Goal: Information Seeking & Learning: Learn about a topic

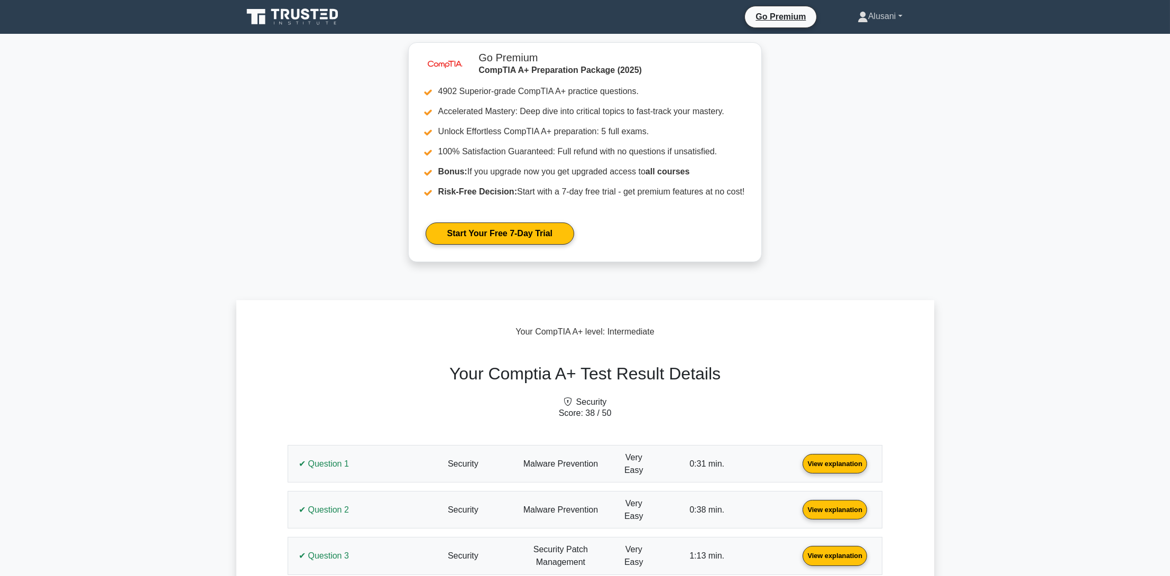
click at [867, 13] on link "Alusani" at bounding box center [880, 16] width 96 height 21
click at [846, 33] on link "Profile" at bounding box center [875, 41] width 84 height 17
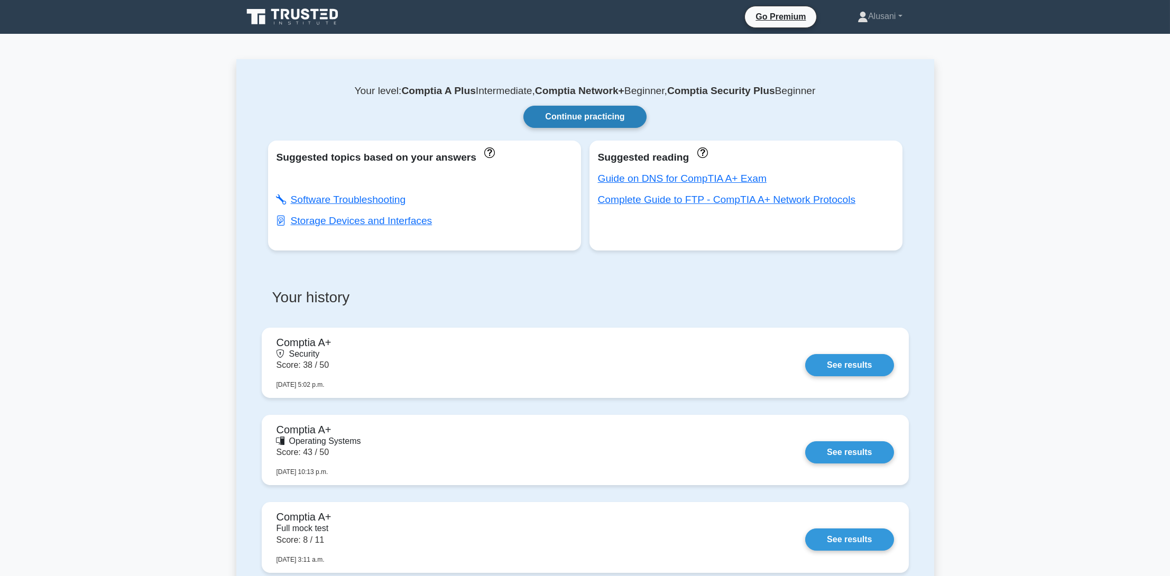
click at [565, 113] on link "Continue practicing" at bounding box center [584, 117] width 123 height 22
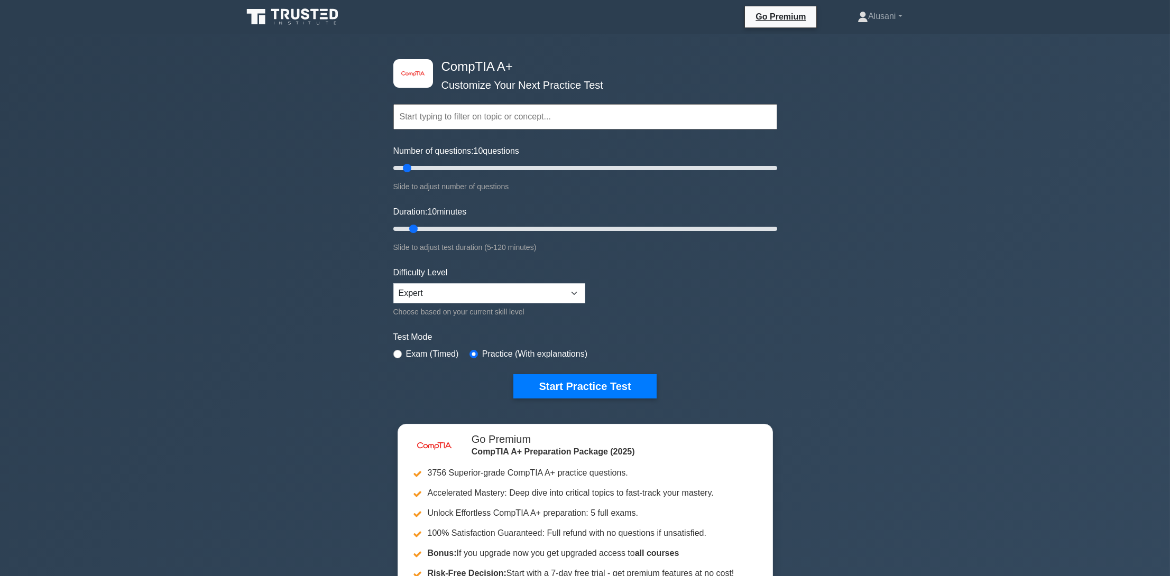
click at [483, 115] on input "text" at bounding box center [585, 116] width 384 height 25
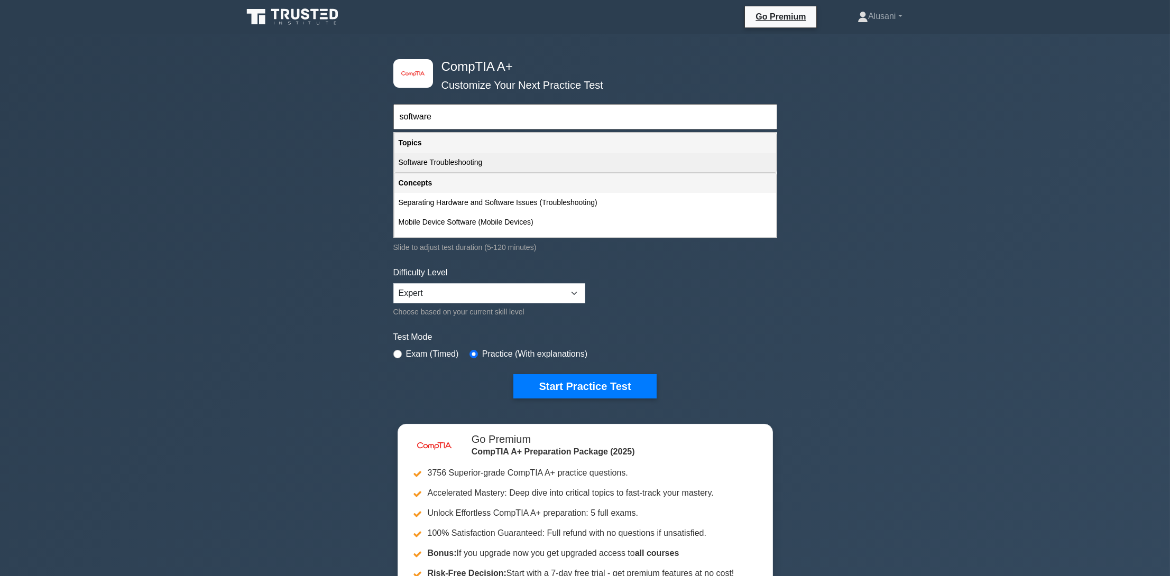
click at [497, 162] on div "Software Troubleshooting" at bounding box center [585, 163] width 382 height 20
type input "Software Troubleshooting"
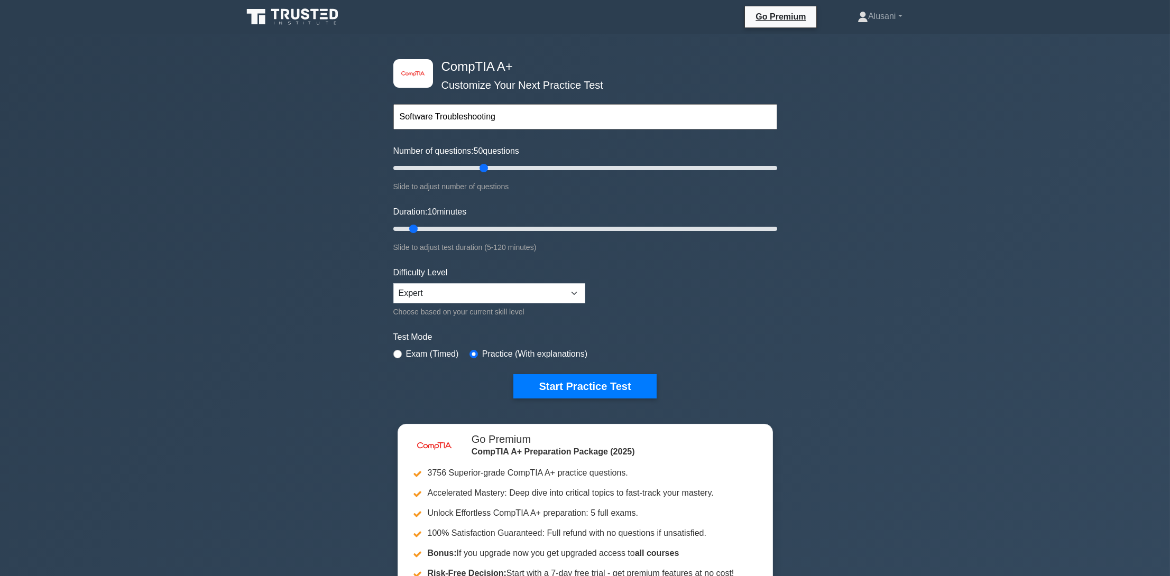
drag, startPoint x: 409, startPoint y: 169, endPoint x: 483, endPoint y: 180, distance: 74.8
type input "50"
click at [484, 174] on input "Number of questions: 50 questions" at bounding box center [585, 168] width 384 height 13
drag, startPoint x: 418, startPoint y: 229, endPoint x: 875, endPoint y: 245, distance: 457.5
type input "120"
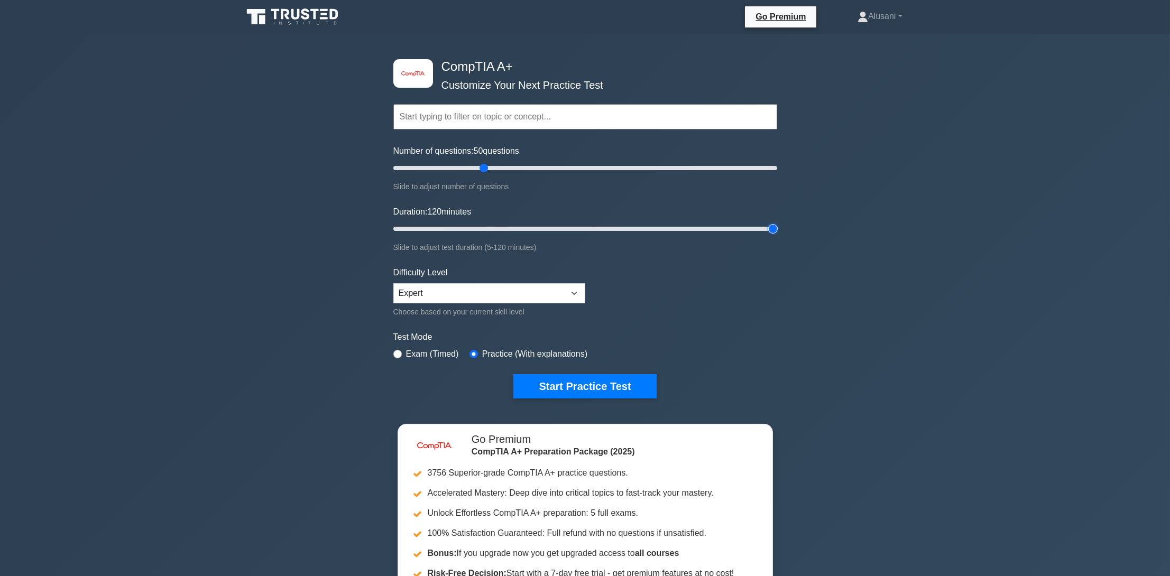
click at [777, 235] on input "Duration: 120 minutes" at bounding box center [585, 229] width 384 height 13
click at [571, 383] on button "Start Practice Test" at bounding box center [584, 386] width 143 height 24
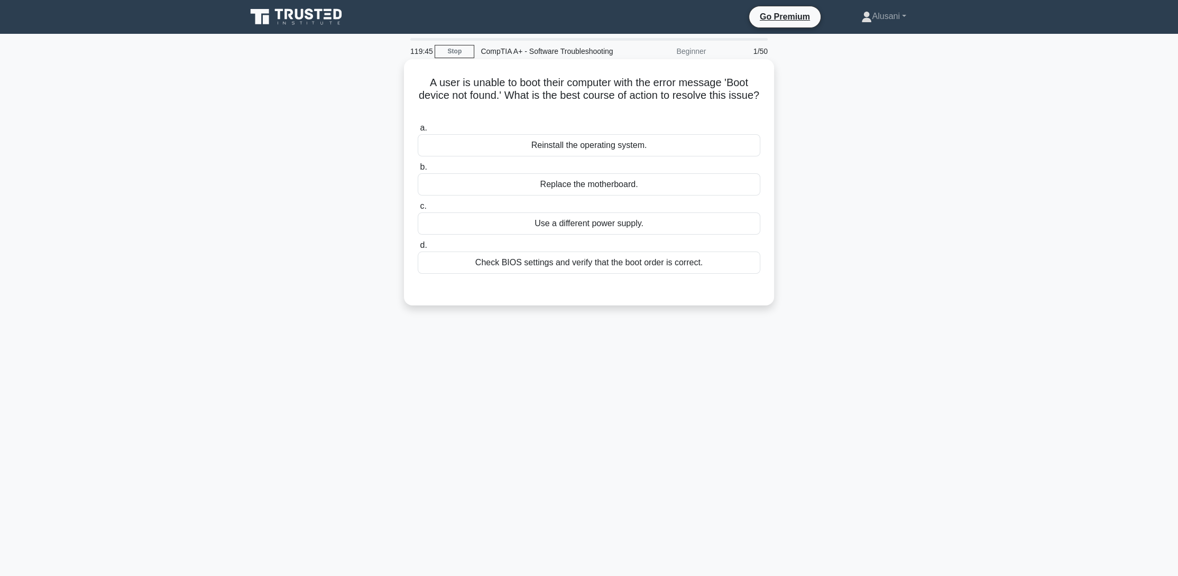
click at [585, 274] on div "Check BIOS settings and verify that the boot order is correct." at bounding box center [589, 263] width 343 height 22
click at [418, 249] on input "d. Check BIOS settings and verify that the boot order is correct." at bounding box center [418, 245] width 0 height 7
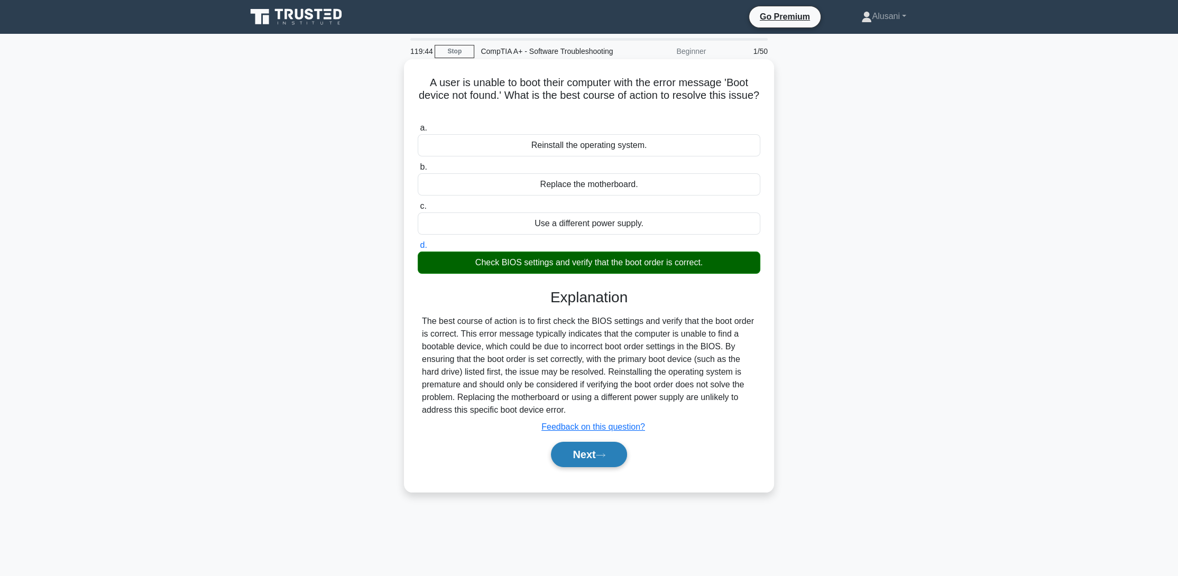
click at [554, 457] on button "Next" at bounding box center [589, 454] width 76 height 25
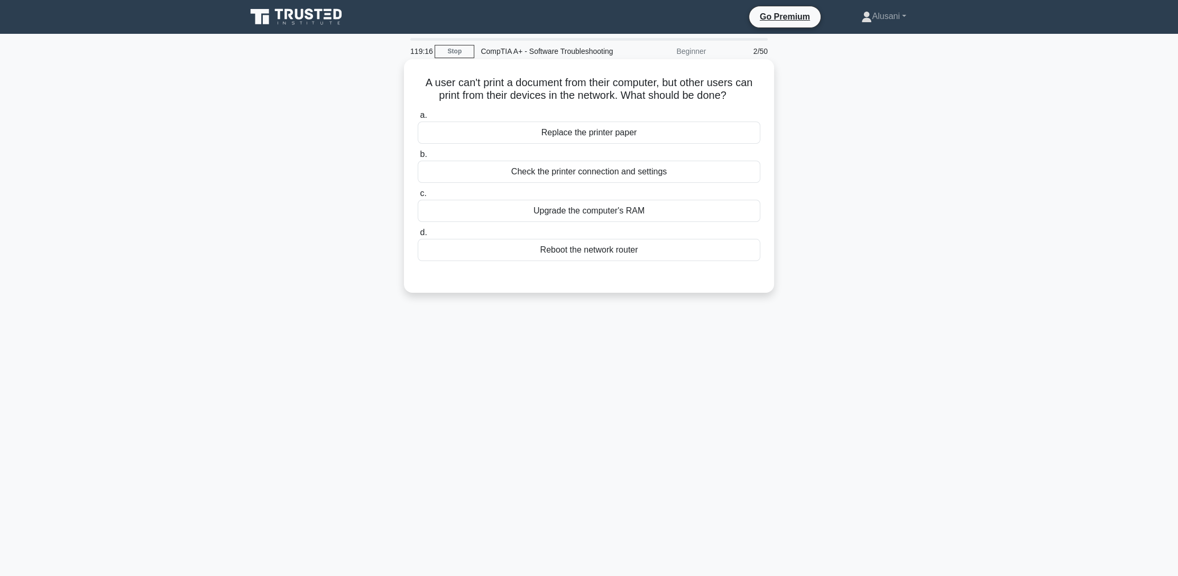
click at [529, 183] on div "Check the printer connection and settings" at bounding box center [589, 172] width 343 height 22
click at [418, 158] on input "b. Check the printer connection and settings" at bounding box center [418, 154] width 0 height 7
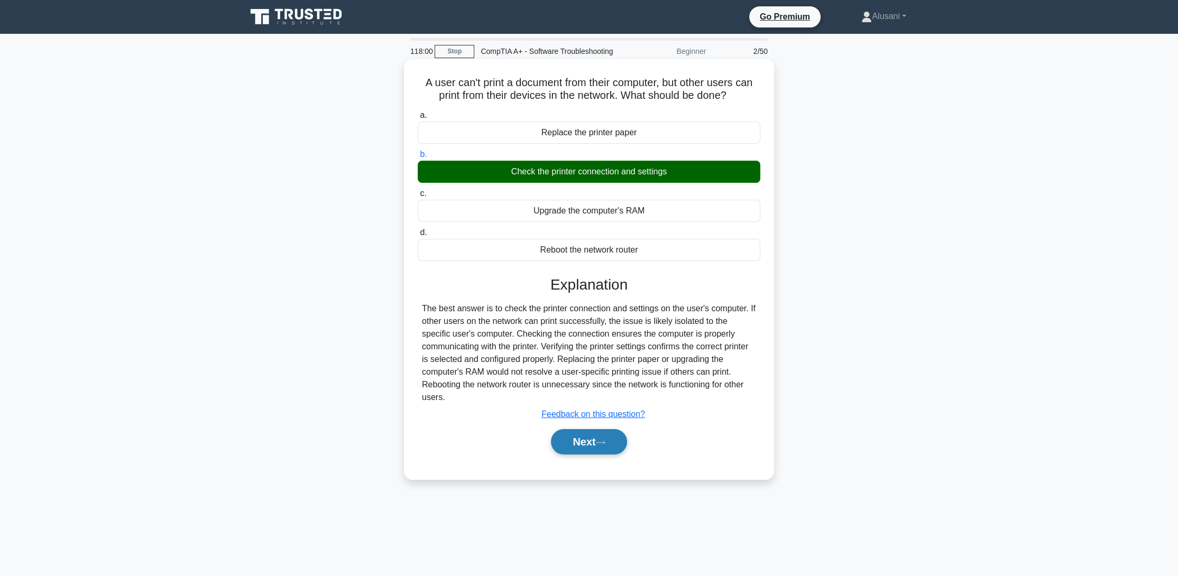
click at [604, 447] on button "Next" at bounding box center [589, 441] width 76 height 25
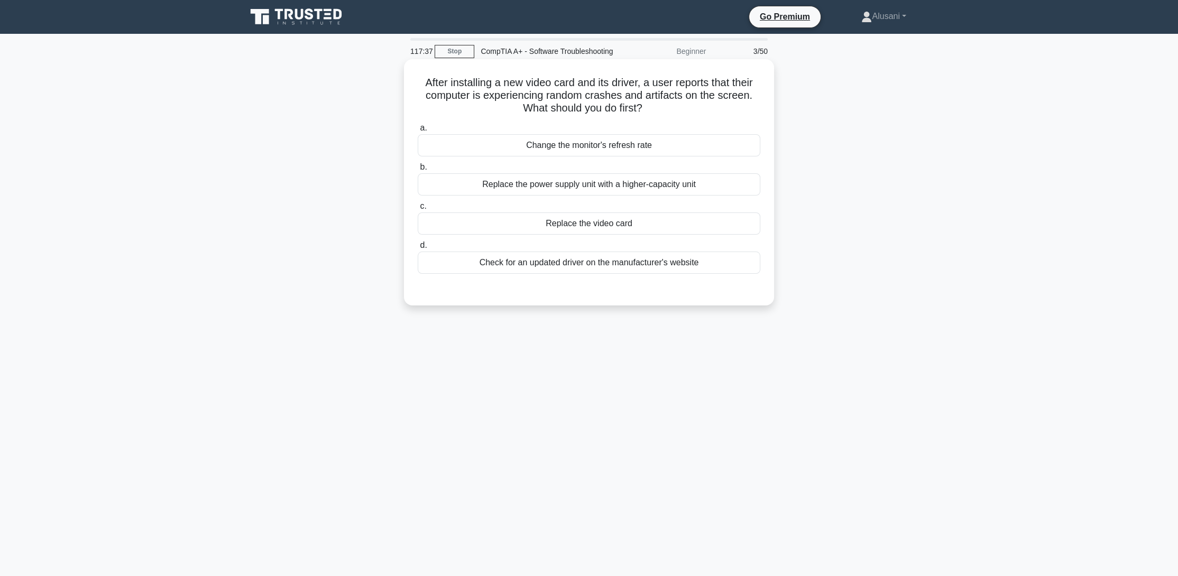
click at [548, 274] on div "Check for an updated driver on the manufacturer's website" at bounding box center [589, 263] width 343 height 22
click at [418, 249] on input "d. Check for an updated driver on the manufacturer's website" at bounding box center [418, 245] width 0 height 7
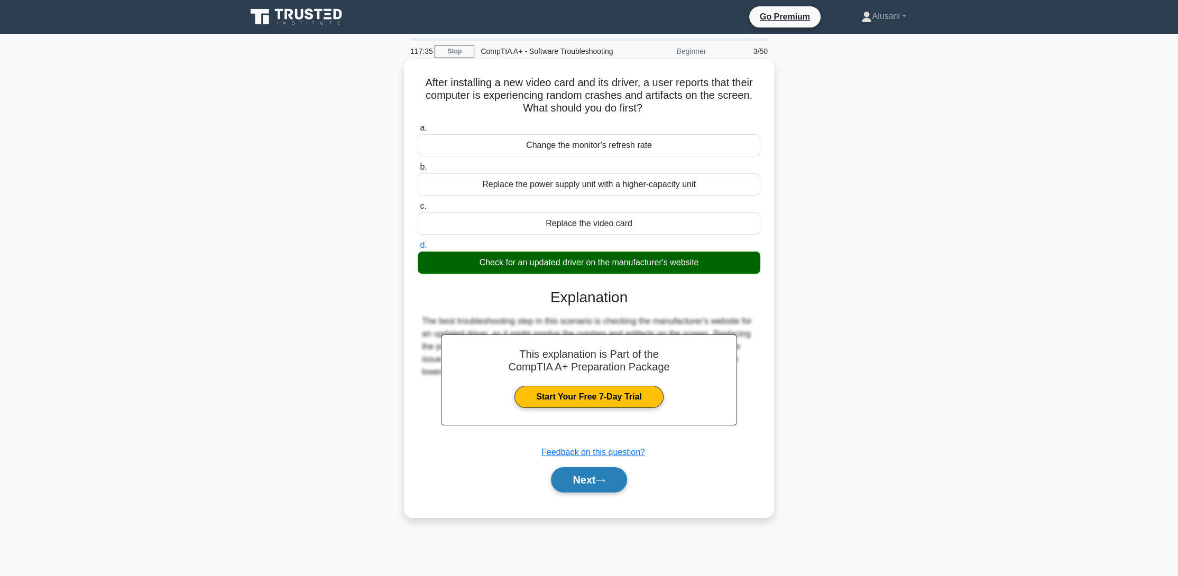
click at [593, 493] on button "Next" at bounding box center [589, 479] width 76 height 25
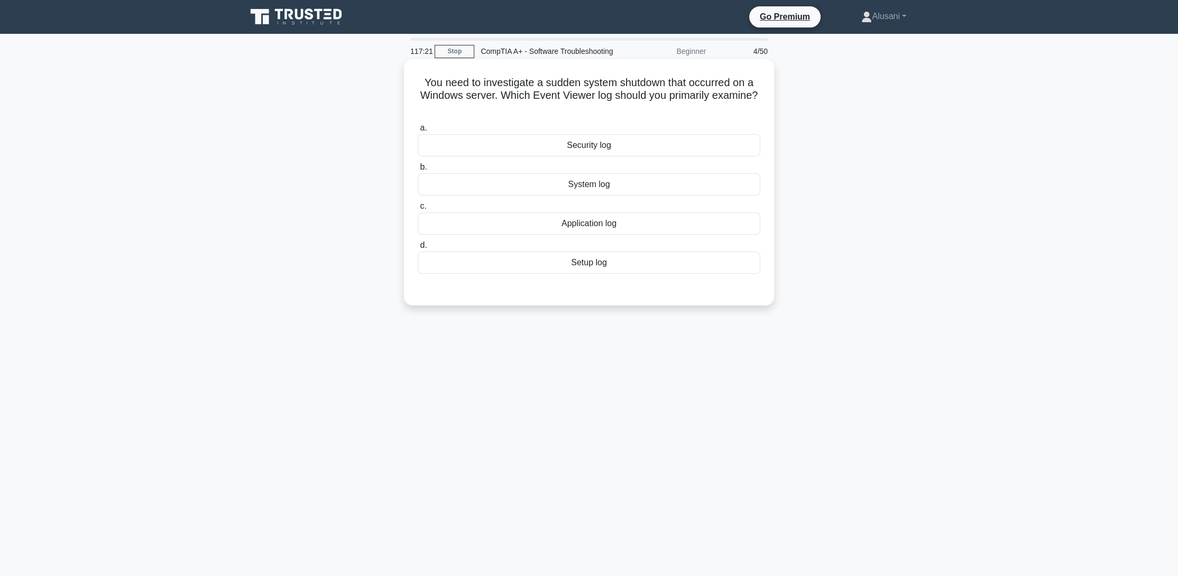
click at [607, 196] on div "System log" at bounding box center [589, 184] width 343 height 22
click at [418, 171] on input "b. System log" at bounding box center [418, 167] width 0 height 7
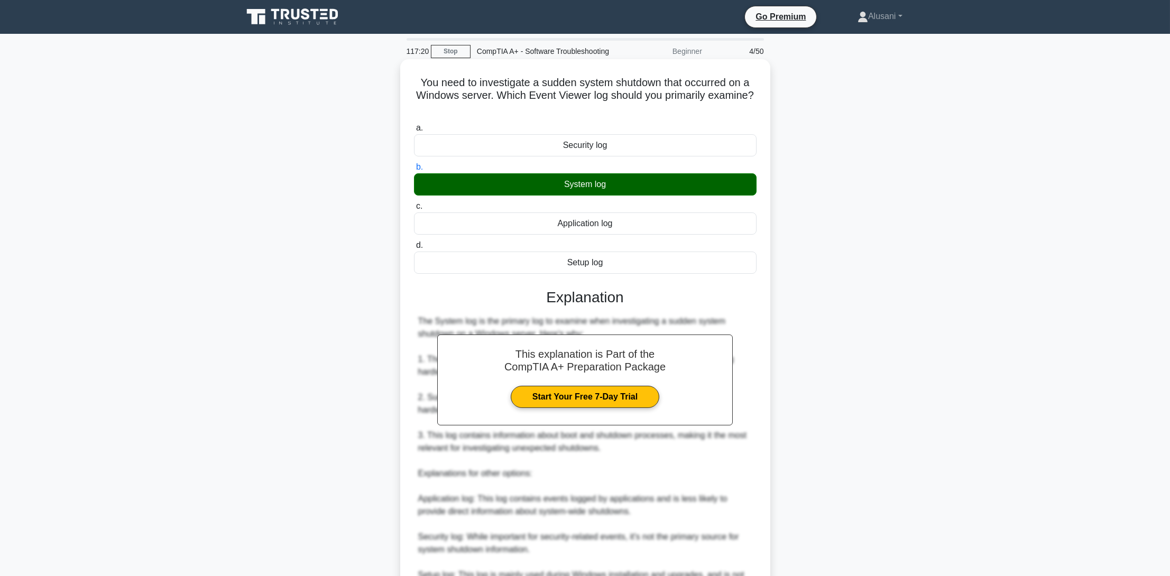
scroll to position [163, 0]
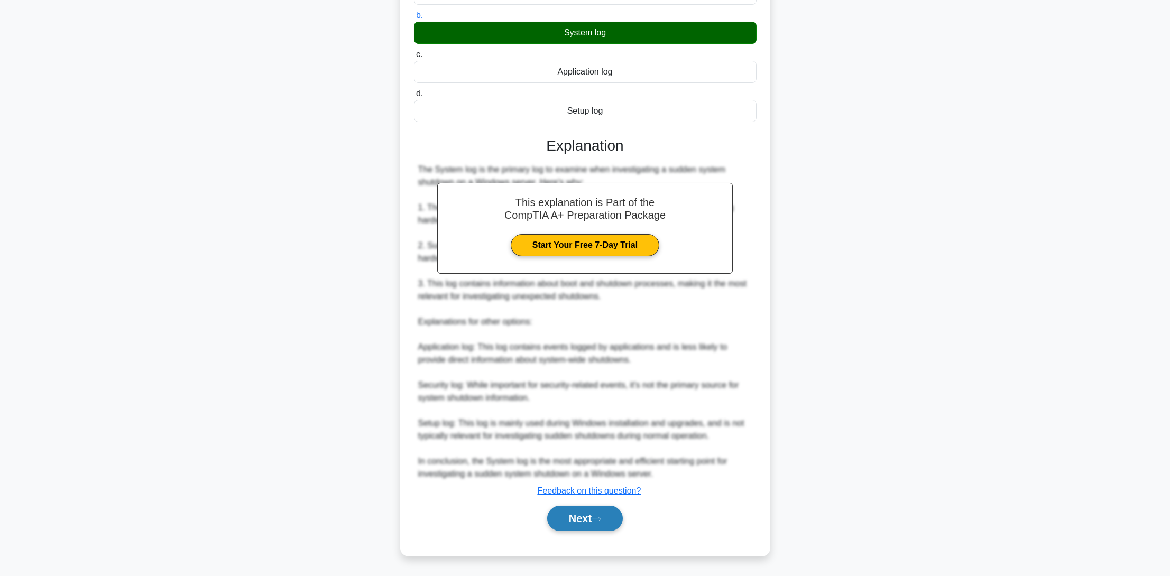
click at [587, 517] on button "Next" at bounding box center [585, 518] width 76 height 25
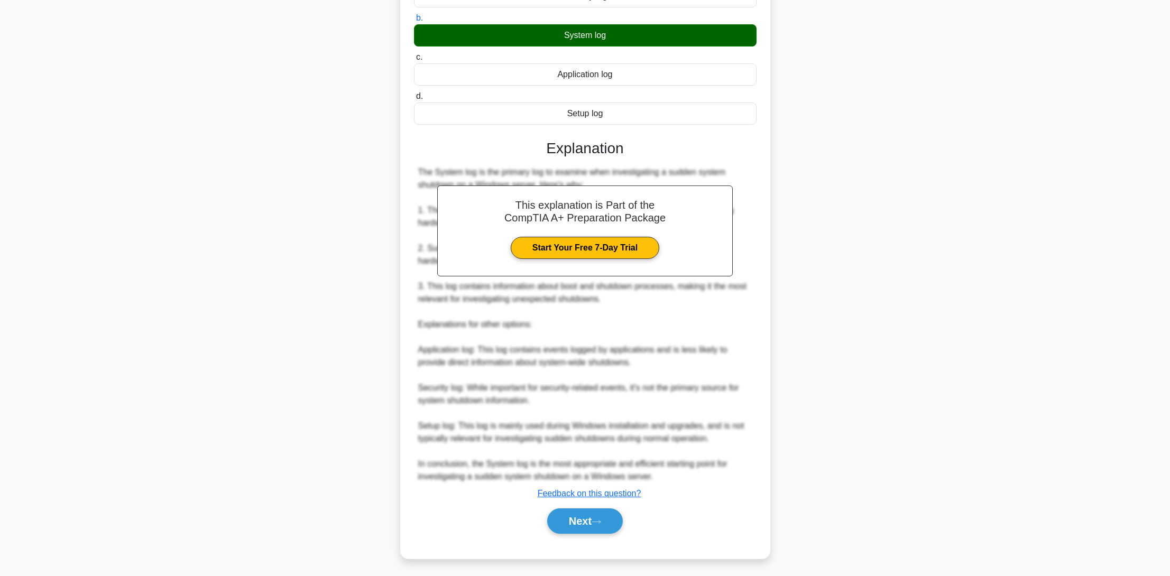
scroll to position [0, 0]
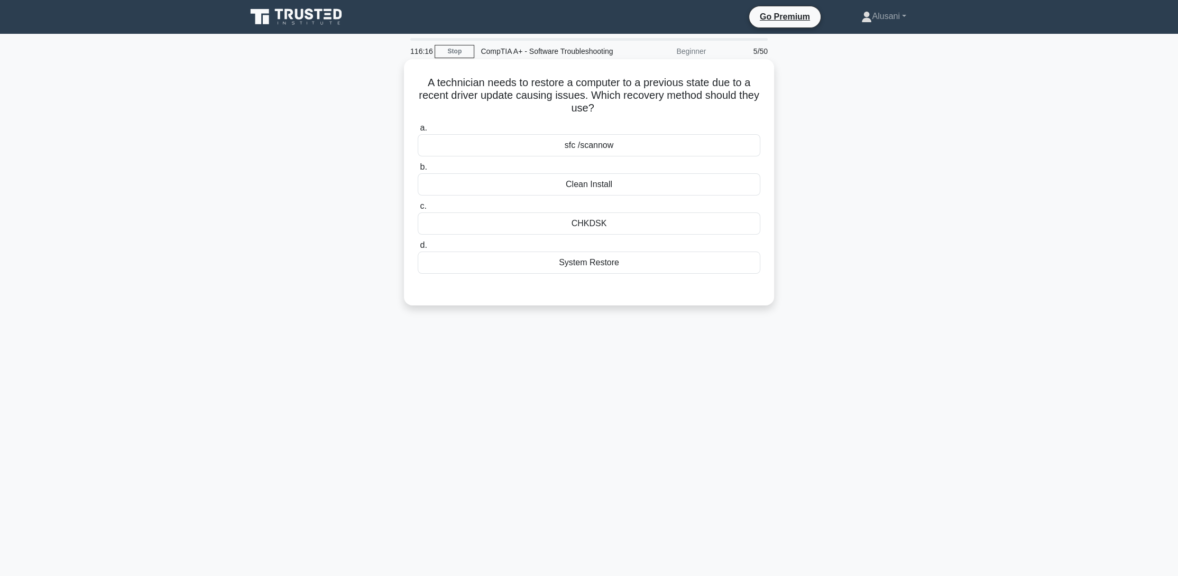
click at [572, 274] on div "System Restore" at bounding box center [589, 263] width 343 height 22
click at [418, 249] on input "d. System Restore" at bounding box center [418, 245] width 0 height 7
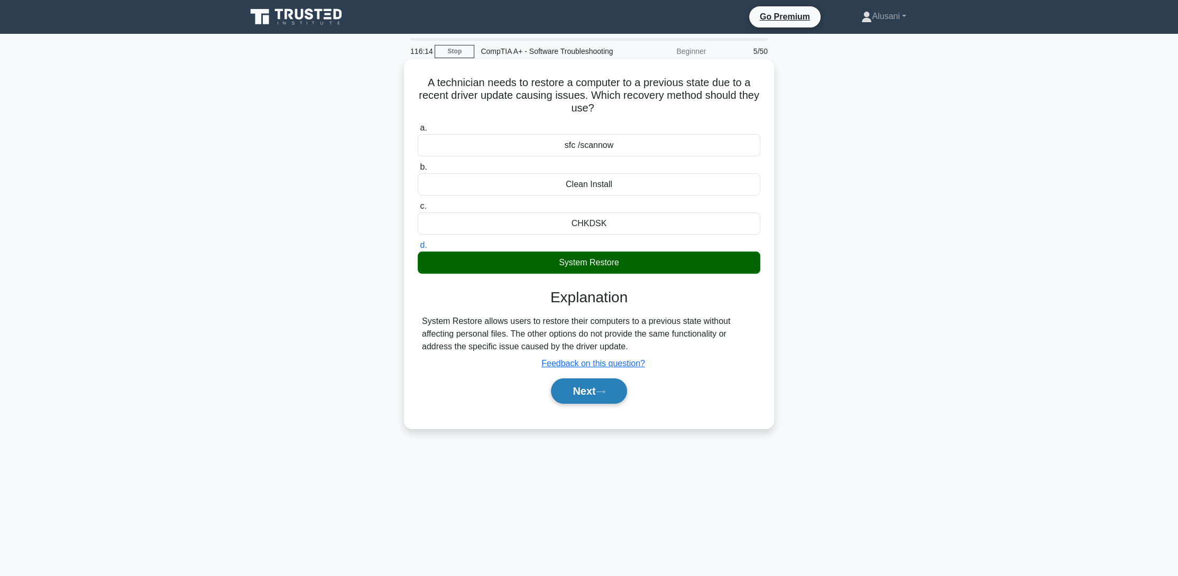
click at [585, 403] on button "Next" at bounding box center [589, 390] width 76 height 25
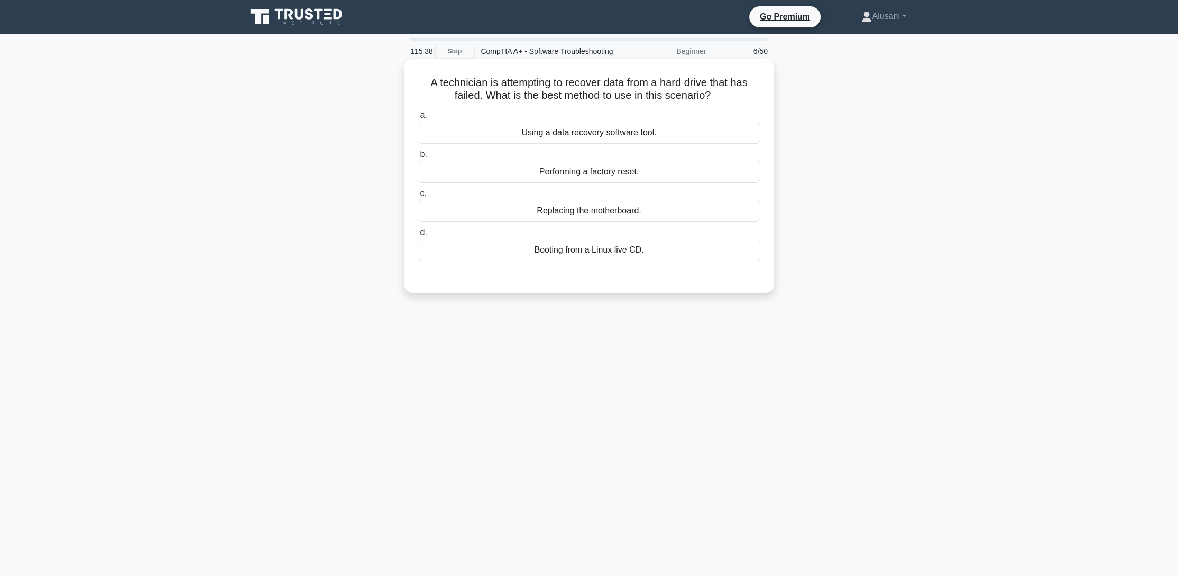
click at [538, 144] on div "Using a data recovery software tool." at bounding box center [589, 133] width 343 height 22
click at [418, 119] on input "a. Using a data recovery software tool." at bounding box center [418, 115] width 0 height 7
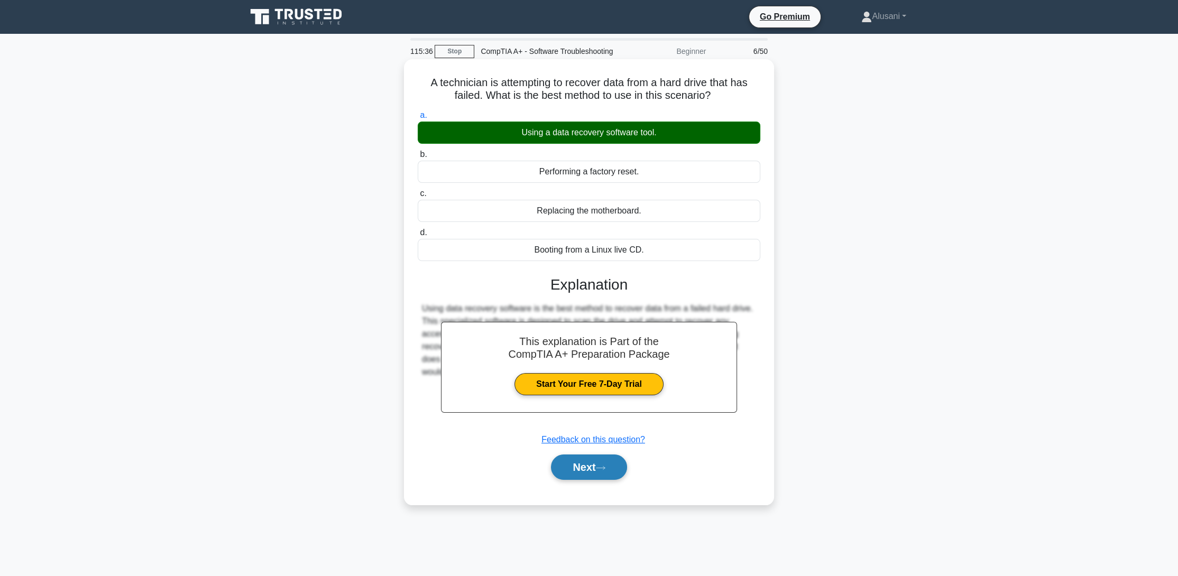
click at [590, 480] on button "Next" at bounding box center [589, 467] width 76 height 25
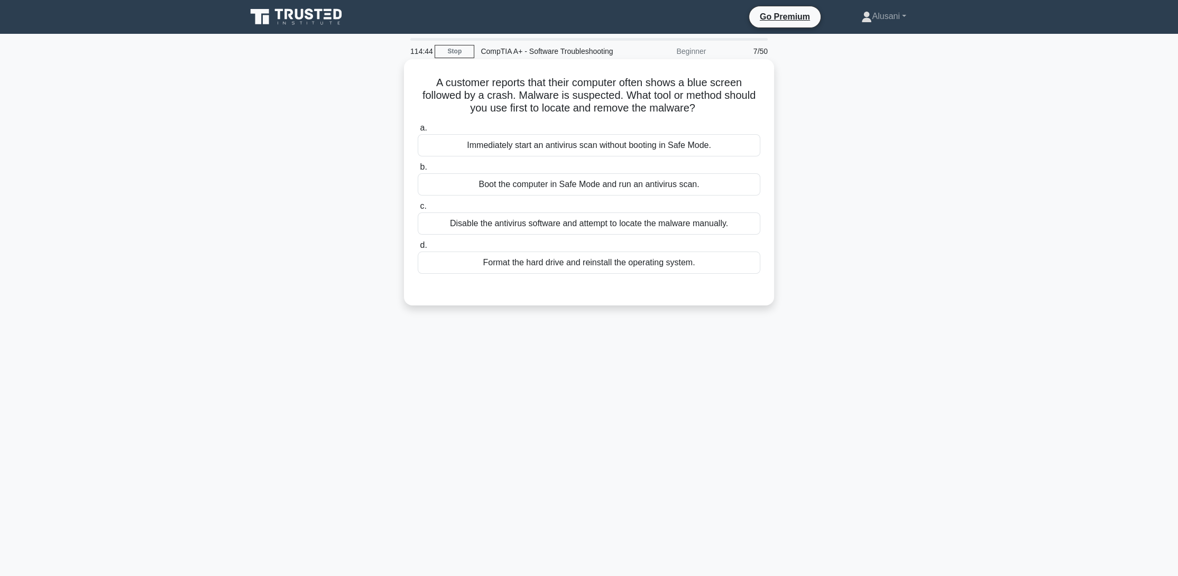
click at [611, 196] on div "Boot the computer in Safe Mode and run an antivirus scan." at bounding box center [589, 184] width 343 height 22
click at [418, 171] on input "b. Boot the computer in Safe Mode and run an antivirus scan." at bounding box center [418, 167] width 0 height 7
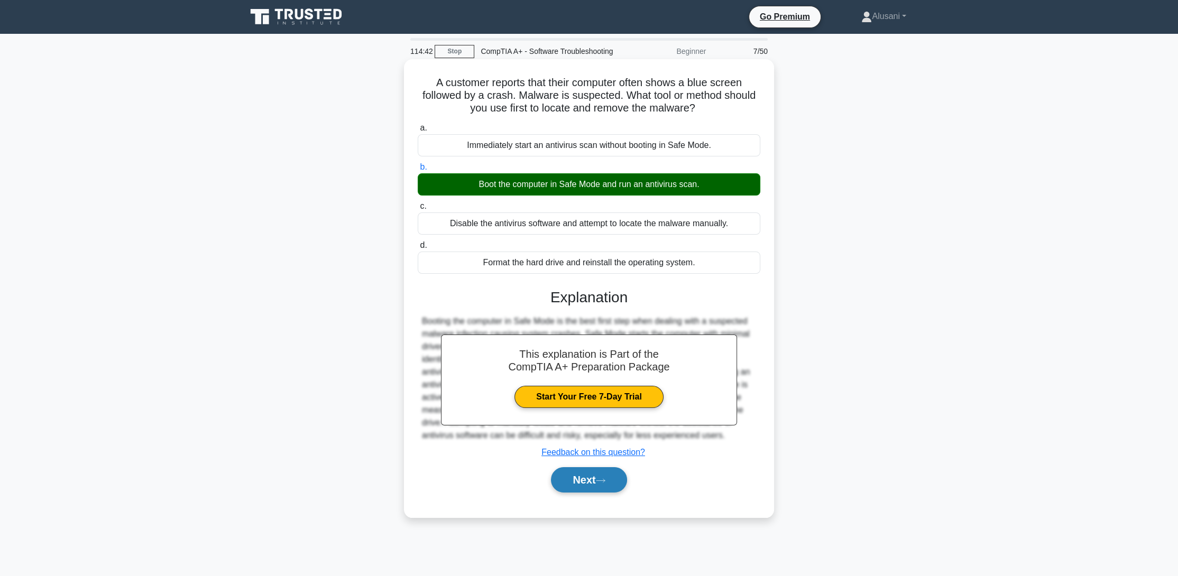
click at [577, 493] on button "Next" at bounding box center [589, 479] width 76 height 25
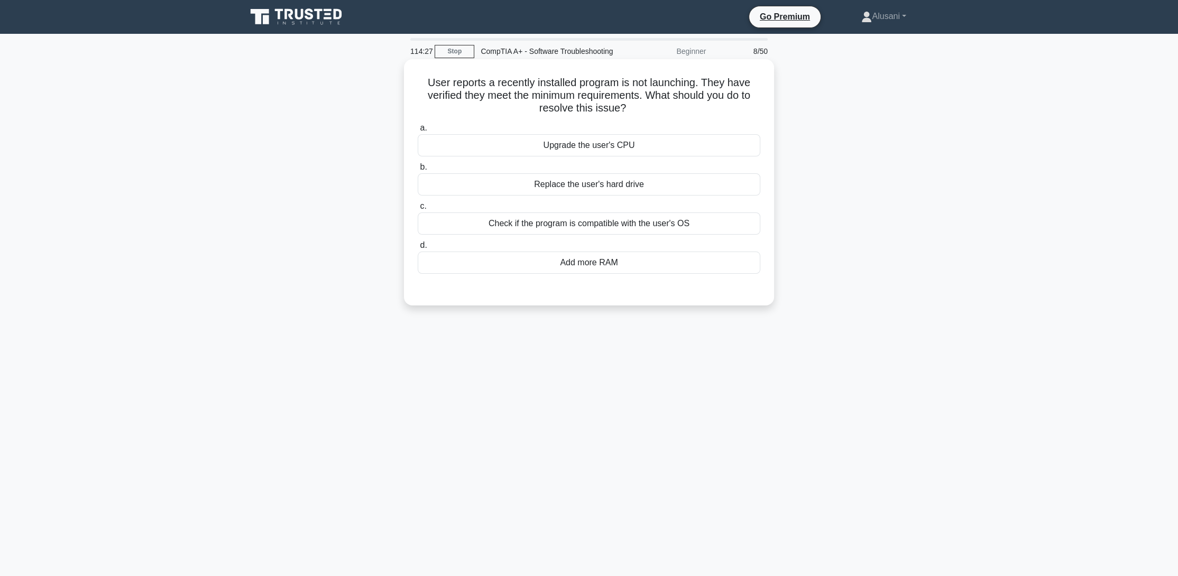
click at [555, 235] on div "Check if the program is compatible with the user's OS" at bounding box center [589, 223] width 343 height 22
click at [418, 210] on input "c. Check if the program is compatible with the user's OS" at bounding box center [418, 206] width 0 height 7
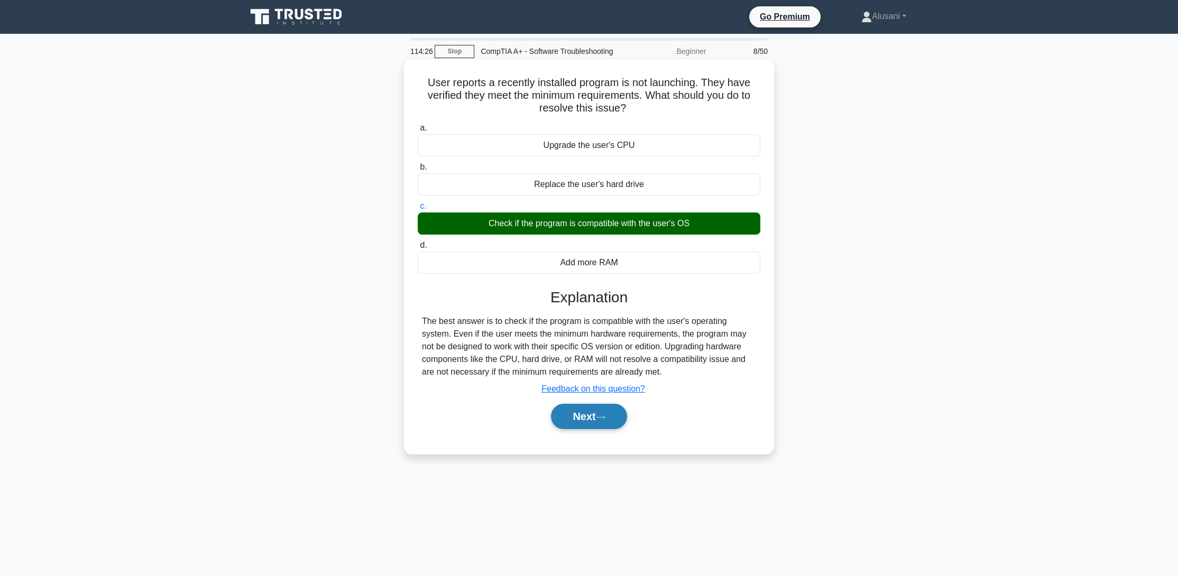
click at [586, 417] on div "Next" at bounding box center [589, 417] width 343 height 34
click at [586, 424] on button "Next" at bounding box center [589, 416] width 76 height 25
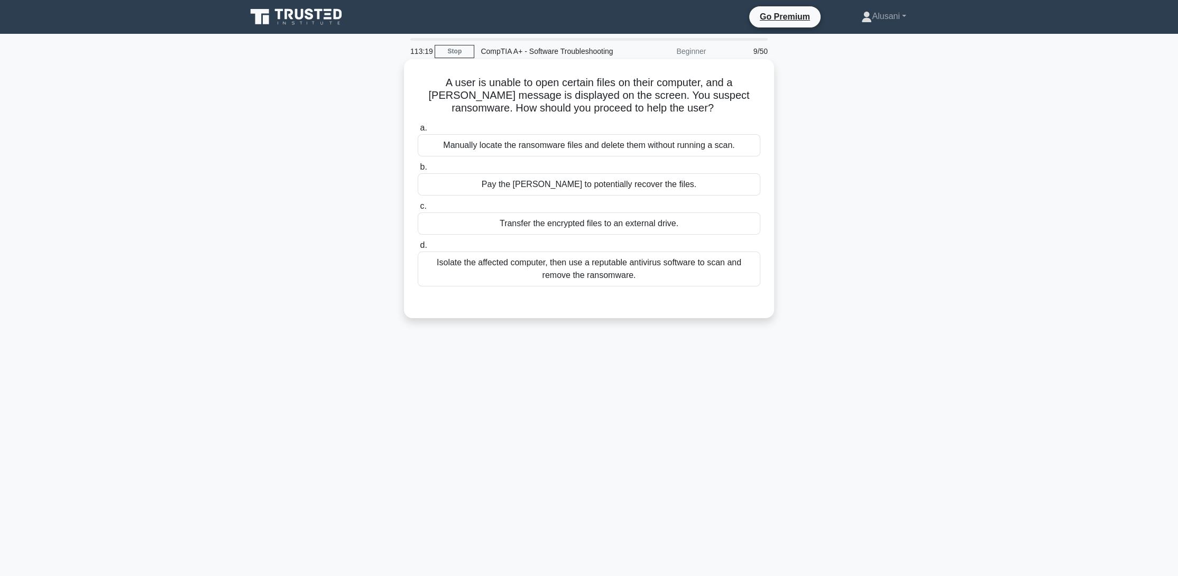
click at [511, 278] on div "Isolate the affected computer, then use a reputable antivirus software to scan …" at bounding box center [589, 269] width 343 height 35
click at [418, 249] on input "d. Isolate the affected computer, then use a reputable antivirus software to sc…" at bounding box center [418, 245] width 0 height 7
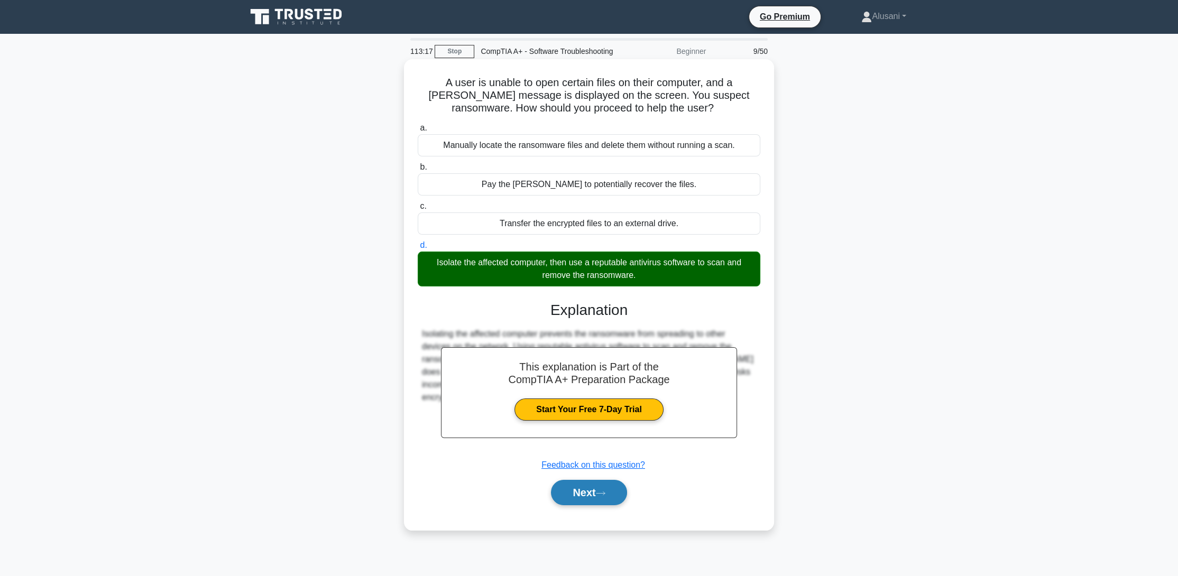
click at [594, 505] on button "Next" at bounding box center [589, 492] width 76 height 25
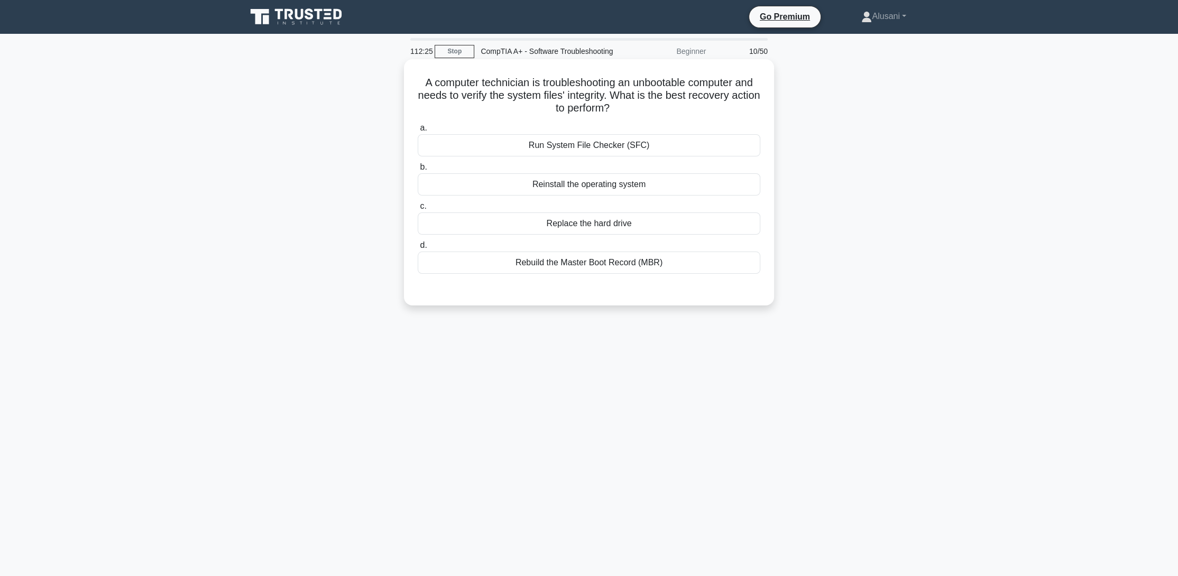
click at [581, 156] on div "Run System File Checker (SFC)" at bounding box center [589, 145] width 343 height 22
click at [418, 132] on input "a. Run System File Checker (SFC)" at bounding box center [418, 128] width 0 height 7
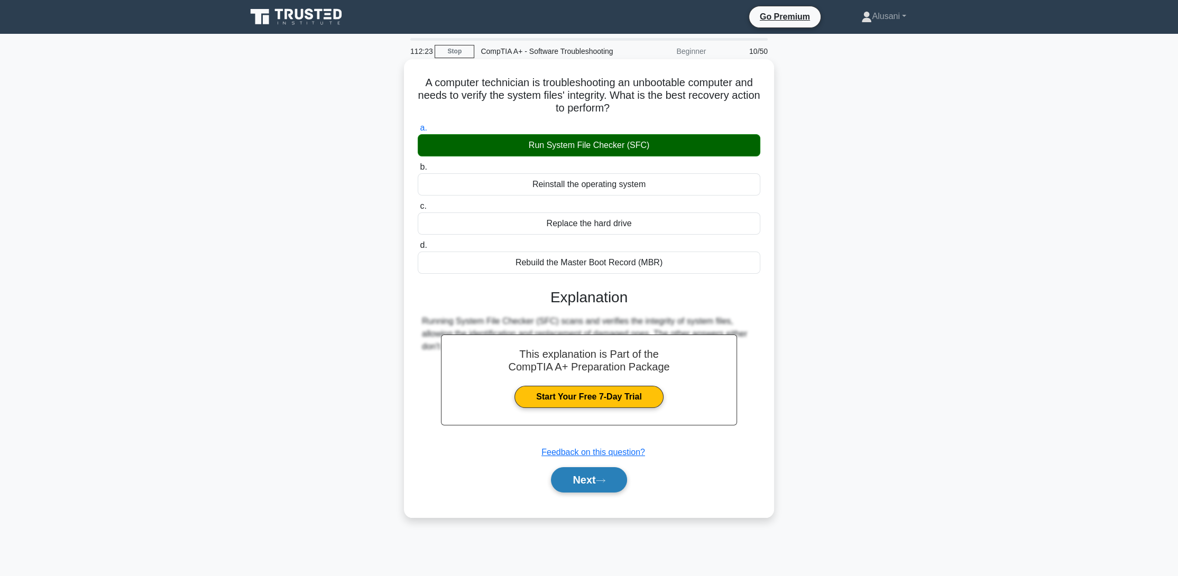
click at [581, 493] on button "Next" at bounding box center [589, 479] width 76 height 25
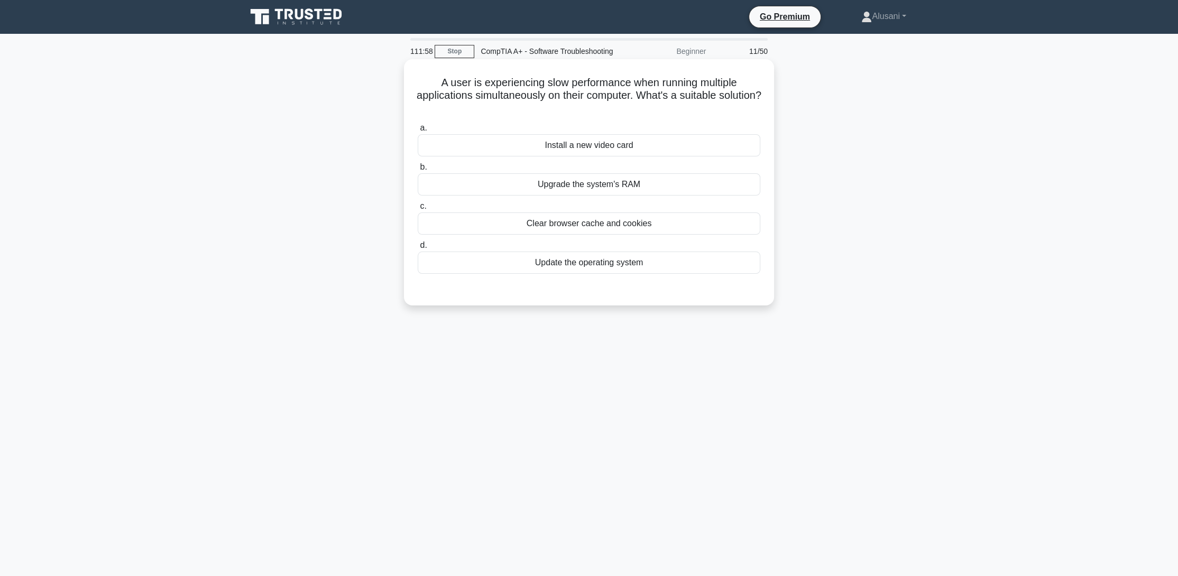
click at [593, 195] on div "Upgrade the system's RAM" at bounding box center [589, 184] width 343 height 22
click at [418, 171] on input "b. Upgrade the system's RAM" at bounding box center [418, 167] width 0 height 7
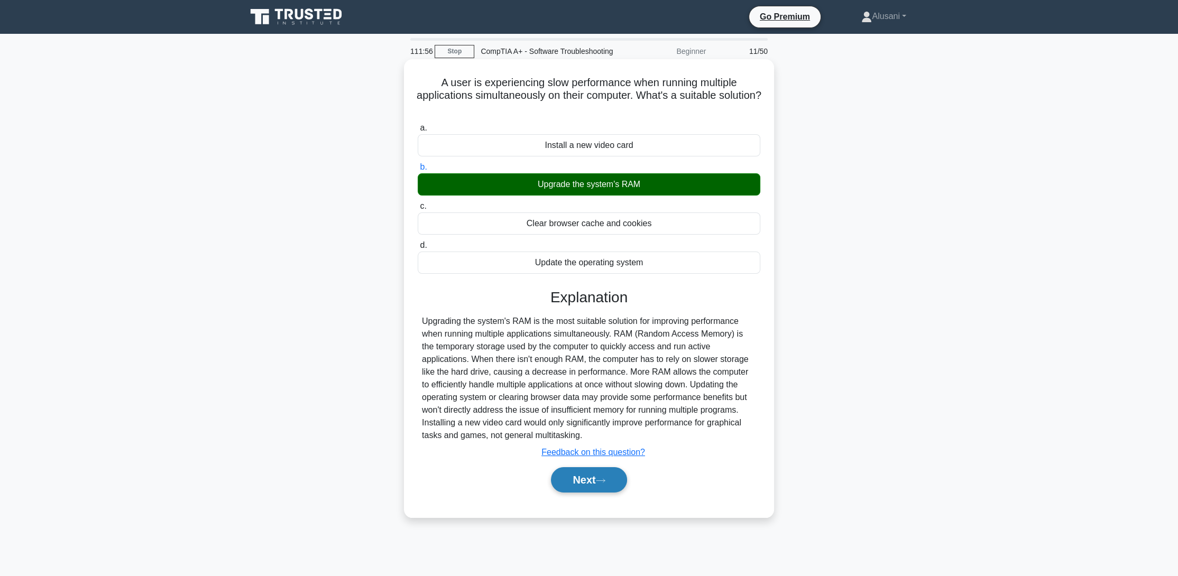
click at [605, 484] on icon at bounding box center [601, 481] width 10 height 6
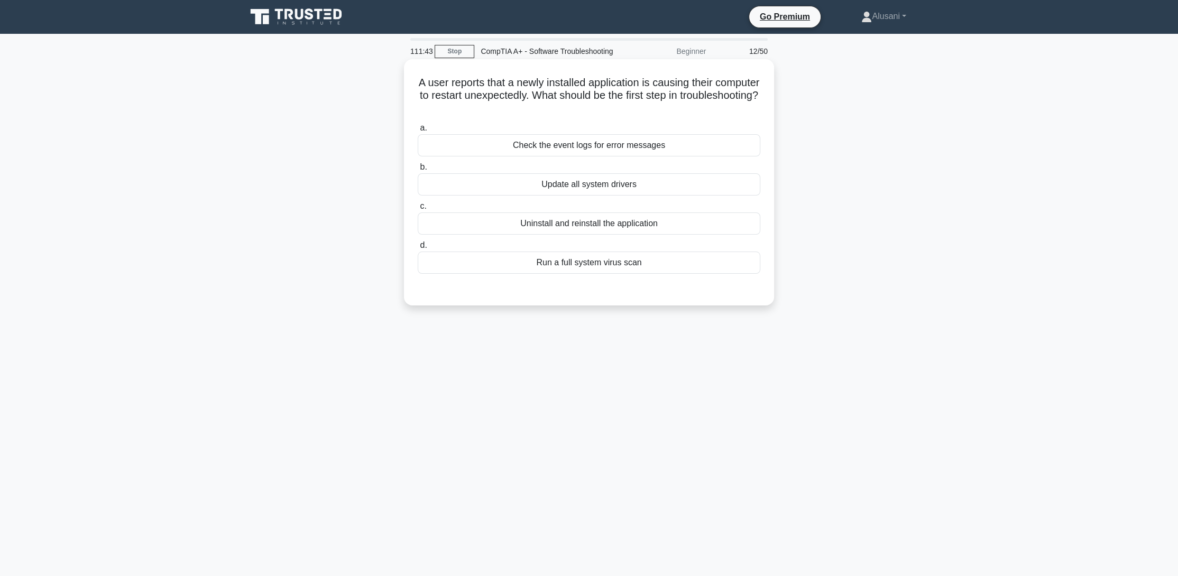
click at [627, 156] on div "Check the event logs for error messages" at bounding box center [589, 145] width 343 height 22
click at [418, 132] on input "a. Check the event logs for error messages" at bounding box center [418, 128] width 0 height 7
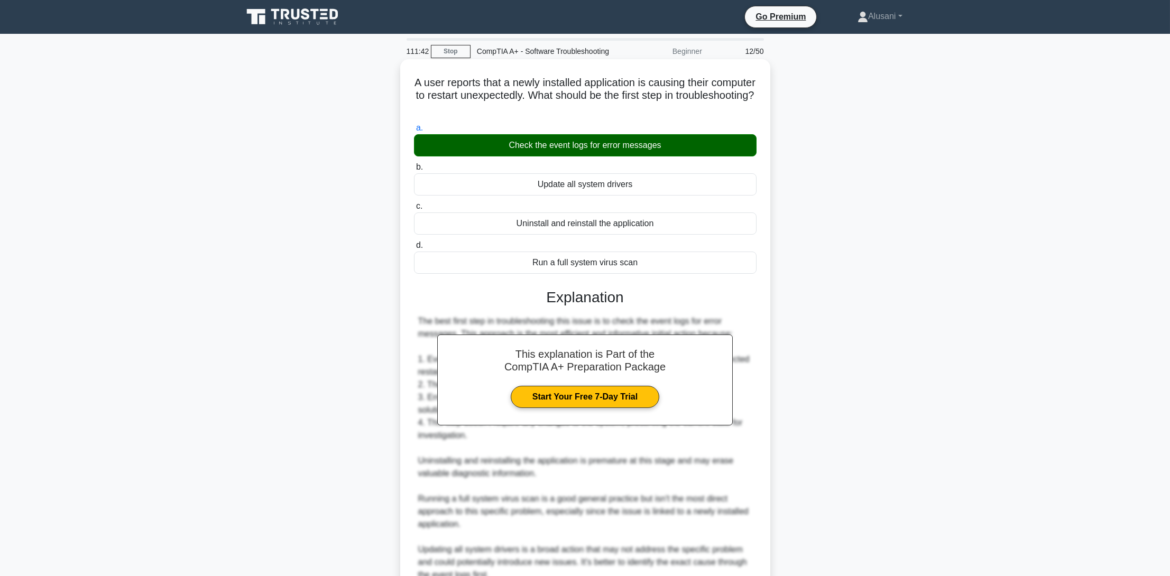
scroll to position [151, 0]
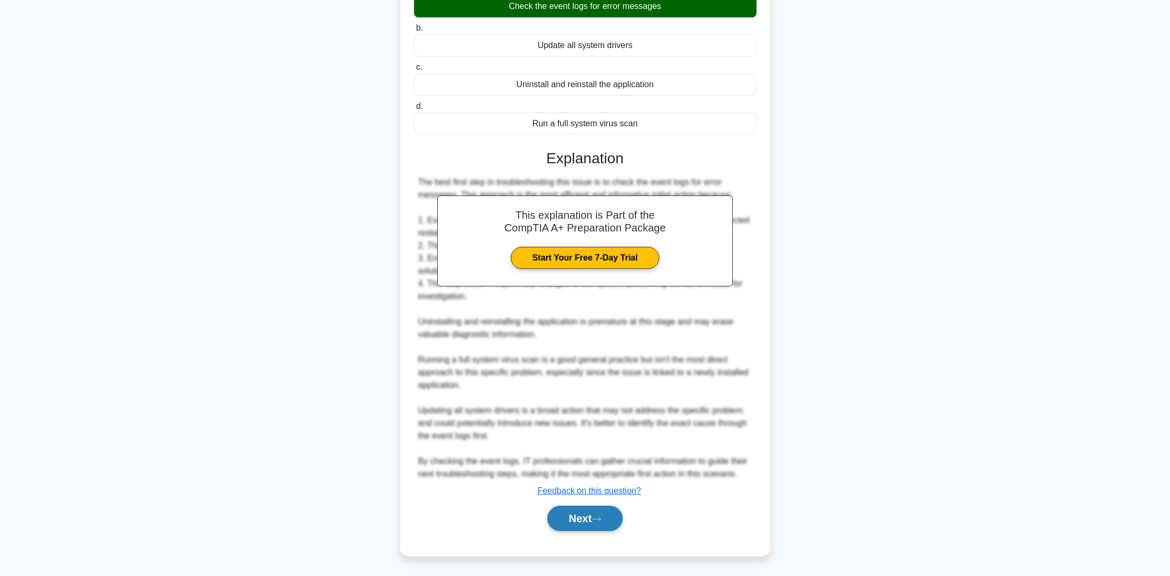
click at [612, 522] on button "Next" at bounding box center [585, 518] width 76 height 25
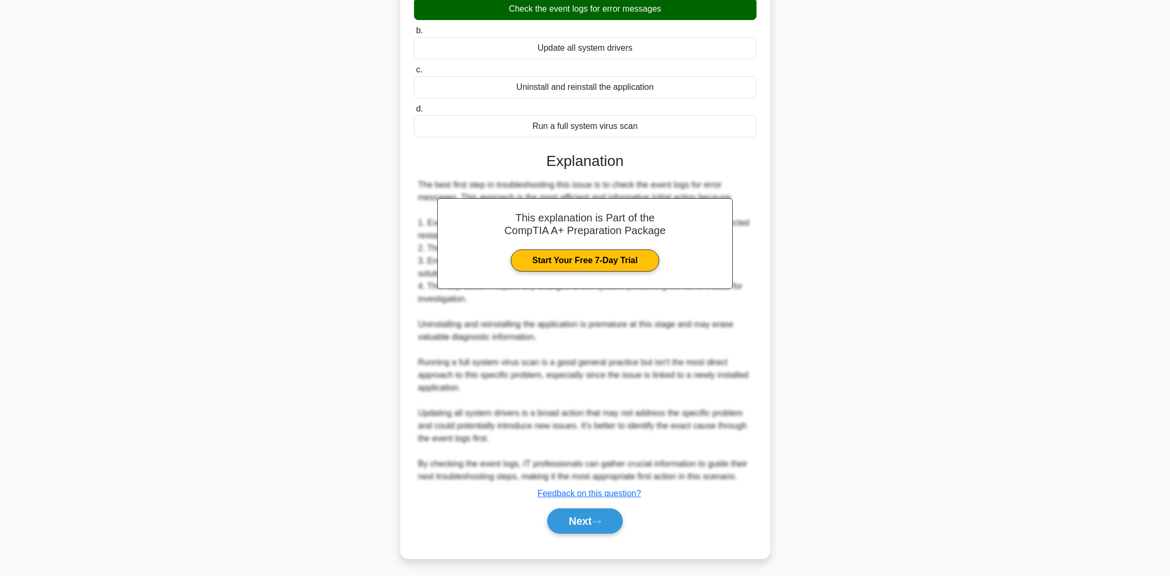
scroll to position [0, 0]
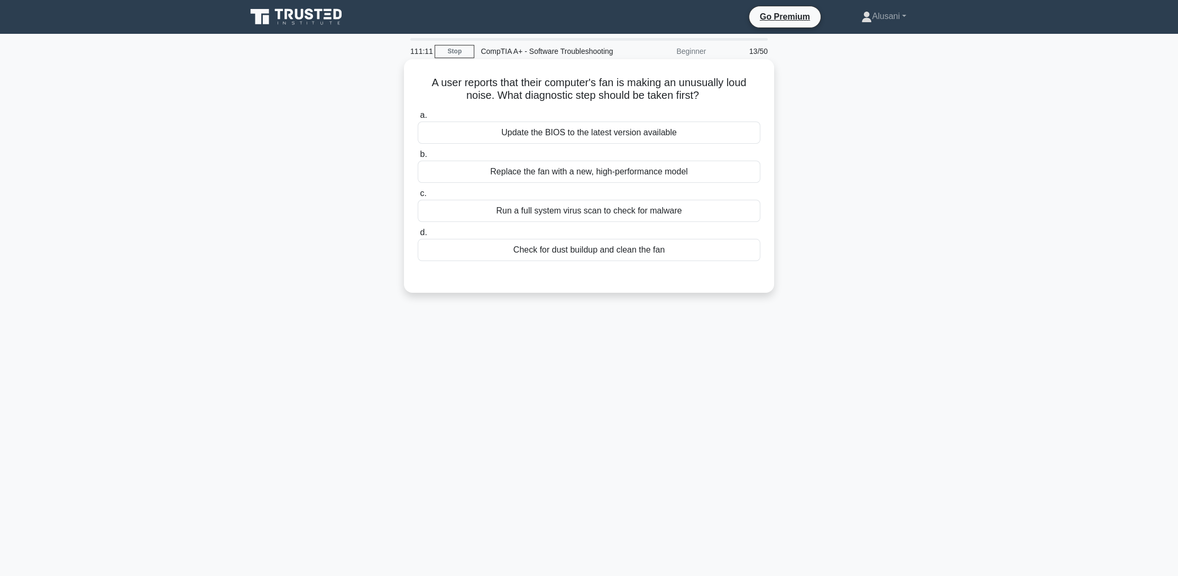
click at [623, 258] on div "Check for dust buildup and clean the fan" at bounding box center [589, 250] width 343 height 22
click at [418, 236] on input "d. Check for dust buildup and clean the fan" at bounding box center [418, 232] width 0 height 7
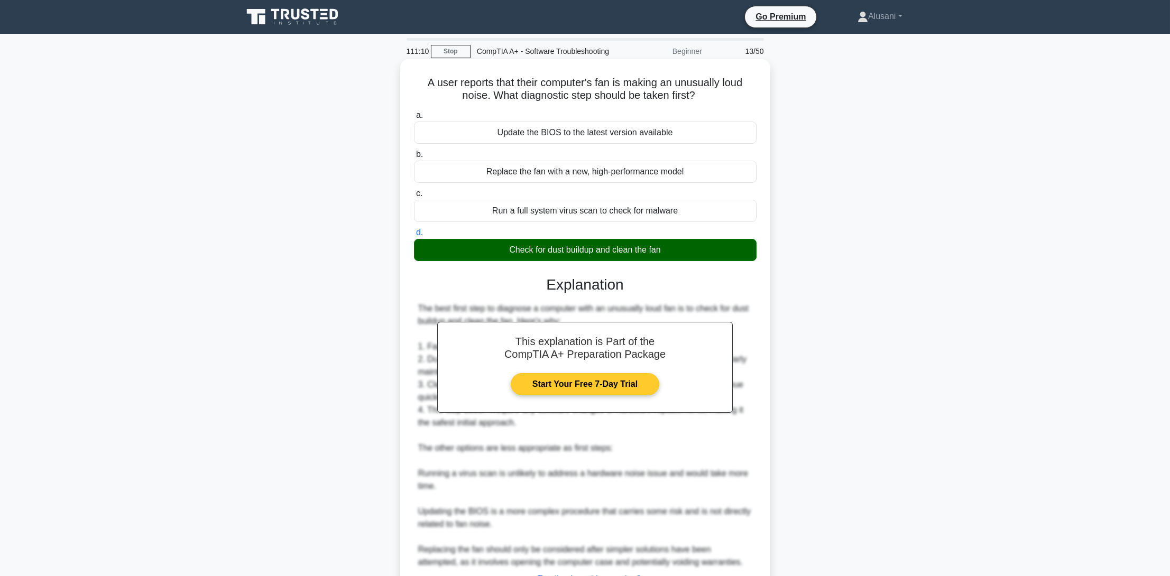
scroll to position [100, 0]
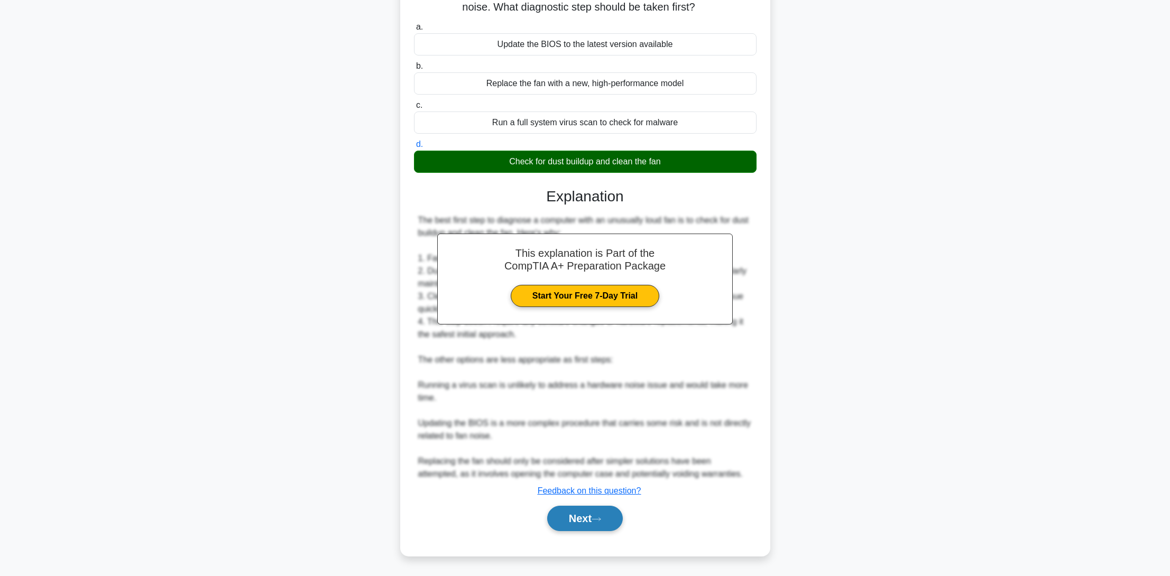
click at [595, 523] on button "Next" at bounding box center [585, 518] width 76 height 25
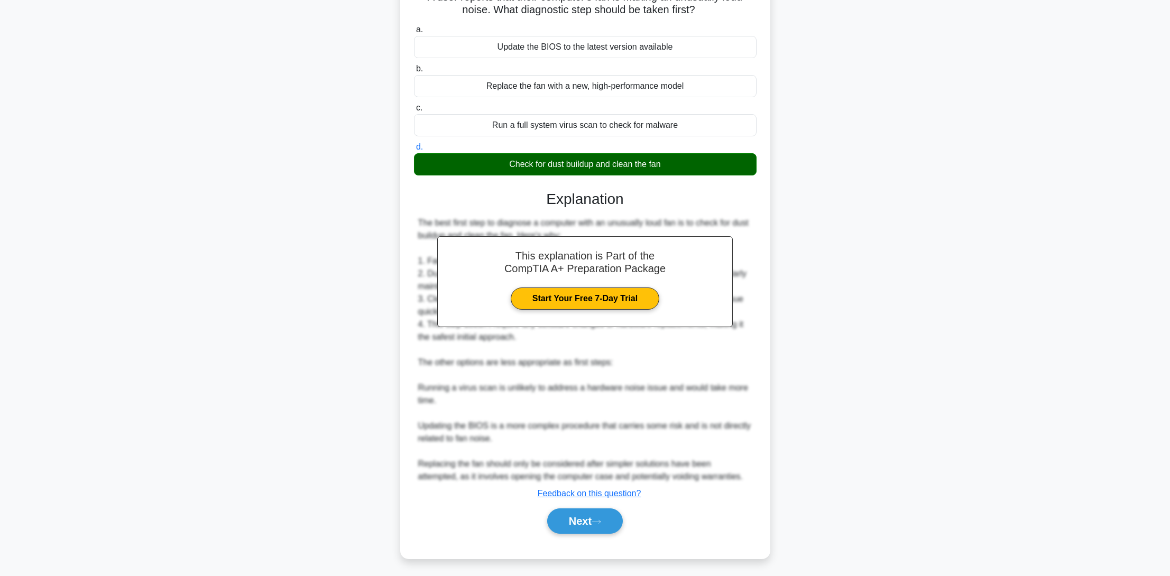
scroll to position [0, 0]
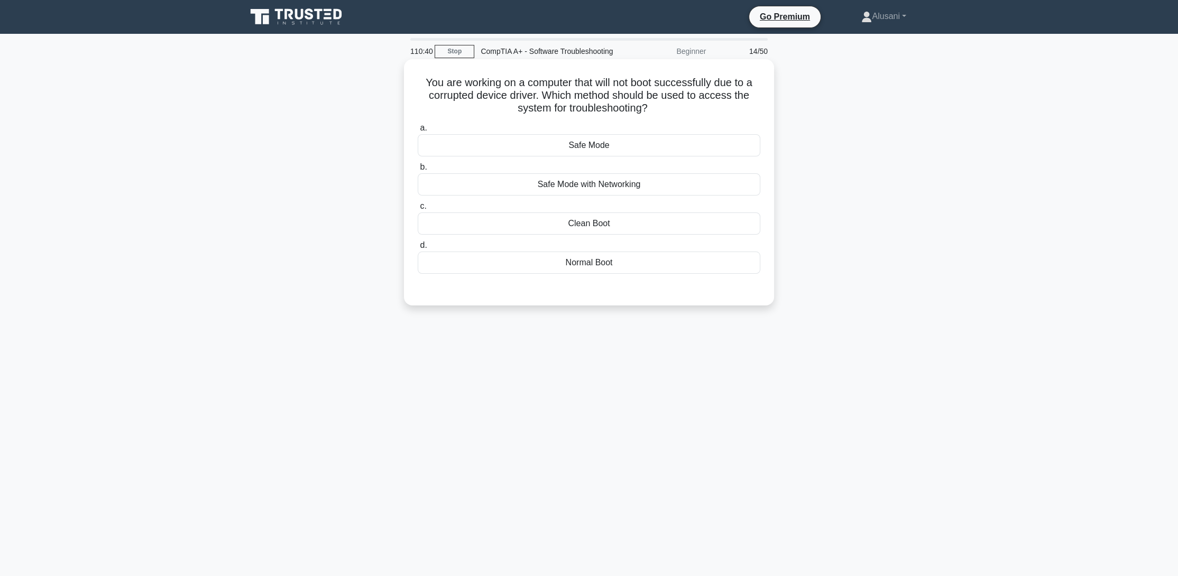
click at [617, 153] on div "Safe Mode" at bounding box center [589, 145] width 343 height 22
click at [418, 132] on input "a. Safe Mode" at bounding box center [418, 128] width 0 height 7
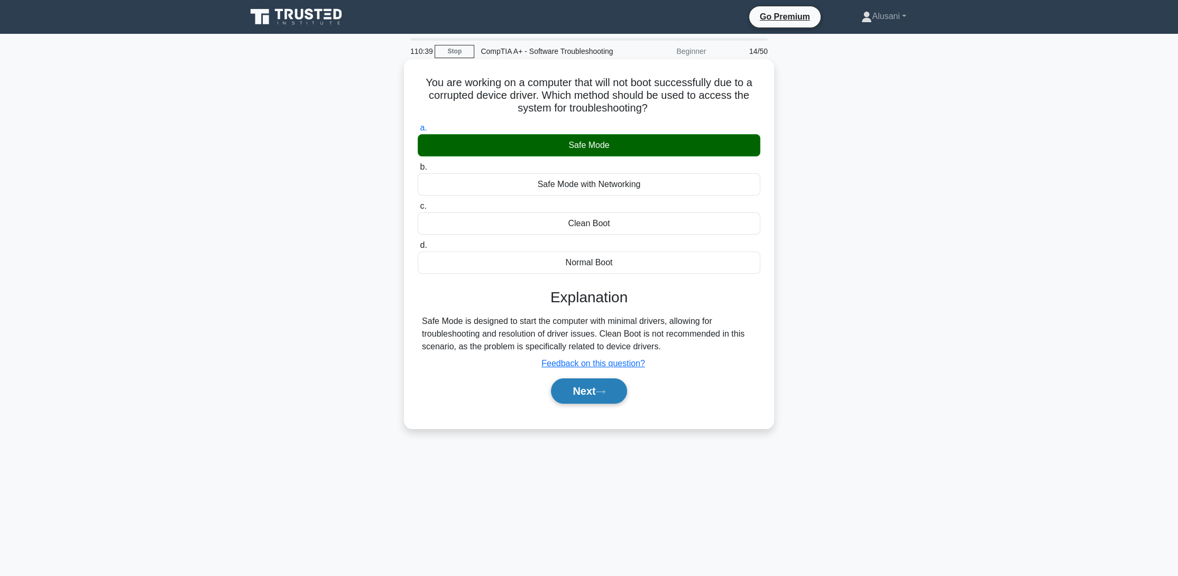
click at [611, 402] on button "Next" at bounding box center [589, 390] width 76 height 25
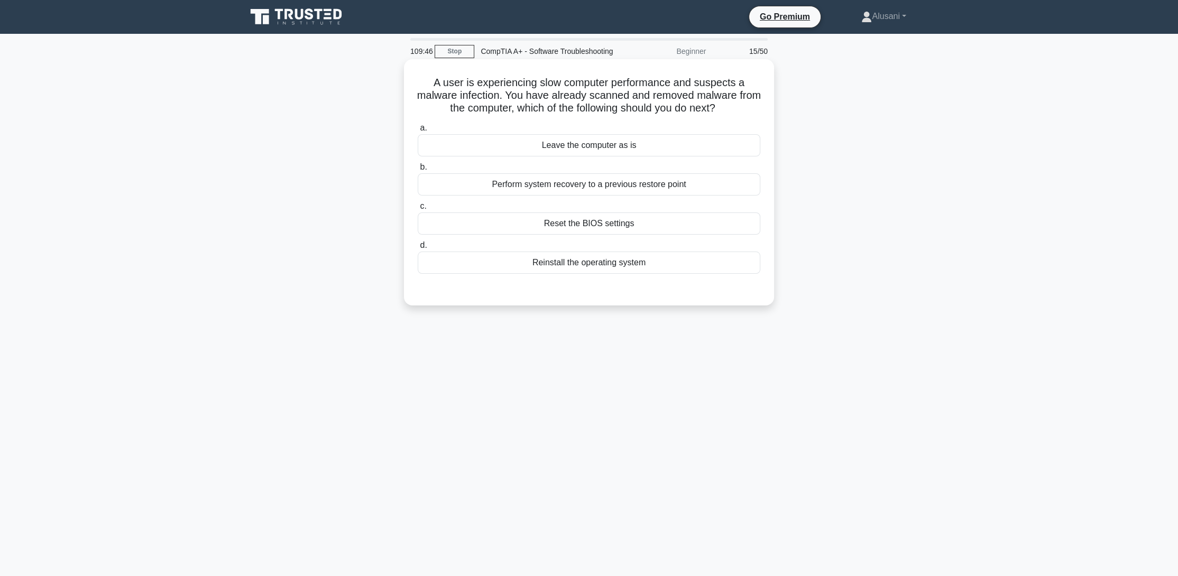
click at [594, 195] on div "Perform system recovery to a previous restore point" at bounding box center [589, 184] width 343 height 22
click at [418, 171] on input "b. Perform system recovery to a previous restore point" at bounding box center [418, 167] width 0 height 7
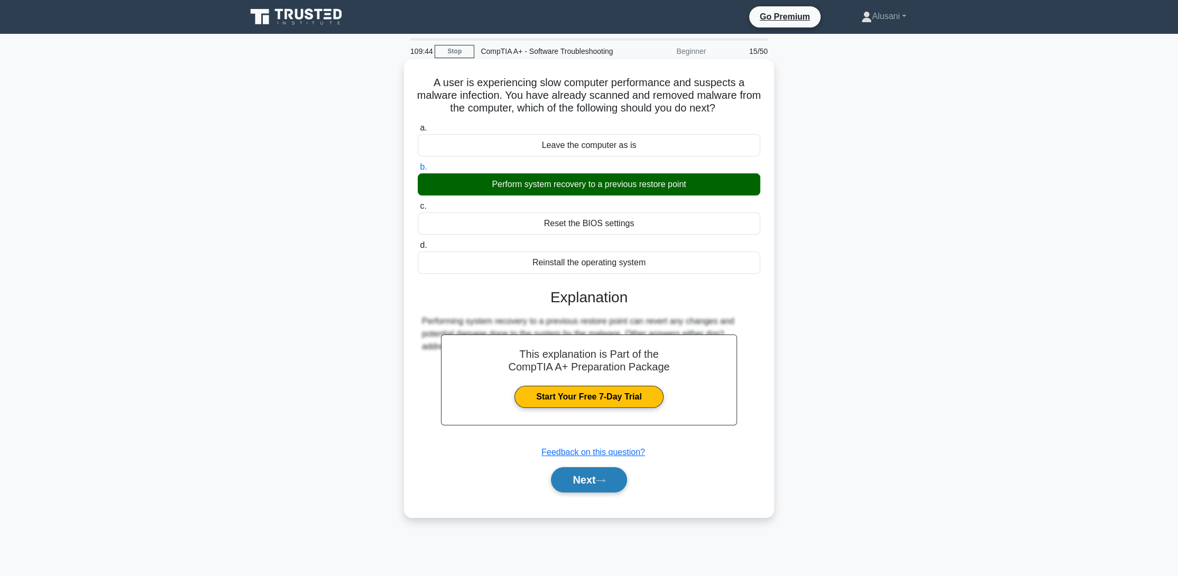
click at [594, 493] on button "Next" at bounding box center [589, 479] width 76 height 25
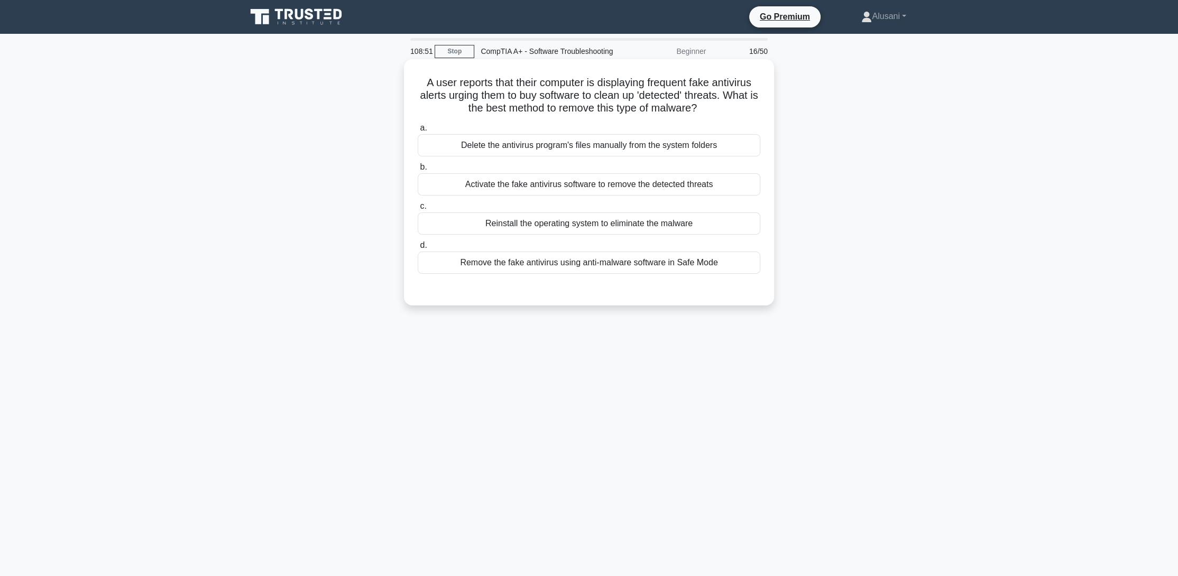
click at [579, 274] on div "Remove the fake antivirus using anti-malware software in Safe Mode" at bounding box center [589, 263] width 343 height 22
click at [418, 249] on input "d. Remove the fake antivirus using anti-malware software in Safe Mode" at bounding box center [418, 245] width 0 height 7
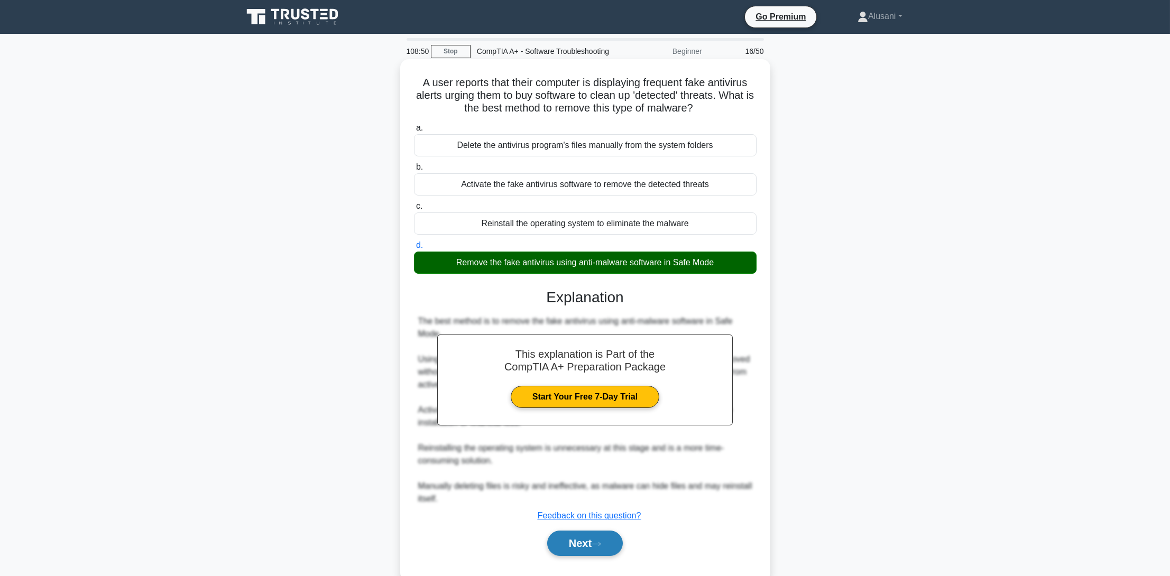
click at [601, 547] on icon at bounding box center [597, 544] width 10 height 6
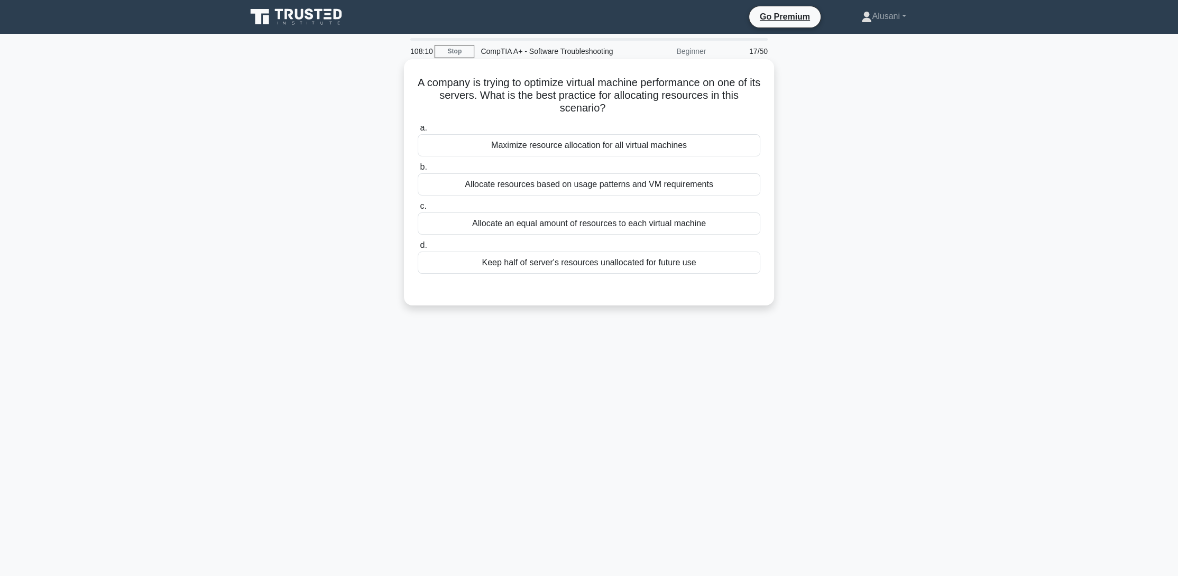
click at [534, 235] on div "Allocate an equal amount of resources to each virtual machine" at bounding box center [589, 223] width 343 height 22
click at [418, 210] on input "c. Allocate an equal amount of resources to each virtual machine" at bounding box center [418, 206] width 0 height 7
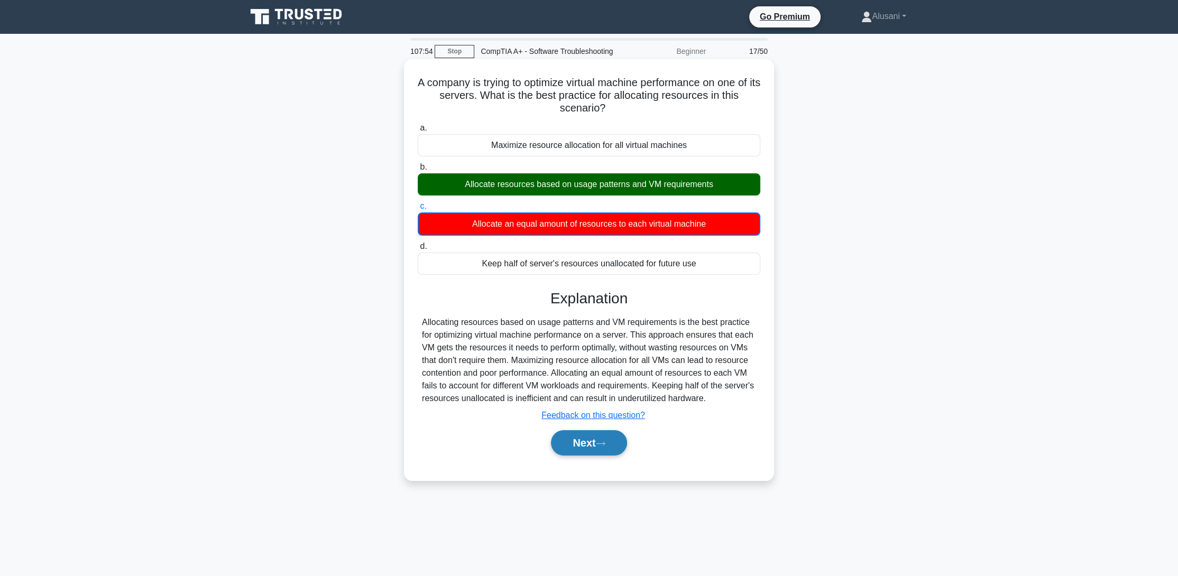
click at [553, 443] on button "Next" at bounding box center [589, 442] width 76 height 25
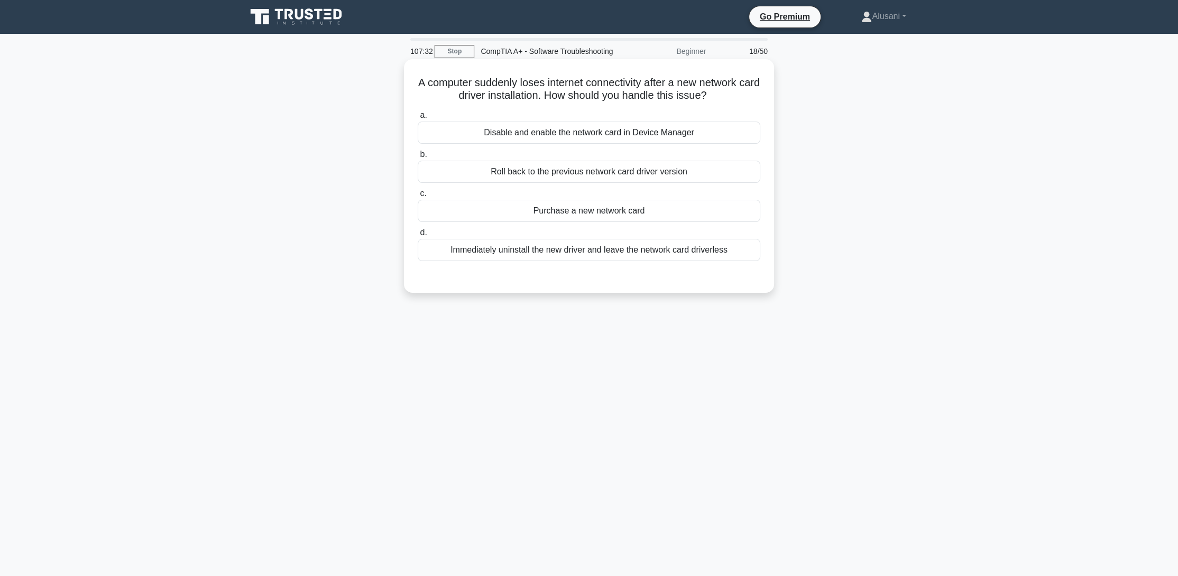
click at [627, 181] on div "Roll back to the previous network card driver version" at bounding box center [589, 172] width 343 height 22
click at [418, 158] on input "b. Roll back to the previous network card driver version" at bounding box center [418, 154] width 0 height 7
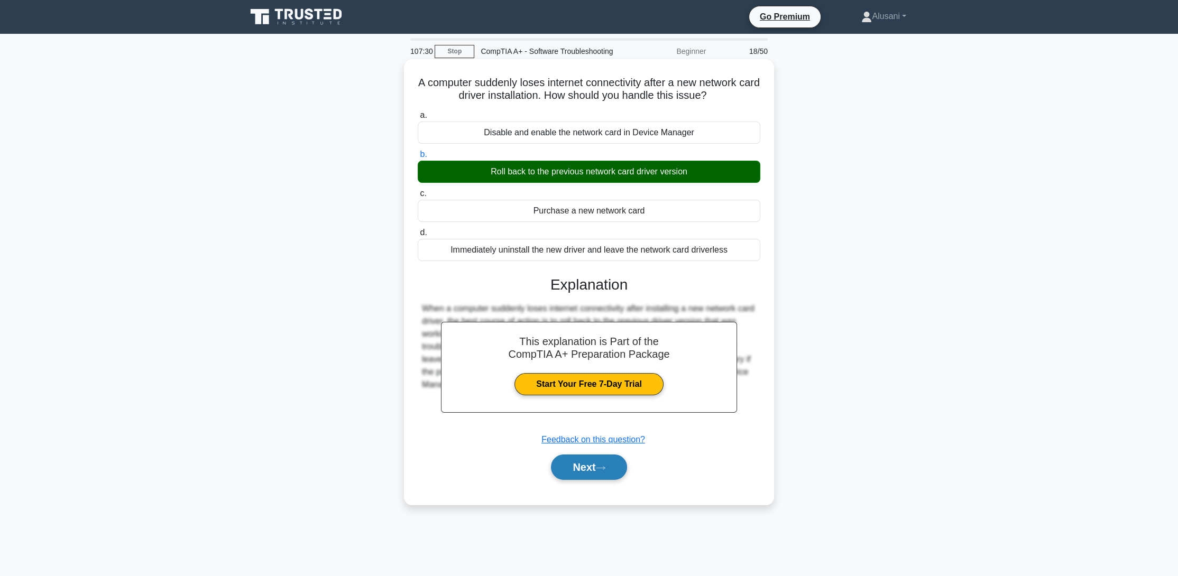
click at [615, 476] on button "Next" at bounding box center [589, 467] width 76 height 25
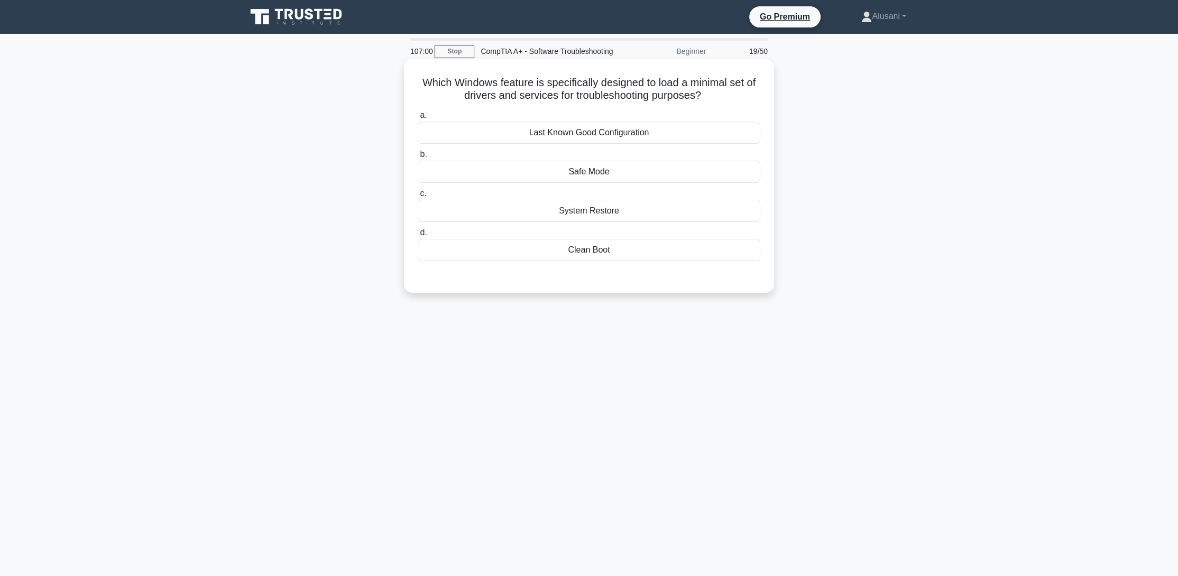
click at [546, 183] on div "Safe Mode" at bounding box center [589, 172] width 343 height 22
click at [418, 158] on input "b. Safe Mode" at bounding box center [418, 154] width 0 height 7
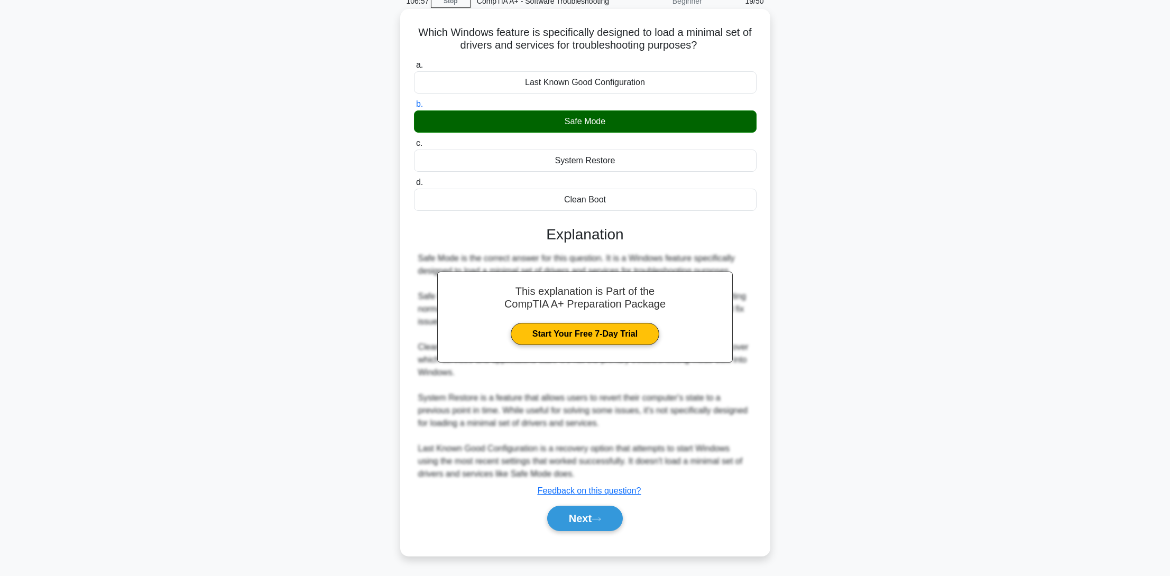
scroll to position [62, 0]
click at [583, 521] on button "Next" at bounding box center [585, 518] width 76 height 25
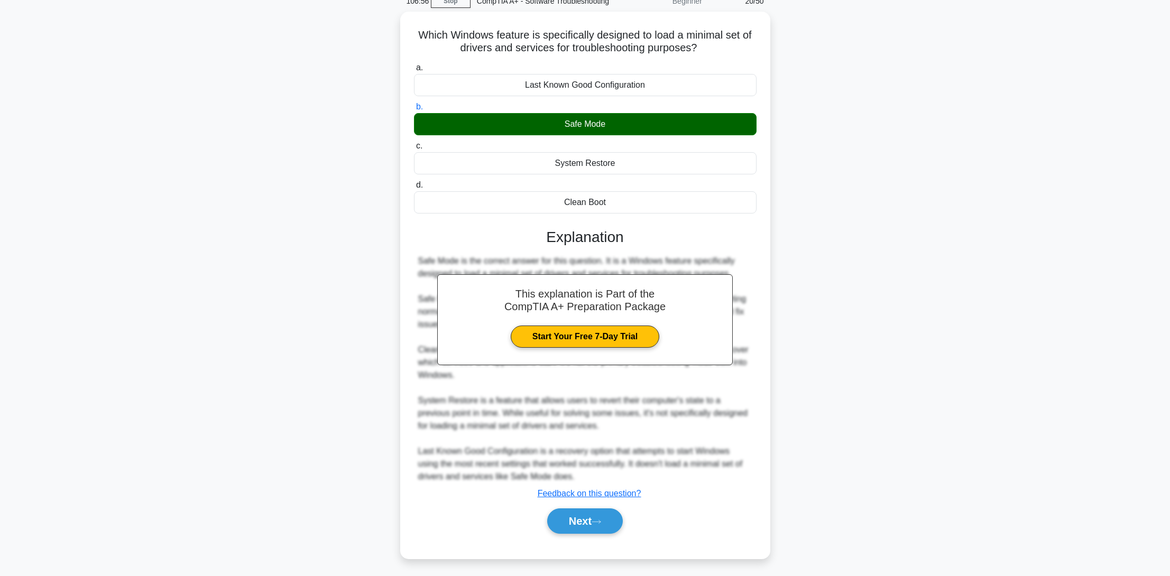
scroll to position [0, 0]
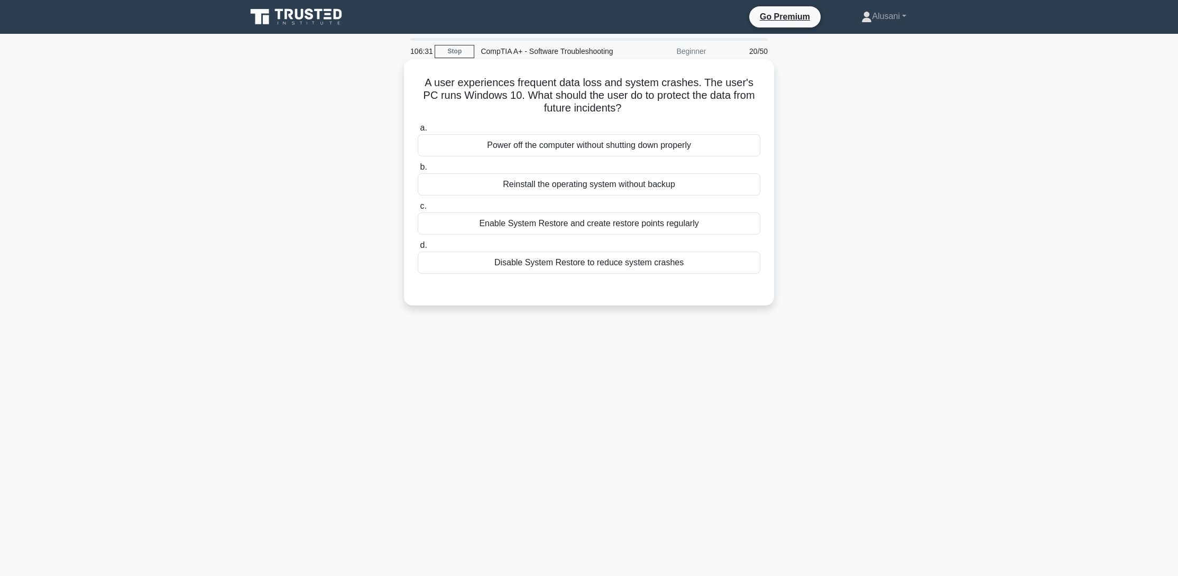
click at [539, 235] on div "Enable System Restore and create restore points regularly" at bounding box center [589, 223] width 343 height 22
click at [418, 210] on input "c. Enable System Restore and create restore points regularly" at bounding box center [418, 206] width 0 height 7
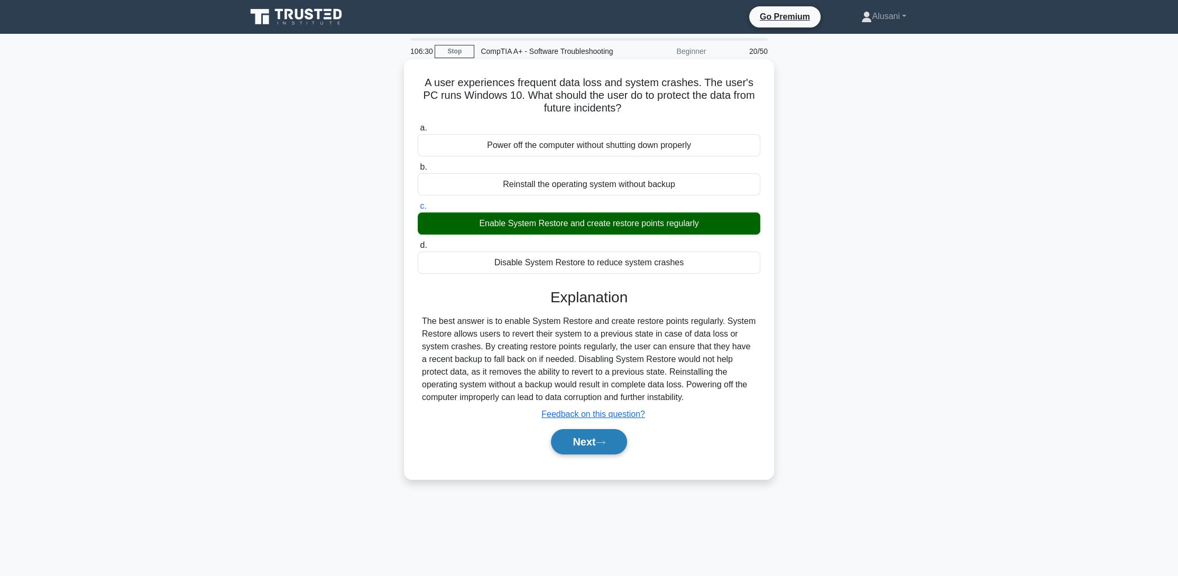
click at [599, 455] on button "Next" at bounding box center [589, 441] width 76 height 25
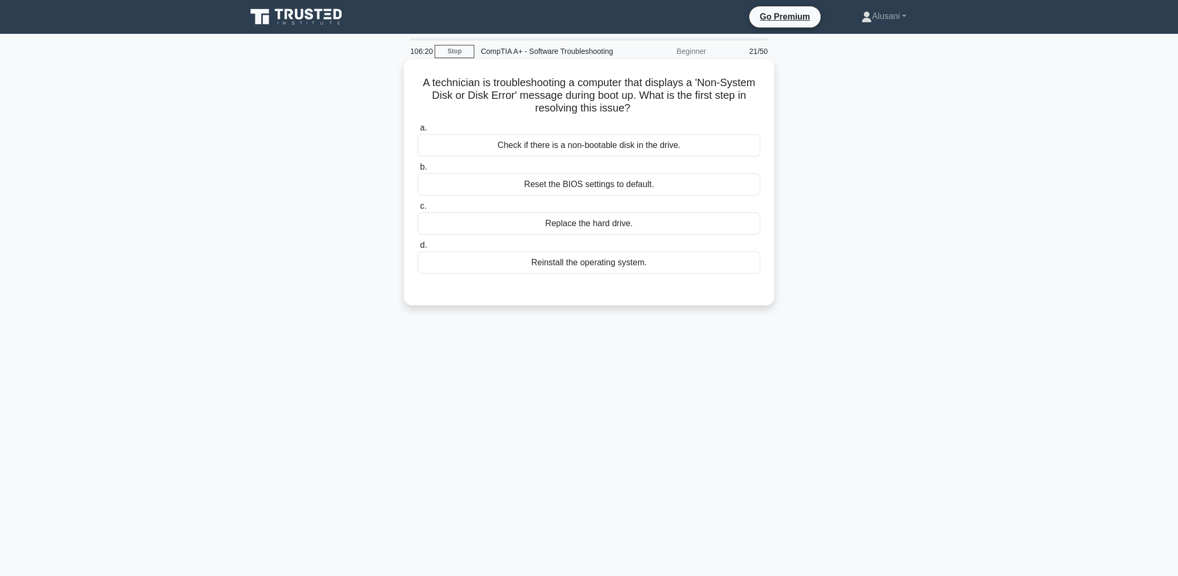
click at [651, 156] on div "Check if there is a non-bootable disk in the drive." at bounding box center [589, 145] width 343 height 22
click at [418, 132] on input "a. Check if there is a non-bootable disk in the drive." at bounding box center [418, 128] width 0 height 7
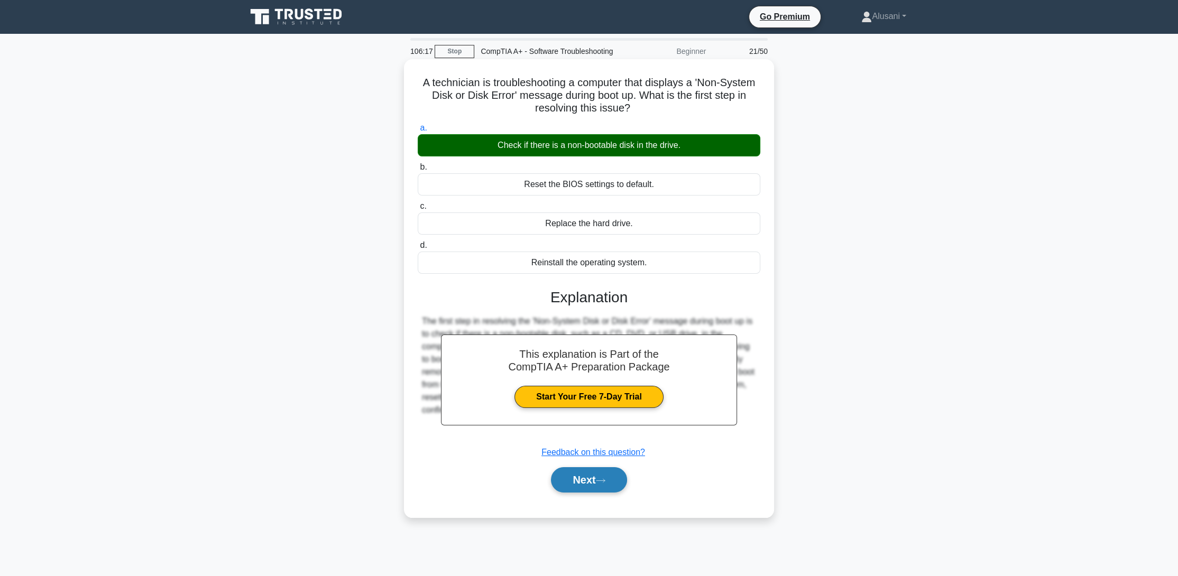
click at [578, 490] on button "Next" at bounding box center [589, 479] width 76 height 25
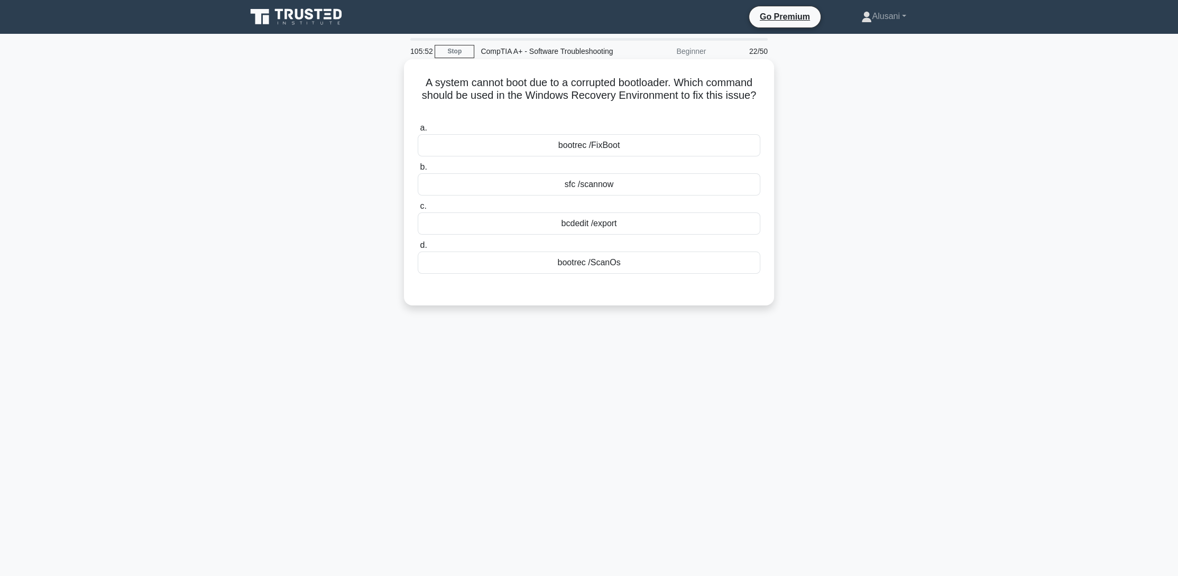
drag, startPoint x: 609, startPoint y: 156, endPoint x: 609, endPoint y: 163, distance: 6.9
click at [609, 156] on div "bootrec /FixBoot" at bounding box center [589, 145] width 343 height 22
click at [418, 132] on input "a. bootrec /FixBoot" at bounding box center [418, 128] width 0 height 7
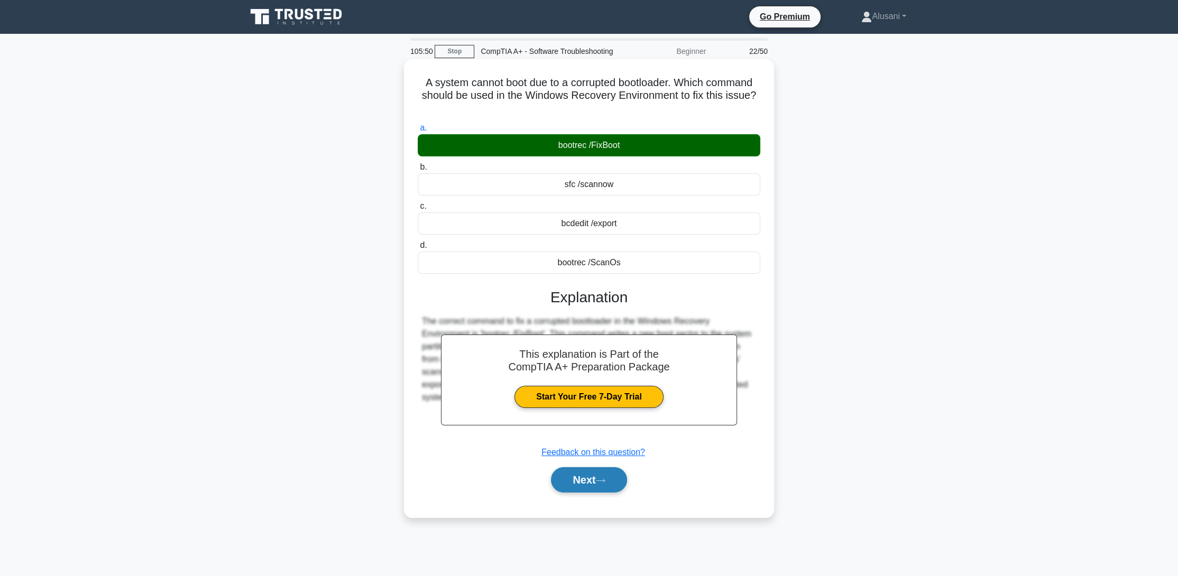
click at [582, 493] on button "Next" at bounding box center [589, 479] width 76 height 25
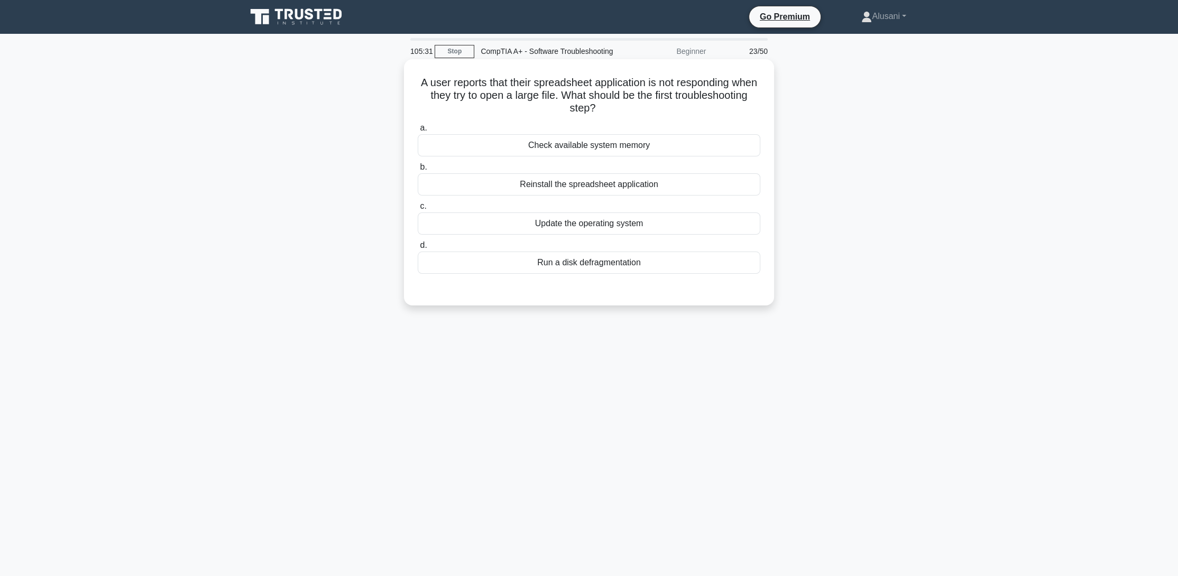
click at [629, 156] on div "Check available system memory" at bounding box center [589, 145] width 343 height 22
click at [418, 132] on input "a. Check available system memory" at bounding box center [418, 128] width 0 height 7
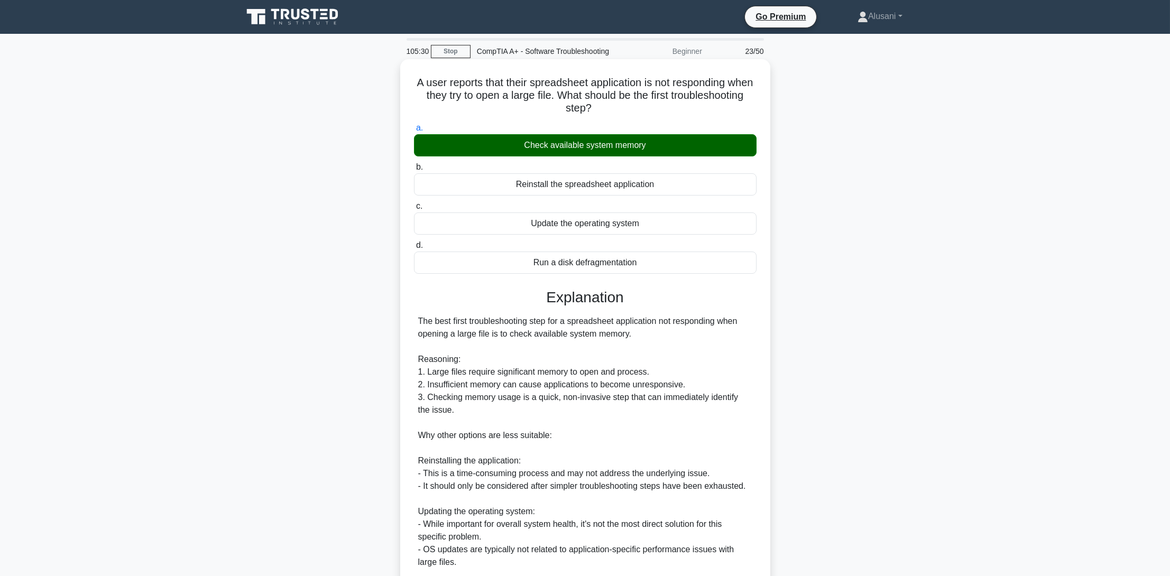
scroll to position [201, 0]
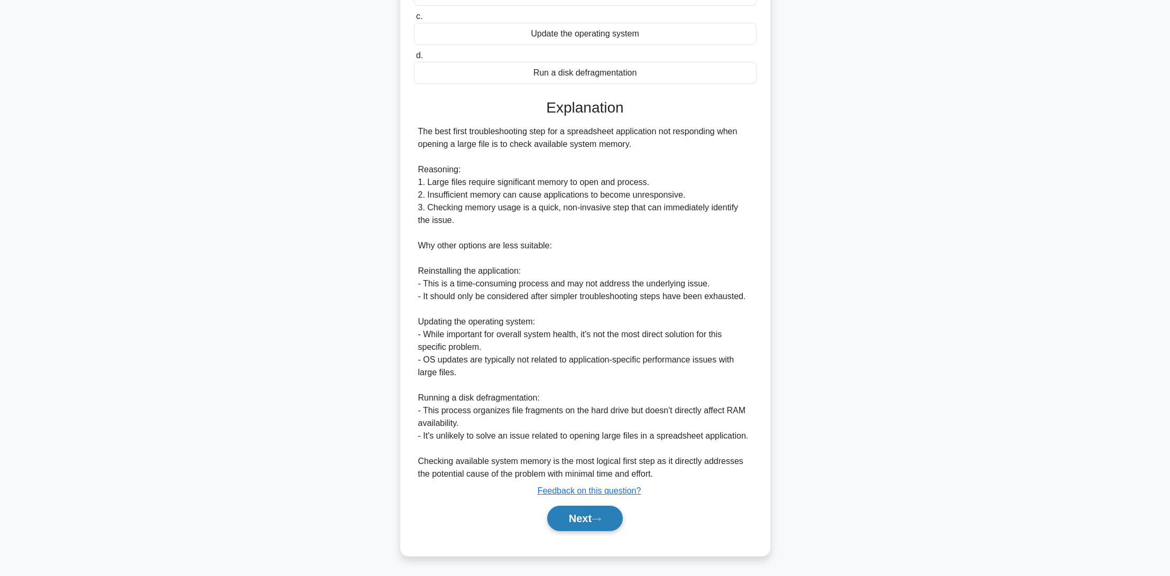
click at [590, 519] on button "Next" at bounding box center [585, 518] width 76 height 25
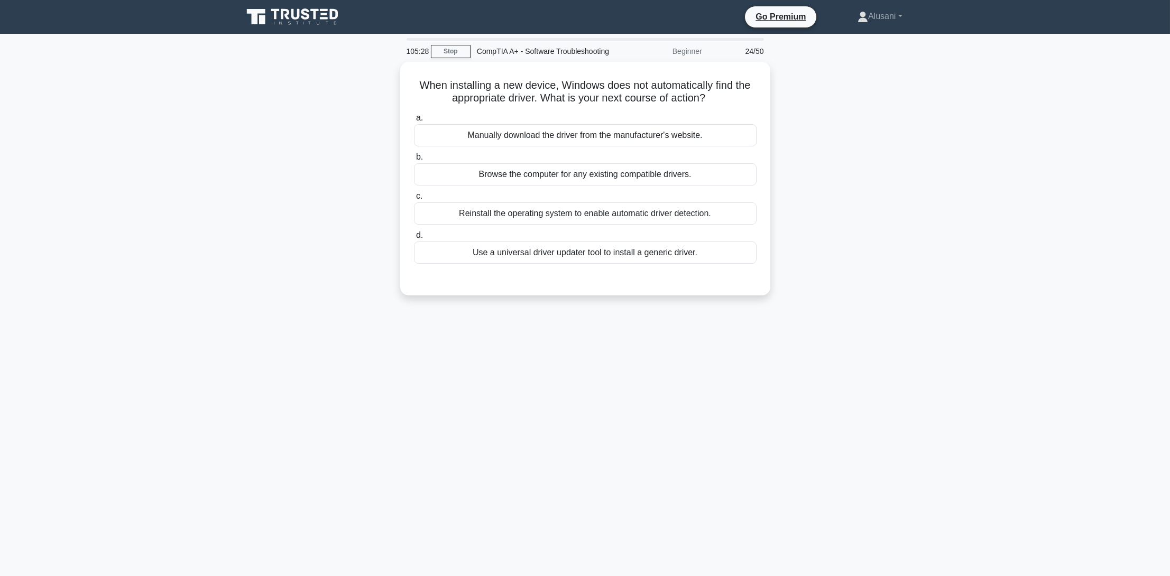
scroll to position [0, 0]
click at [545, 261] on div "Use a universal driver updater tool to install a generic driver." at bounding box center [589, 250] width 343 height 22
click at [418, 236] on input "d. Use a universal driver updater tool to install a generic driver." at bounding box center [418, 232] width 0 height 7
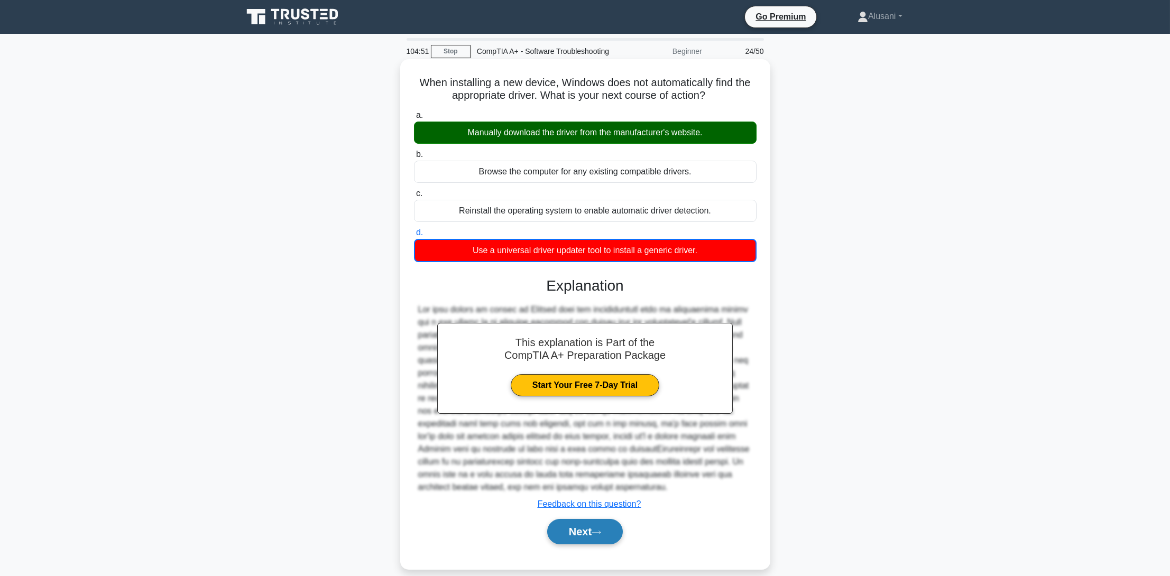
click at [608, 535] on button "Next" at bounding box center [585, 531] width 76 height 25
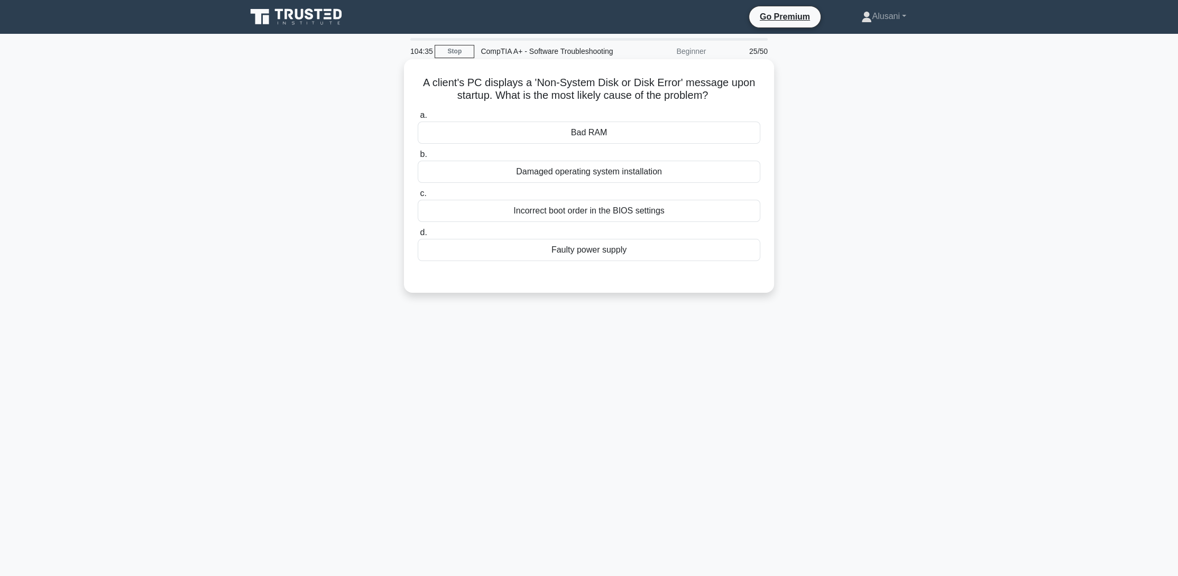
click at [560, 222] on div "Incorrect boot order in the BIOS settings" at bounding box center [589, 211] width 343 height 22
click at [418, 197] on input "c. Incorrect boot order in the BIOS settings" at bounding box center [418, 193] width 0 height 7
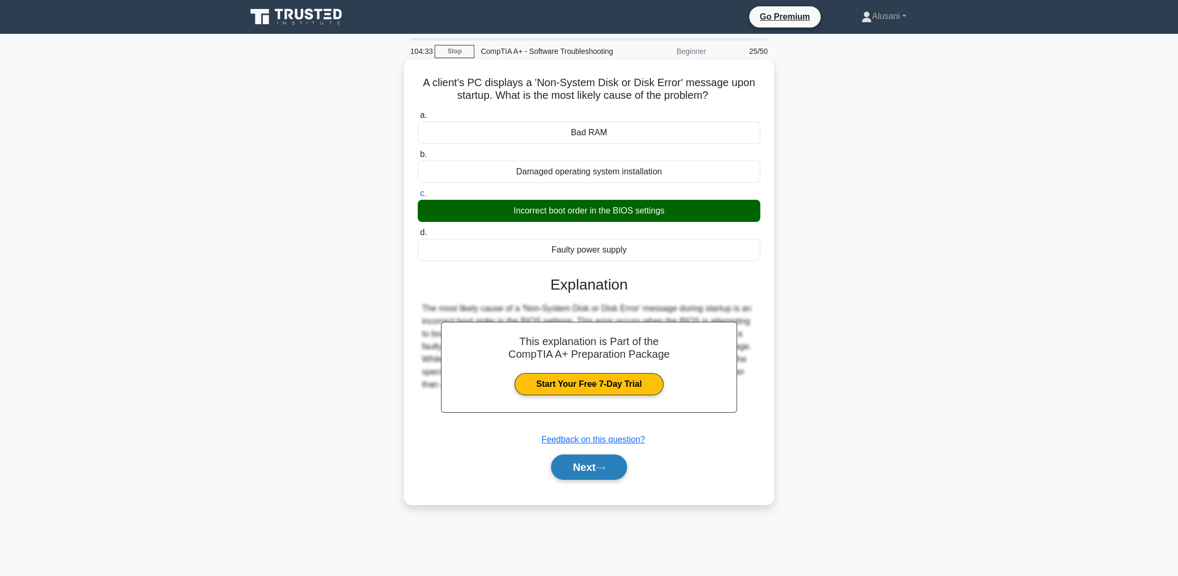
click at [613, 480] on button "Next" at bounding box center [589, 467] width 76 height 25
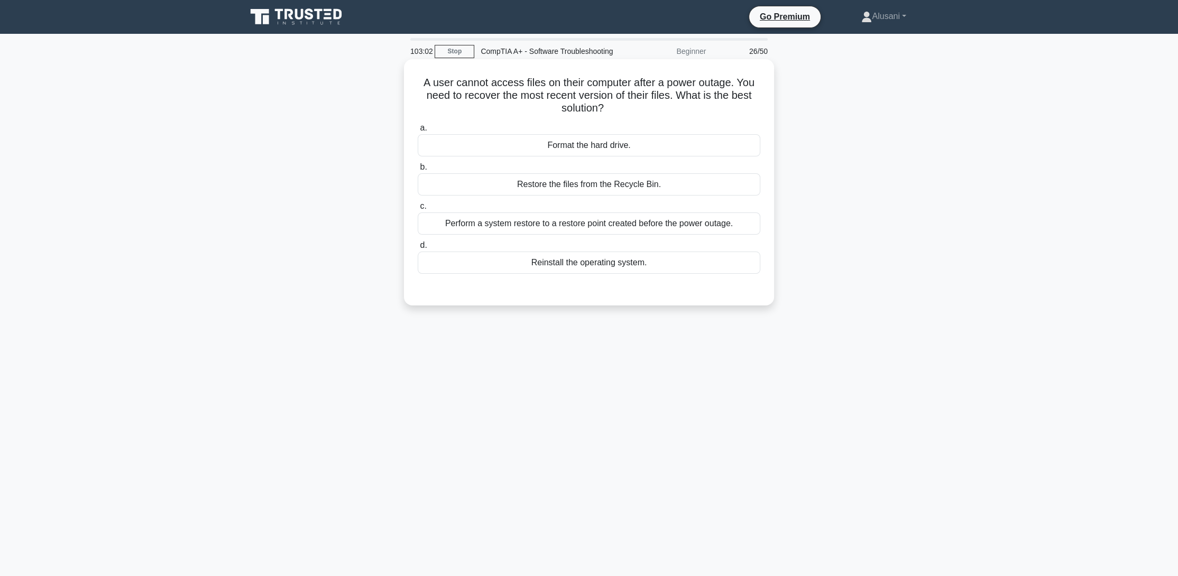
click at [521, 235] on div "Perform a system restore to a restore point created before the power outage." at bounding box center [589, 223] width 343 height 22
click at [418, 210] on input "c. Perform a system restore to a restore point created before the power outage." at bounding box center [418, 206] width 0 height 7
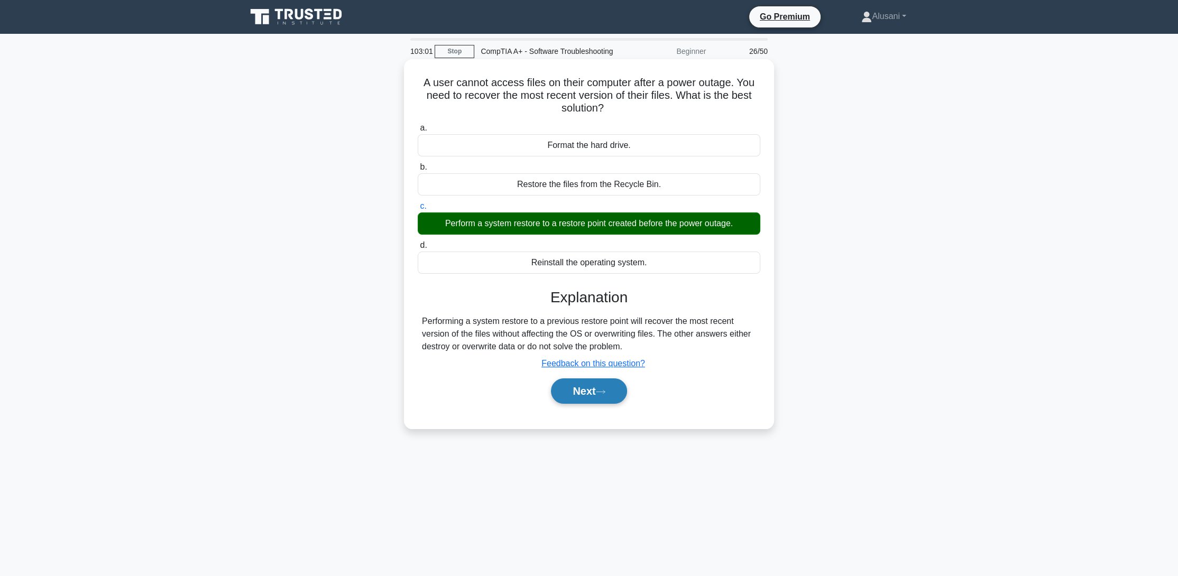
click at [599, 397] on button "Next" at bounding box center [589, 390] width 76 height 25
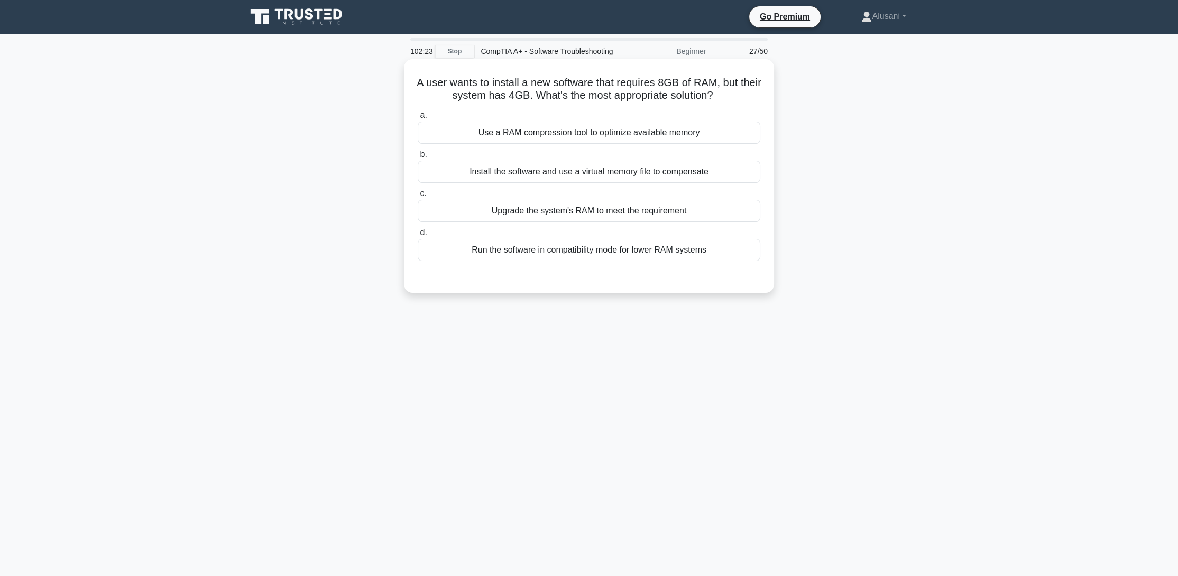
click at [507, 222] on div "Upgrade the system's RAM to meet the requirement" at bounding box center [589, 211] width 343 height 22
click at [418, 197] on input "c. Upgrade the system's RAM to meet the requirement" at bounding box center [418, 193] width 0 height 7
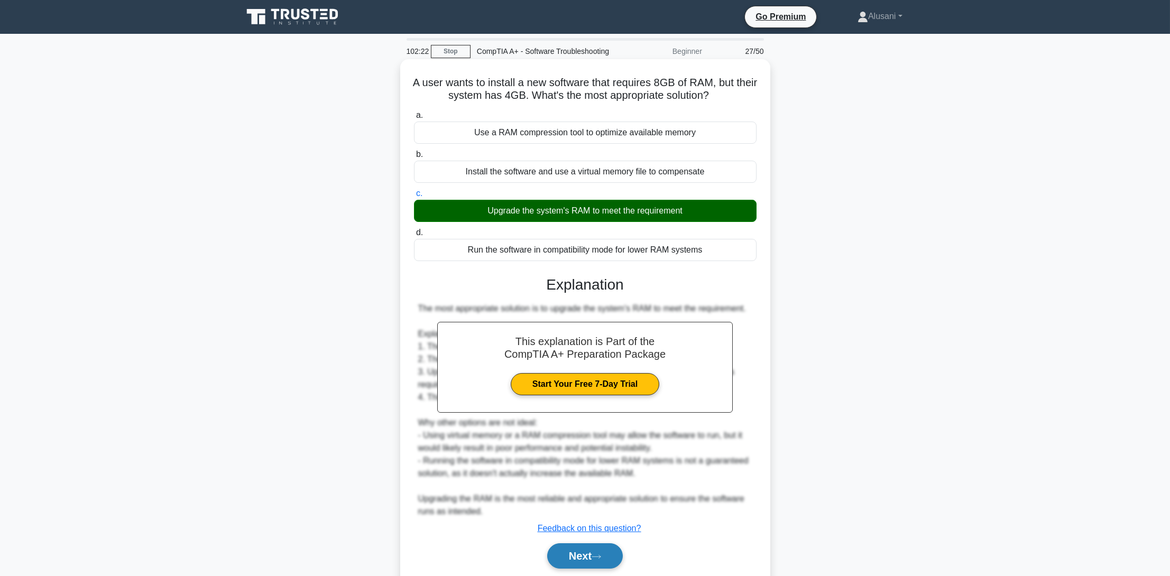
click at [563, 563] on button "Next" at bounding box center [585, 555] width 76 height 25
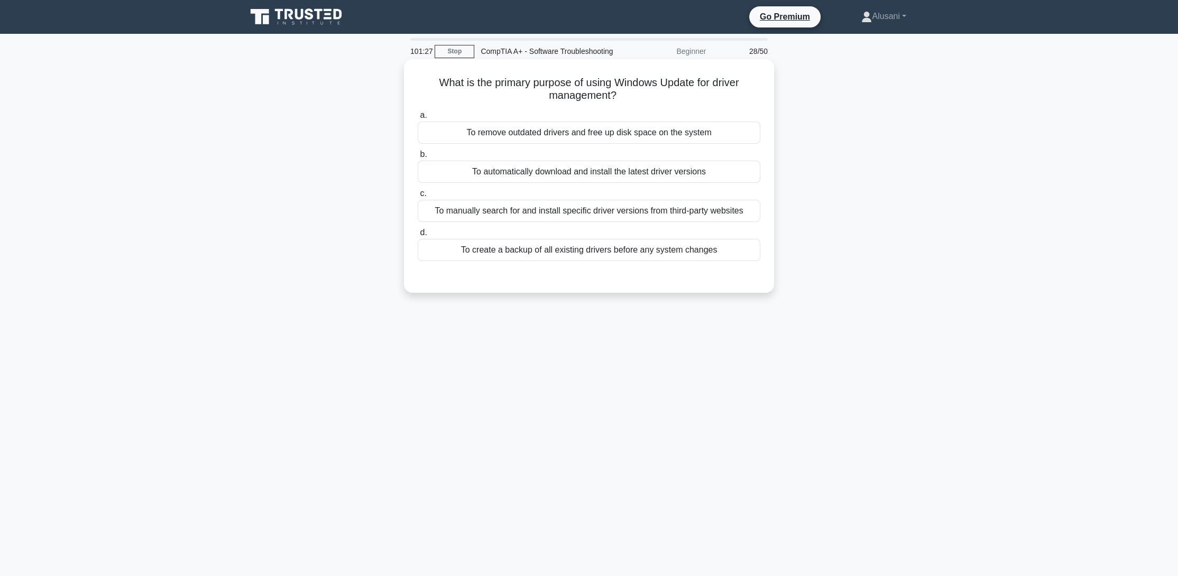
click at [551, 182] on div "To automatically download and install the latest driver versions" at bounding box center [589, 172] width 343 height 22
click at [418, 158] on input "b. To automatically download and install the latest driver versions" at bounding box center [418, 154] width 0 height 7
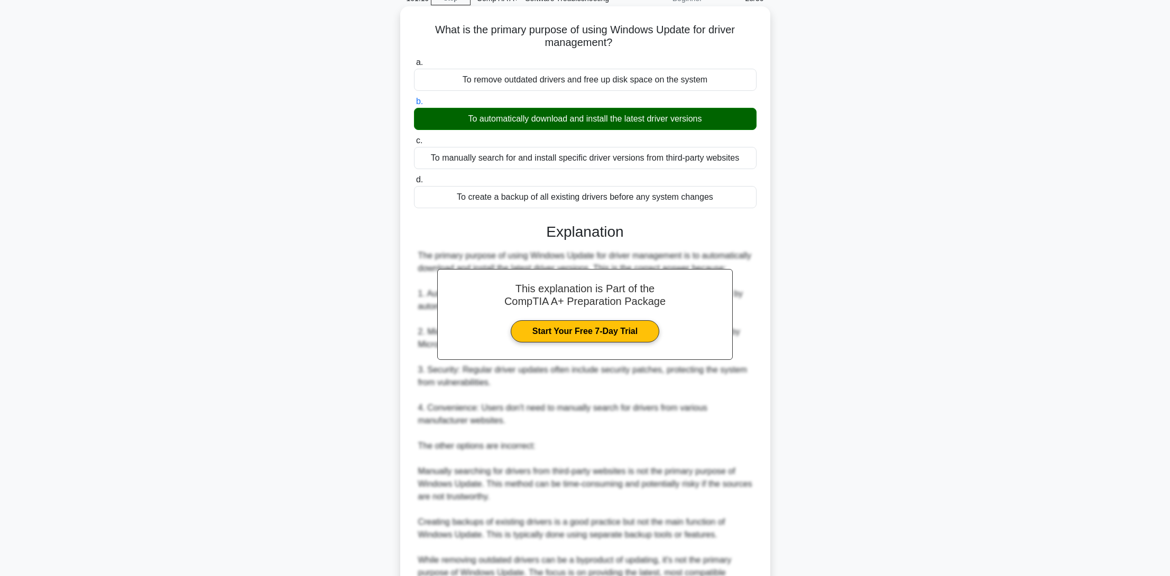
scroll to position [189, 0]
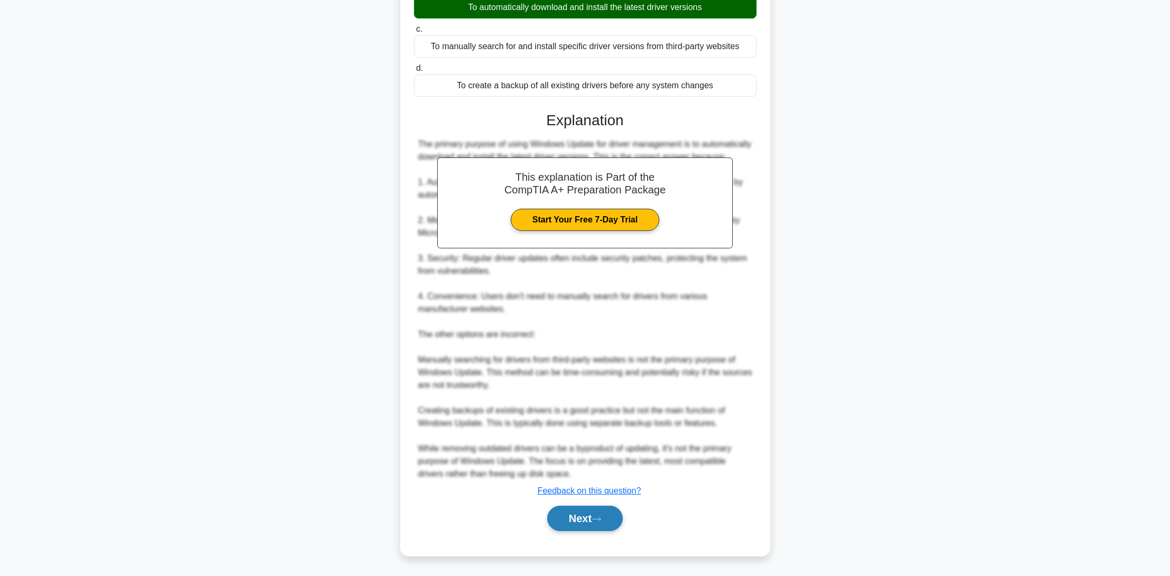
click at [550, 512] on button "Next" at bounding box center [585, 518] width 76 height 25
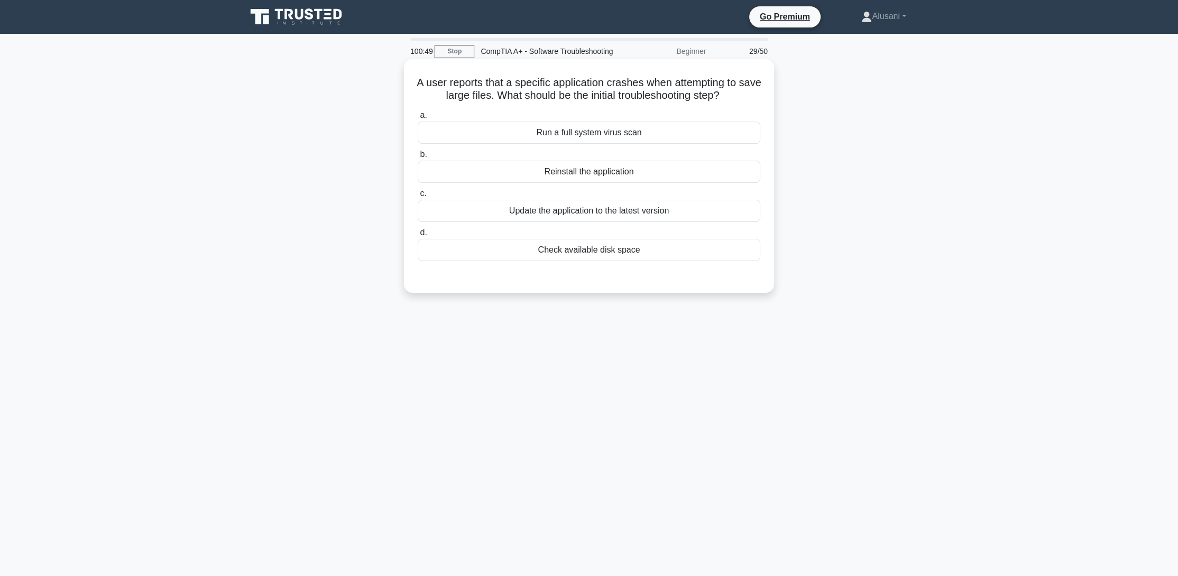
click at [576, 261] on div "Check available disk space" at bounding box center [589, 250] width 343 height 22
click at [418, 236] on input "d. Check available disk space" at bounding box center [418, 232] width 0 height 7
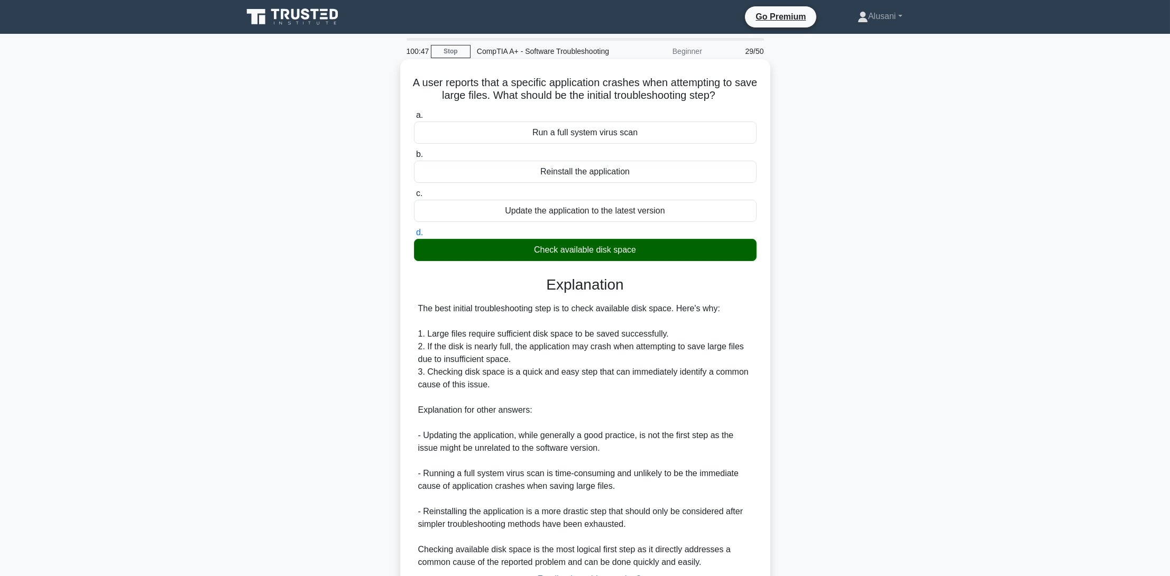
scroll to position [100, 0]
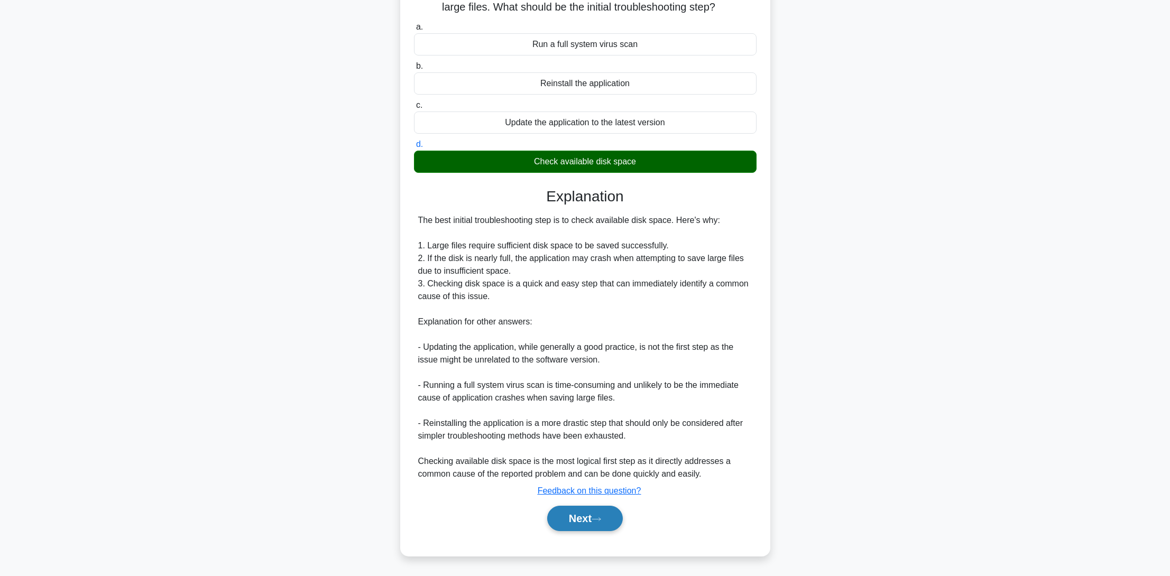
click at [576, 514] on button "Next" at bounding box center [585, 518] width 76 height 25
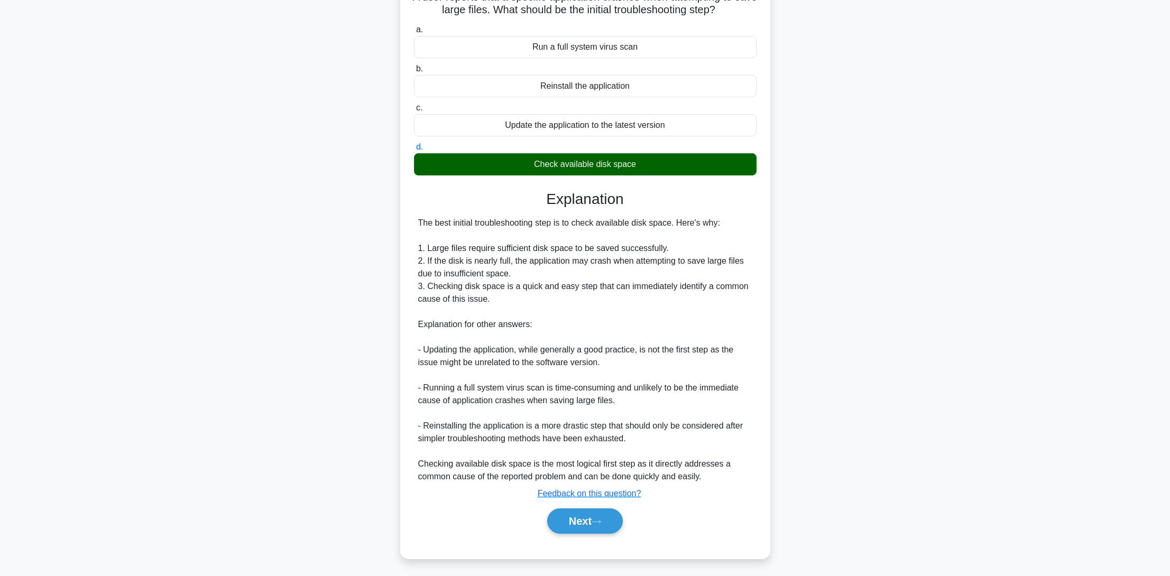
scroll to position [0, 0]
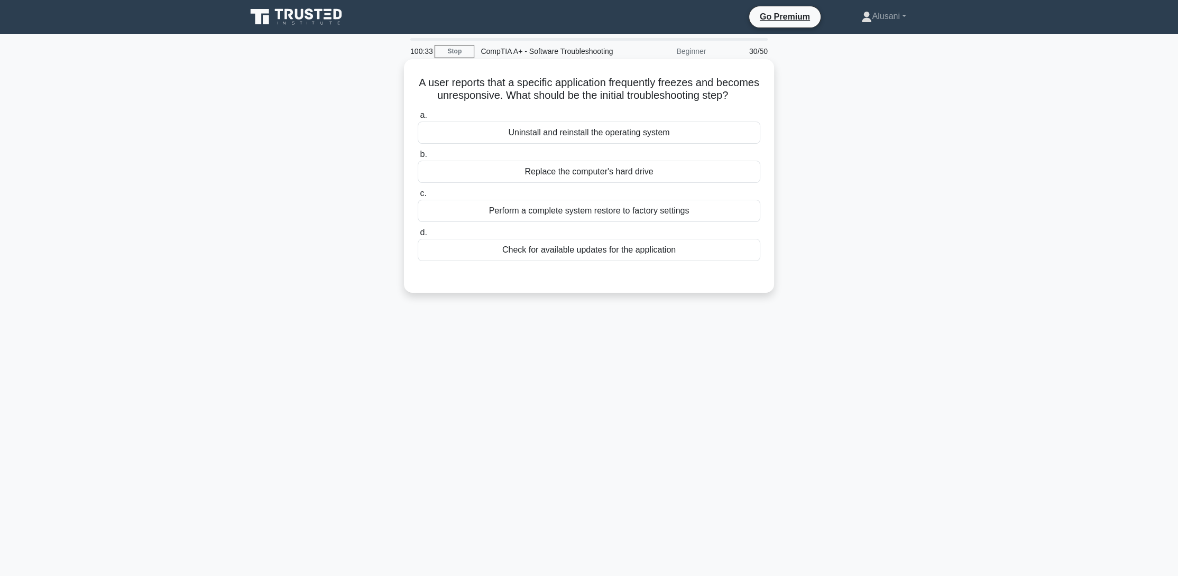
click at [538, 261] on div "Check for available updates for the application" at bounding box center [589, 250] width 343 height 22
click at [418, 236] on input "d. Check for available updates for the application" at bounding box center [418, 232] width 0 height 7
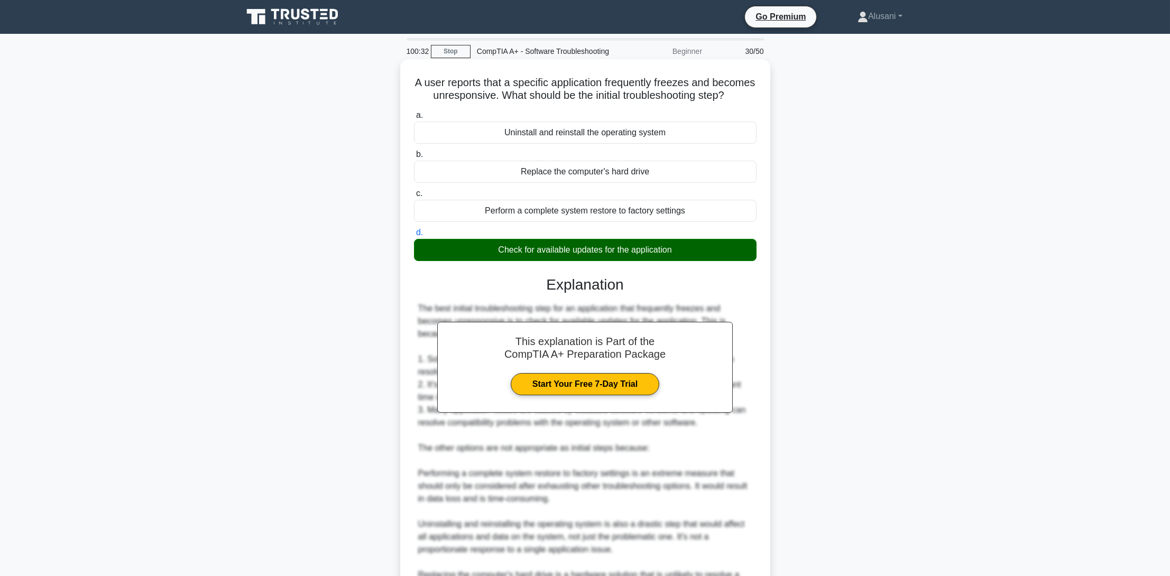
scroll to position [151, 0]
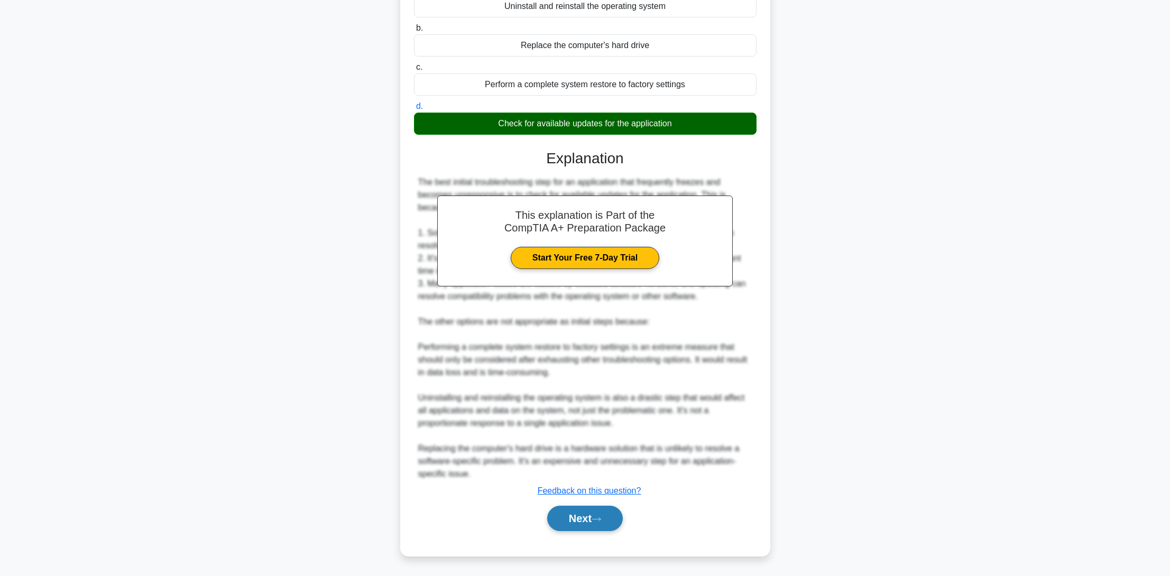
click at [555, 527] on button "Next" at bounding box center [585, 518] width 76 height 25
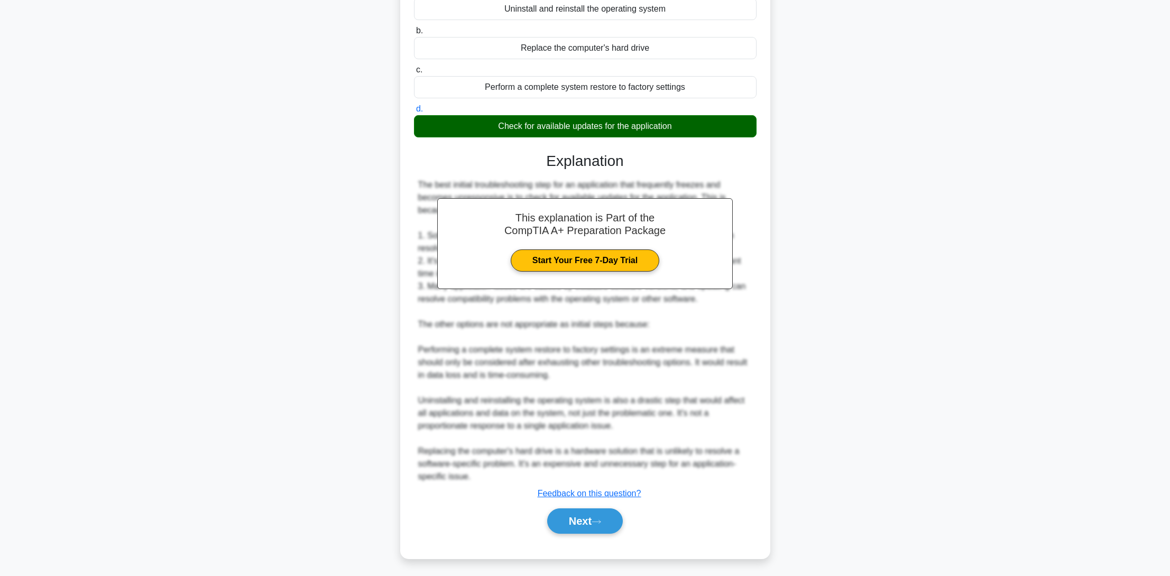
scroll to position [0, 0]
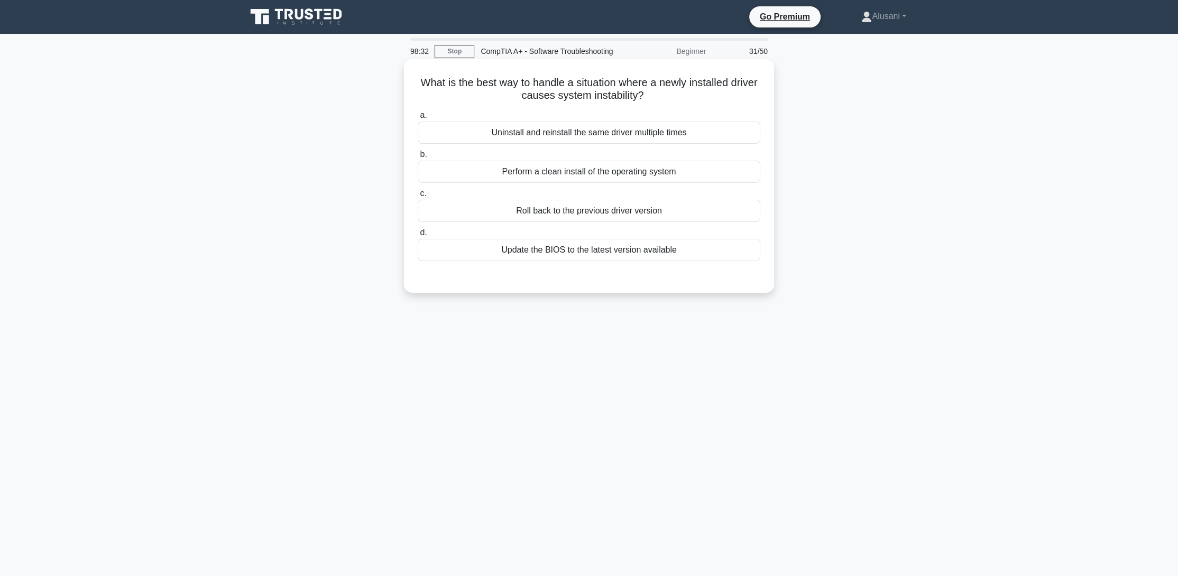
click at [575, 212] on label "c. Roll back to the previous driver version" at bounding box center [589, 204] width 343 height 35
click at [592, 218] on div "Roll back to the previous driver version" at bounding box center [589, 211] width 343 height 22
click at [418, 197] on input "c. Roll back to the previous driver version" at bounding box center [418, 193] width 0 height 7
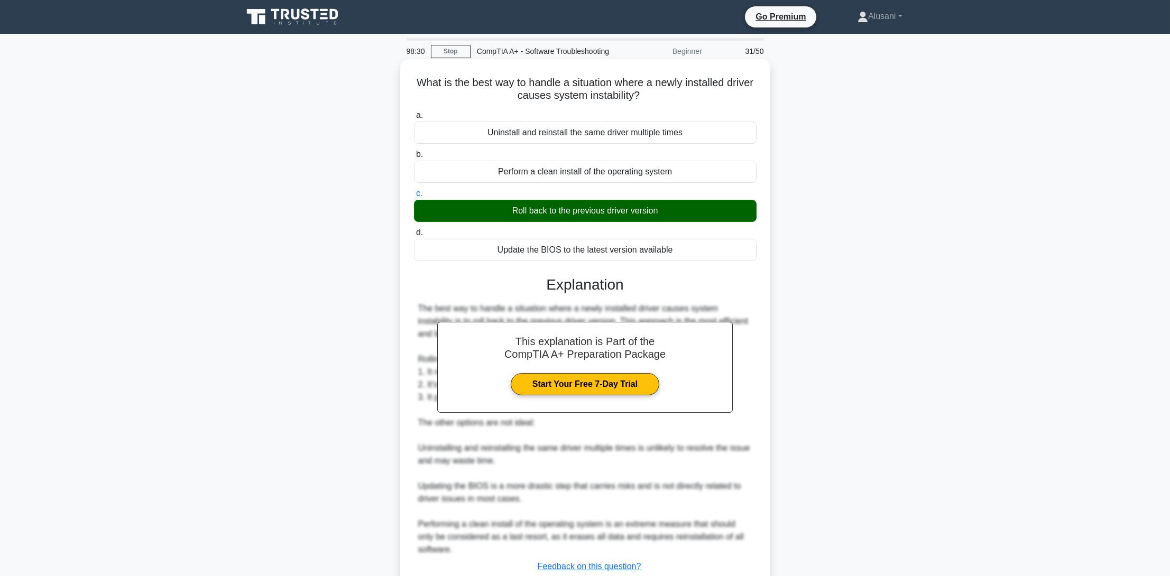
scroll to position [88, 0]
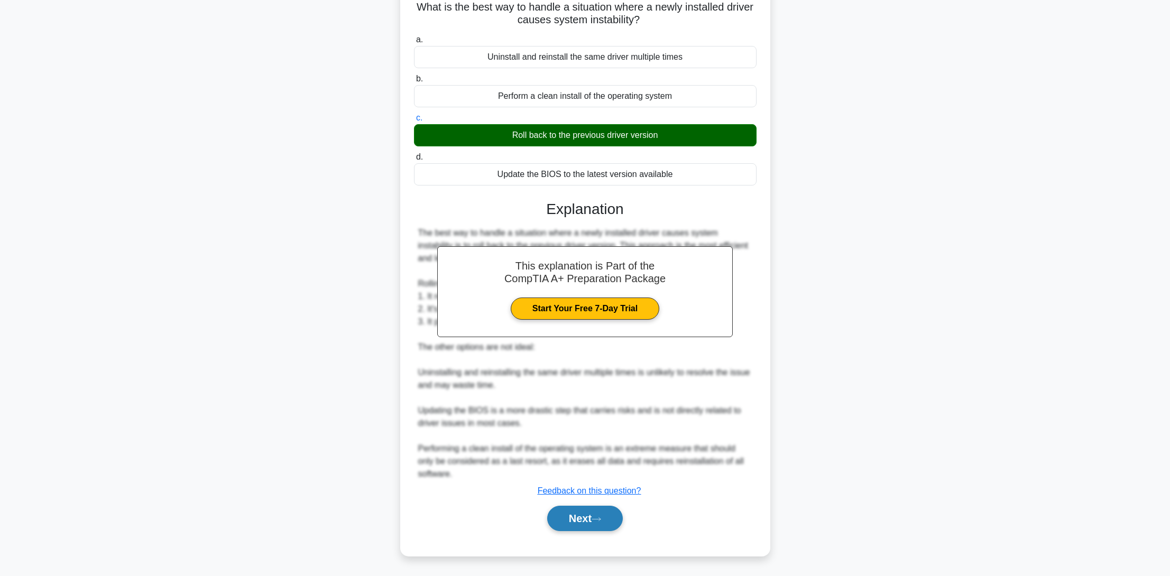
click at [578, 514] on button "Next" at bounding box center [585, 518] width 76 height 25
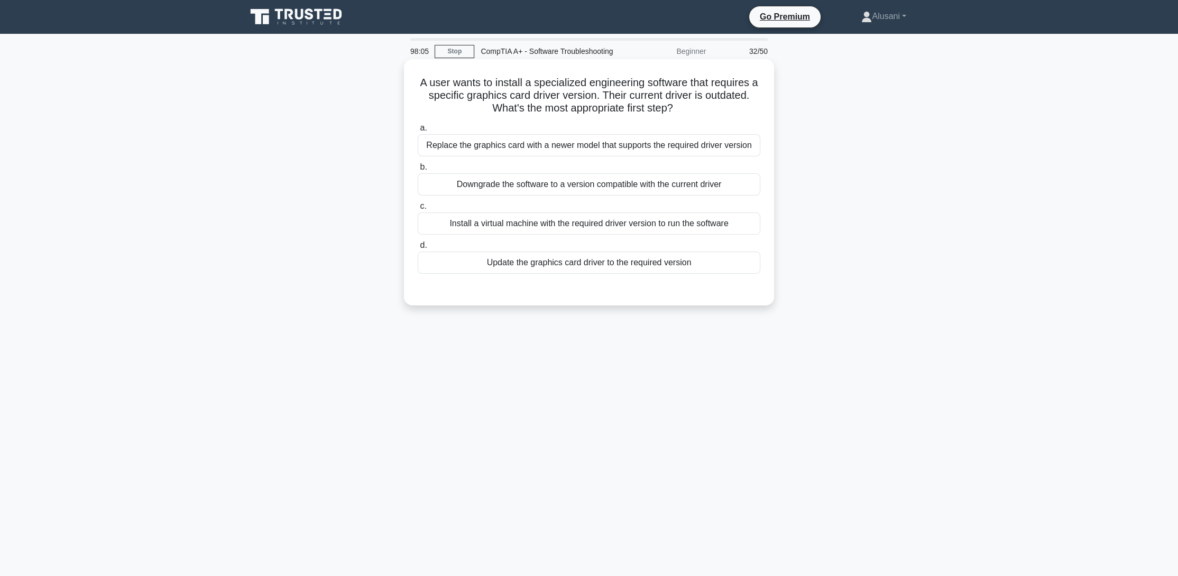
click at [549, 271] on div "Update the graphics card driver to the required version" at bounding box center [589, 263] width 343 height 22
click at [418, 249] on input "d. Update the graphics card driver to the required version" at bounding box center [418, 245] width 0 height 7
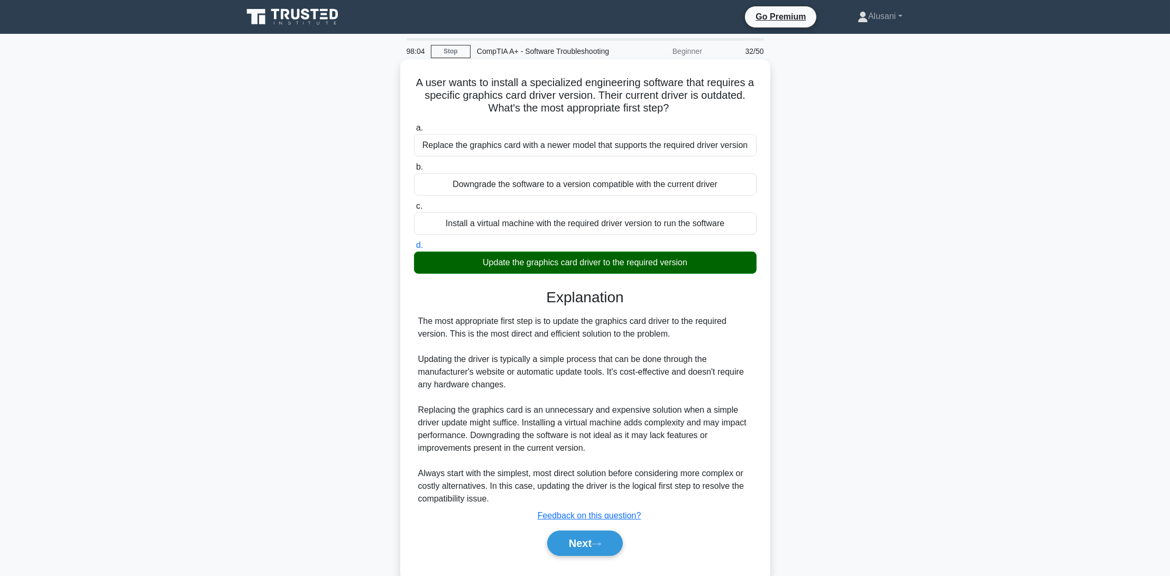
scroll to position [36, 0]
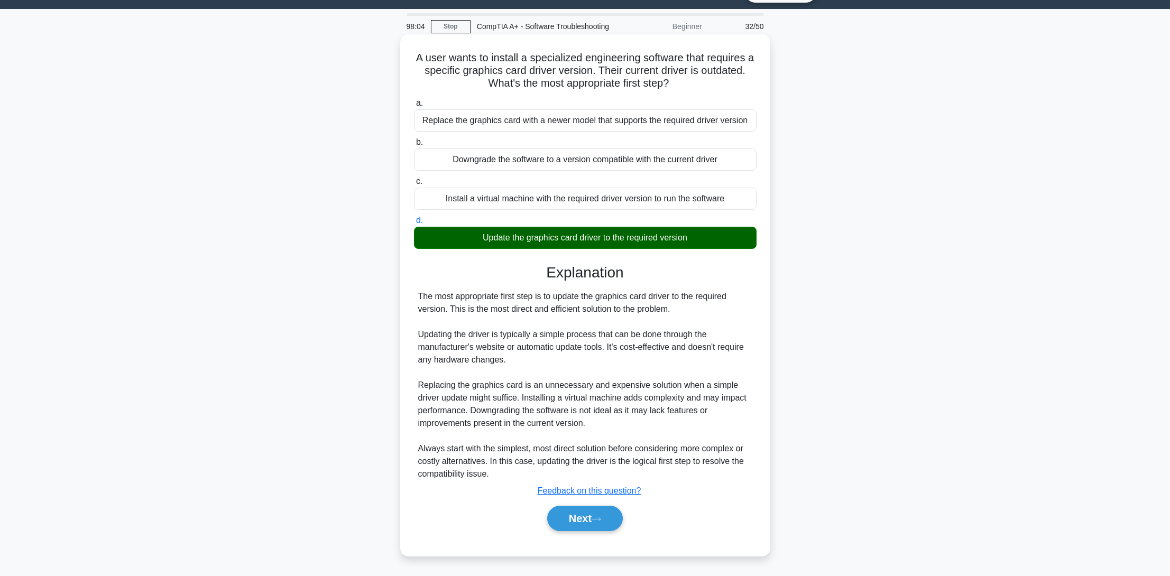
click at [579, 502] on div "Next" at bounding box center [585, 519] width 343 height 34
click at [578, 510] on button "Next" at bounding box center [585, 518] width 76 height 25
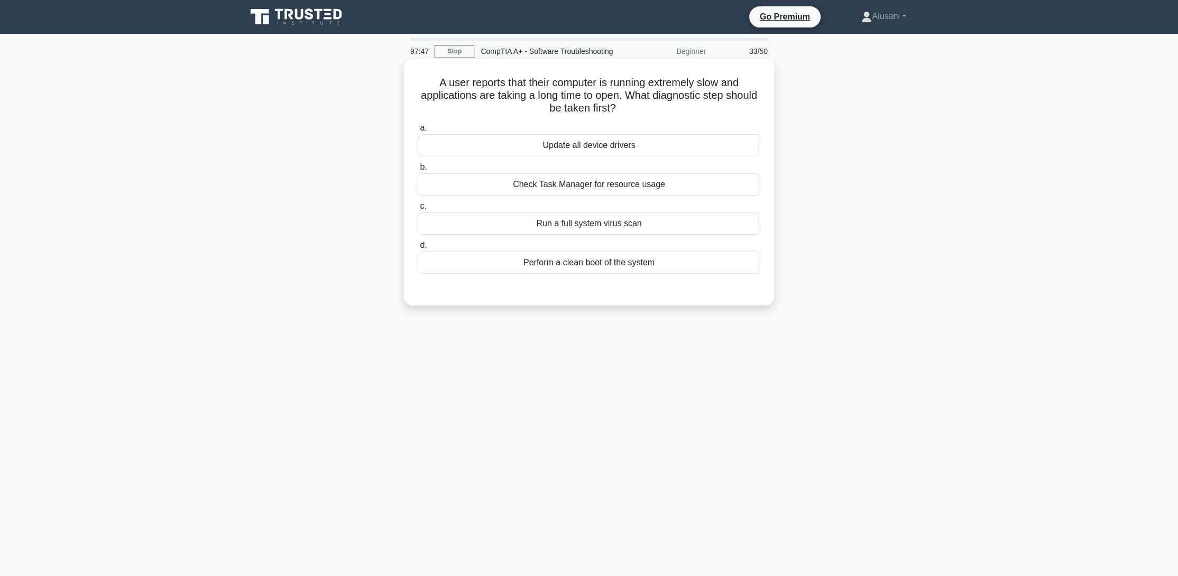
click at [581, 196] on div "Check Task Manager for resource usage" at bounding box center [589, 184] width 343 height 22
click at [418, 171] on input "b. Check Task Manager for resource usage" at bounding box center [418, 167] width 0 height 7
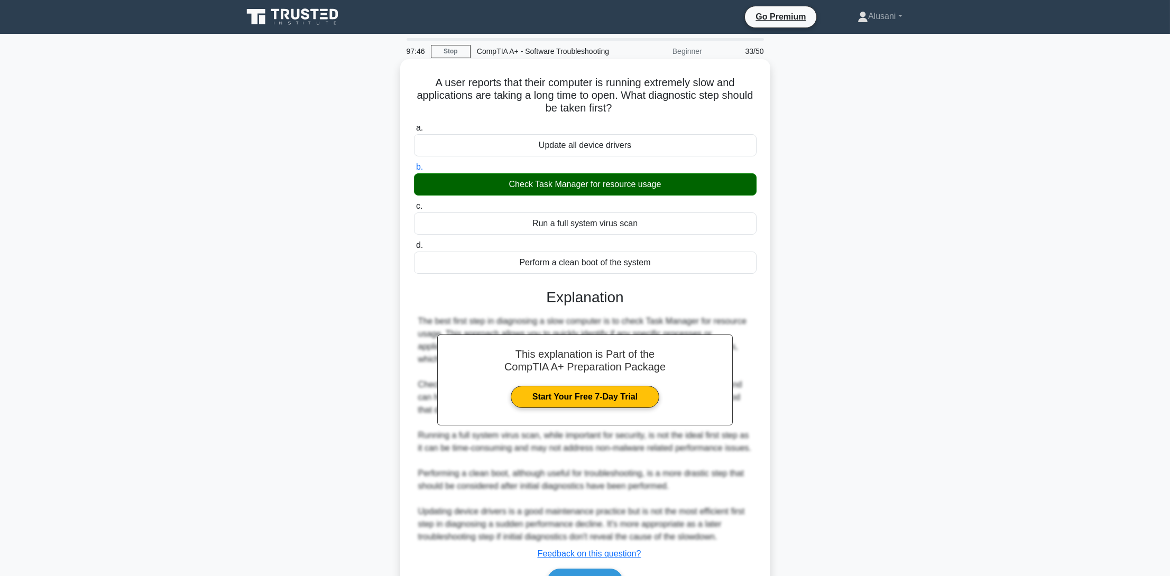
scroll to position [75, 0]
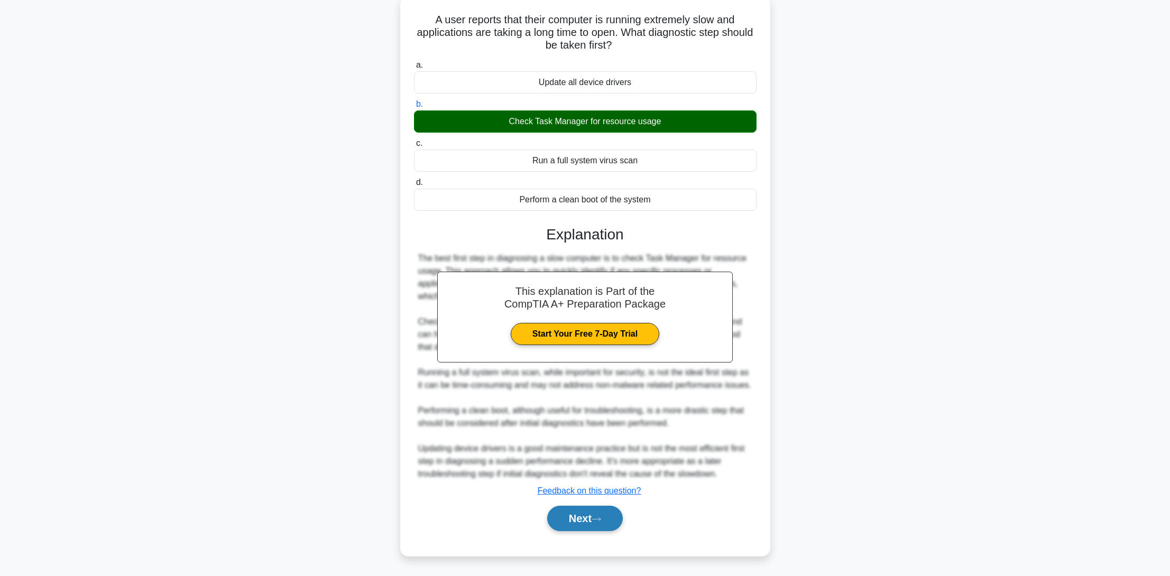
click at [572, 531] on button "Next" at bounding box center [585, 518] width 76 height 25
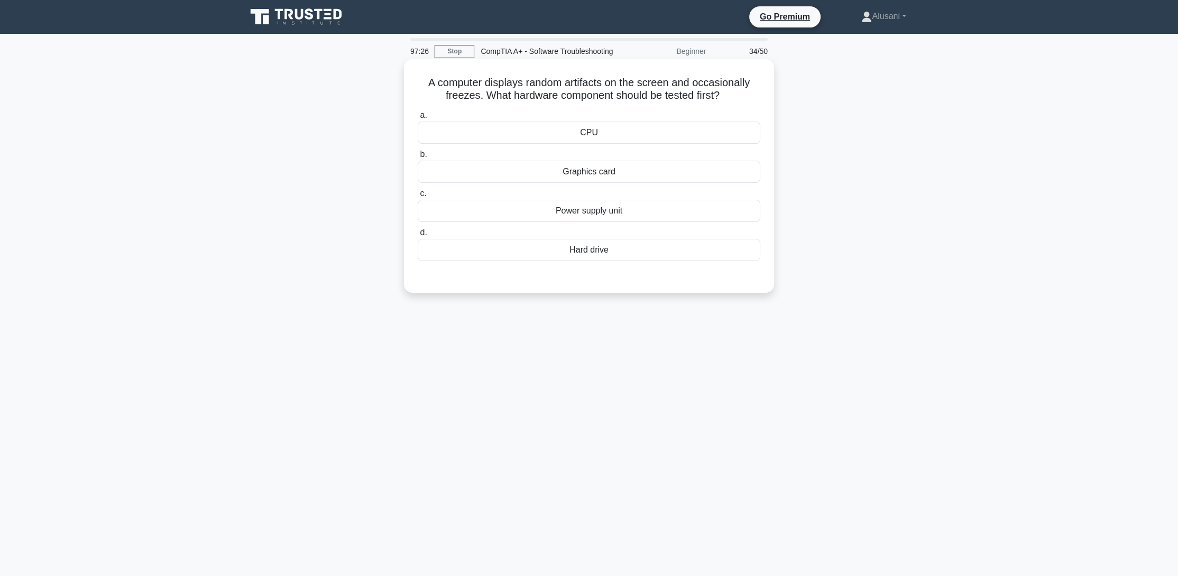
click at [588, 137] on div "CPU" at bounding box center [589, 133] width 343 height 22
click at [418, 119] on input "a. CPU" at bounding box center [418, 115] width 0 height 7
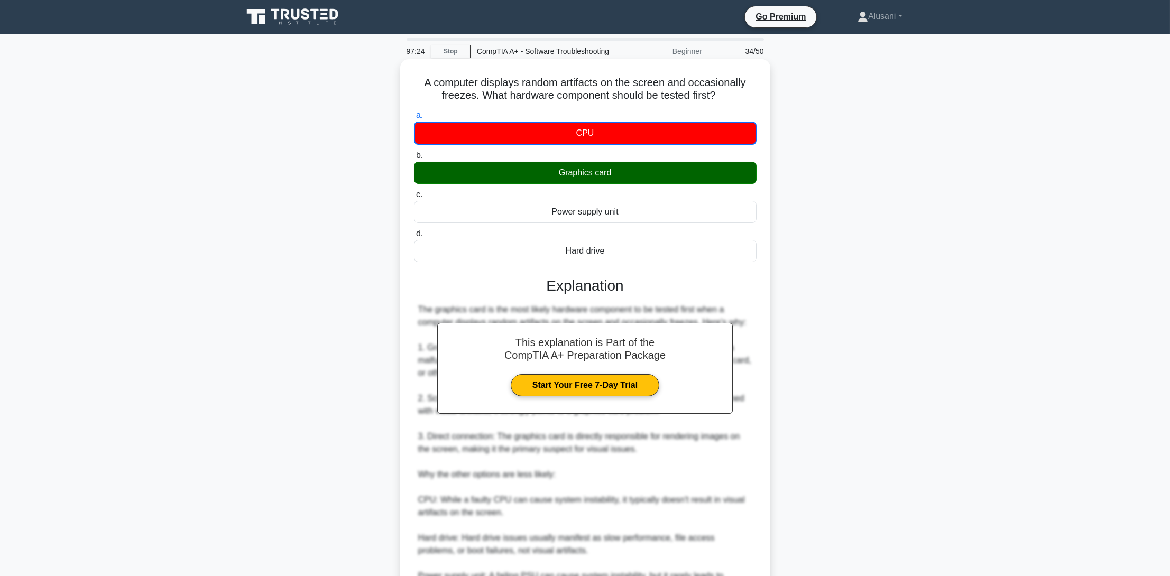
click at [587, 138] on div "CPU" at bounding box center [585, 133] width 343 height 23
click at [414, 119] on input "a. CPU" at bounding box center [414, 115] width 0 height 7
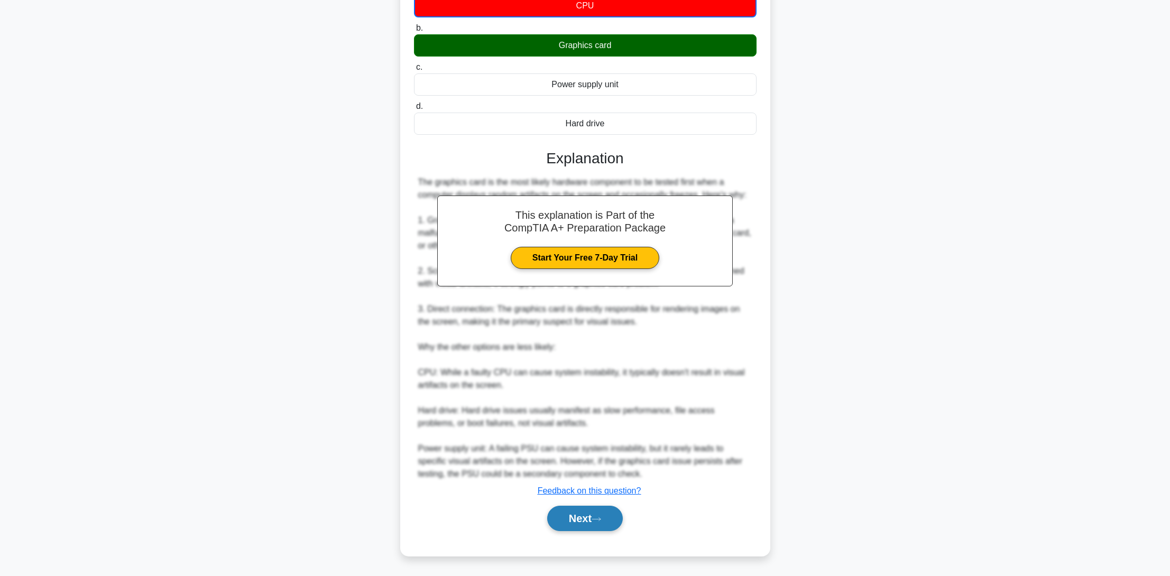
click at [562, 521] on button "Next" at bounding box center [585, 518] width 76 height 25
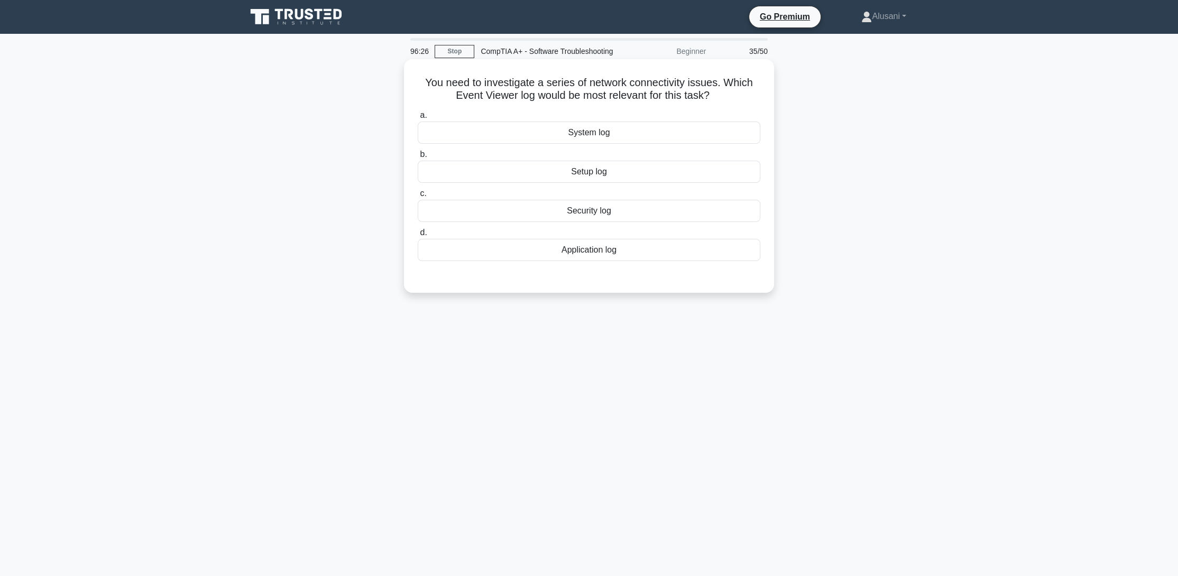
click at [539, 144] on div "System log" at bounding box center [589, 133] width 343 height 22
click at [418, 119] on input "a. System log" at bounding box center [418, 115] width 0 height 7
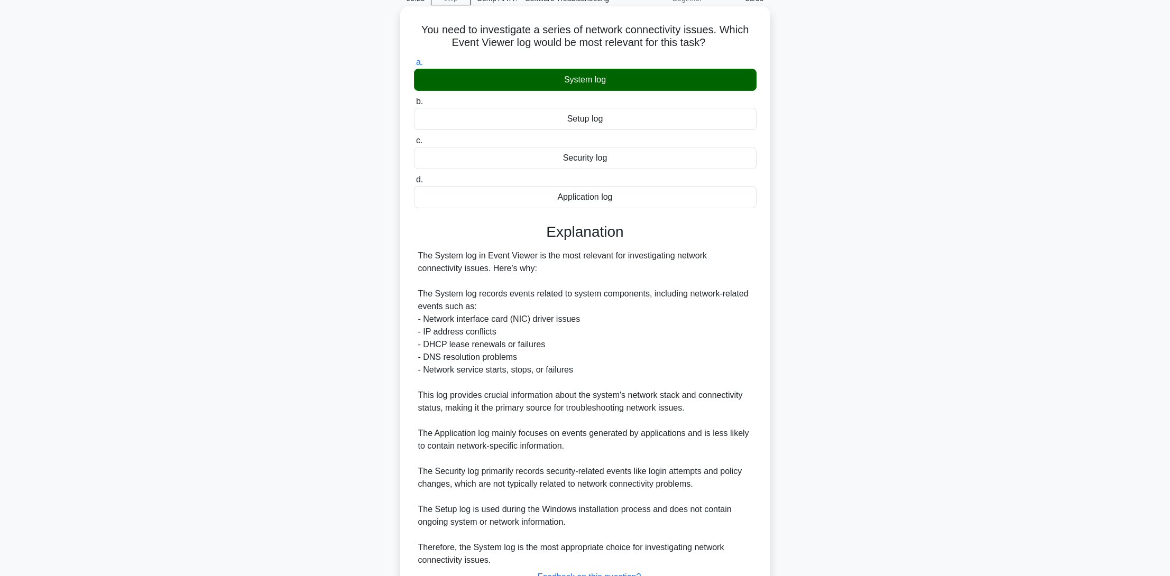
scroll to position [151, 0]
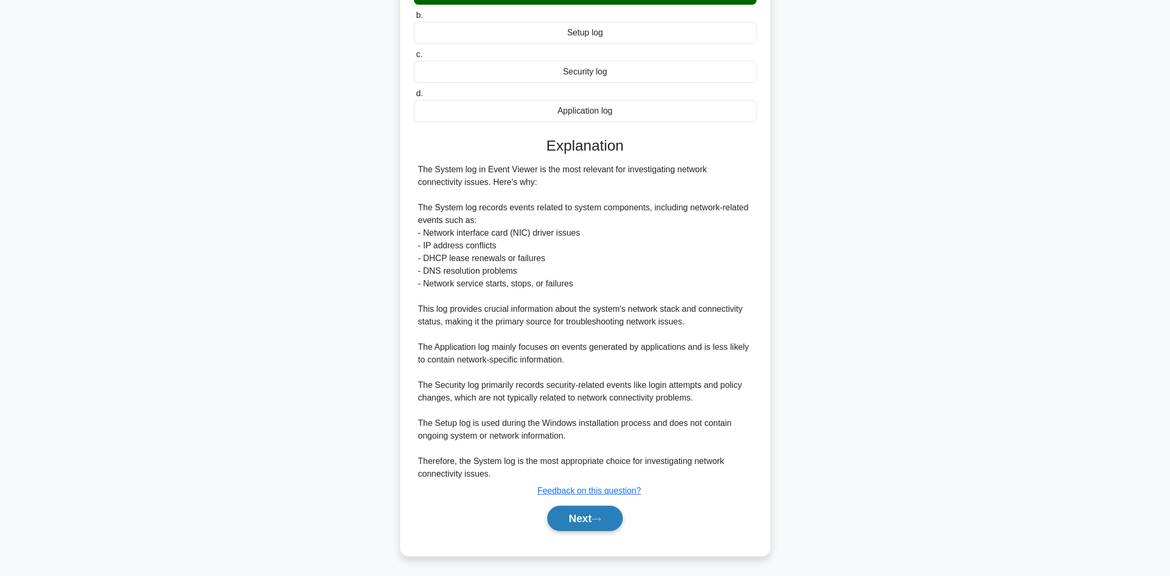
click at [578, 525] on button "Next" at bounding box center [585, 518] width 76 height 25
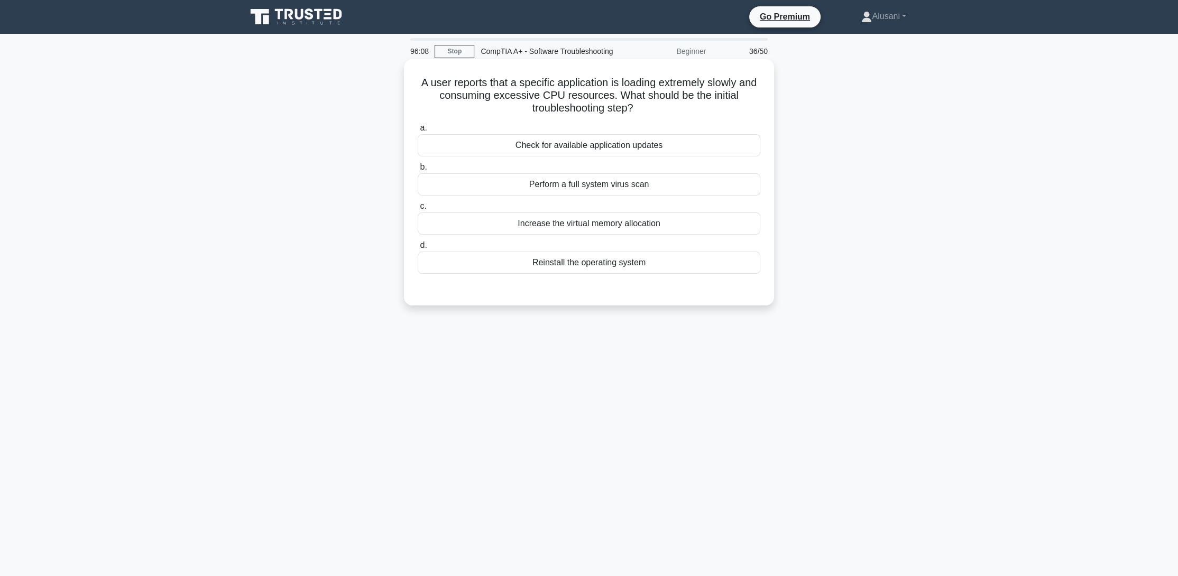
click at [600, 156] on div "Check for available application updates" at bounding box center [589, 145] width 343 height 22
click at [418, 132] on input "a. Check for available application updates" at bounding box center [418, 128] width 0 height 7
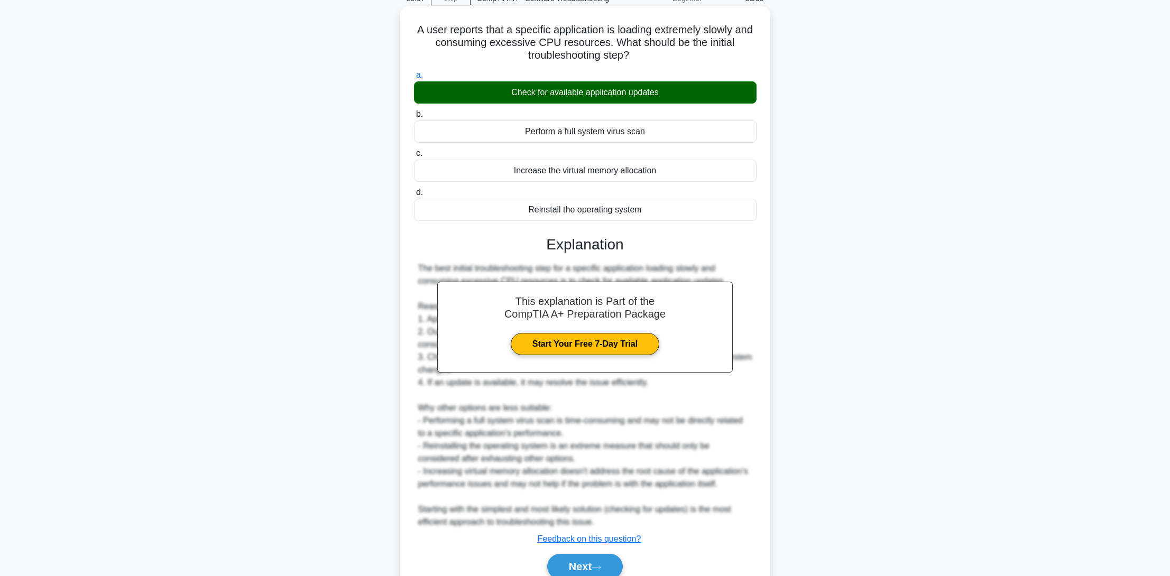
scroll to position [100, 0]
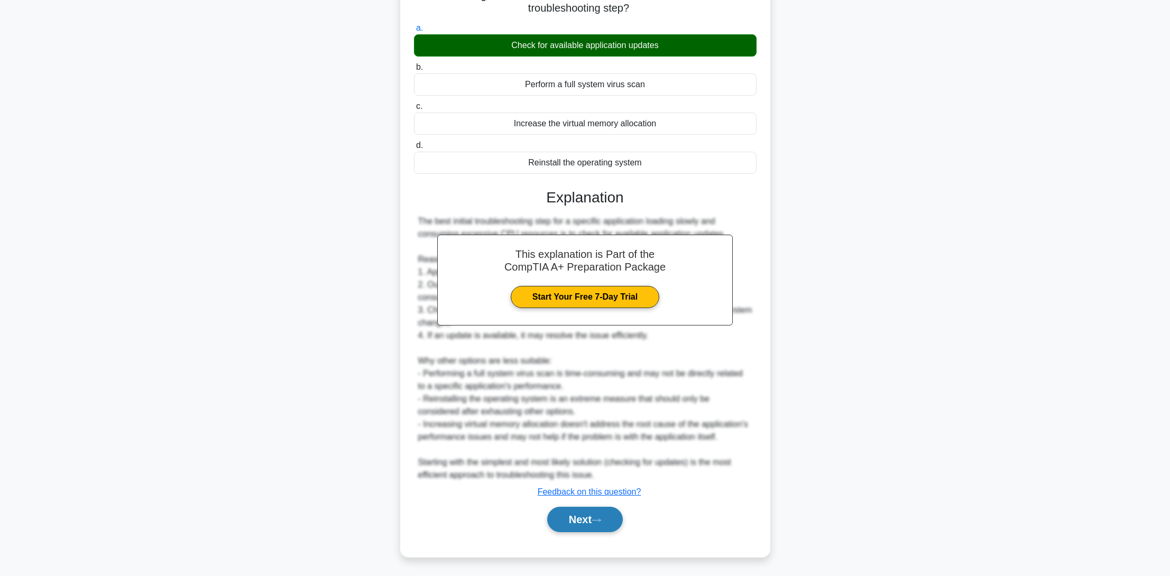
click at [587, 531] on button "Next" at bounding box center [585, 519] width 76 height 25
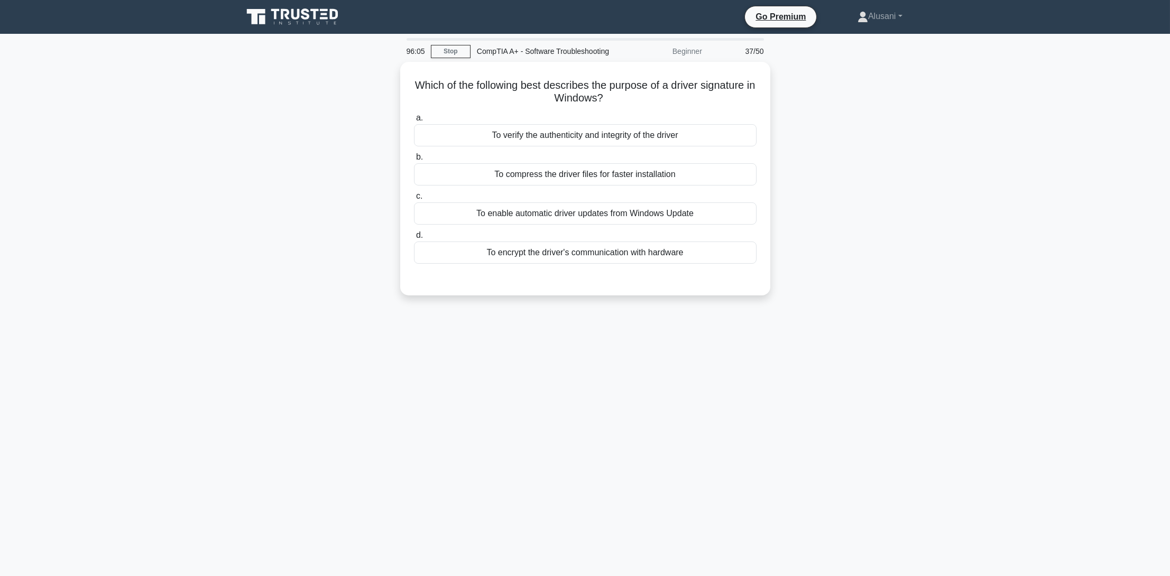
scroll to position [0, 0]
click at [571, 144] on div "To verify the authenticity and integrity of the driver" at bounding box center [589, 133] width 343 height 22
click at [418, 119] on input "a. To verify the authenticity and integrity of the driver" at bounding box center [418, 115] width 0 height 7
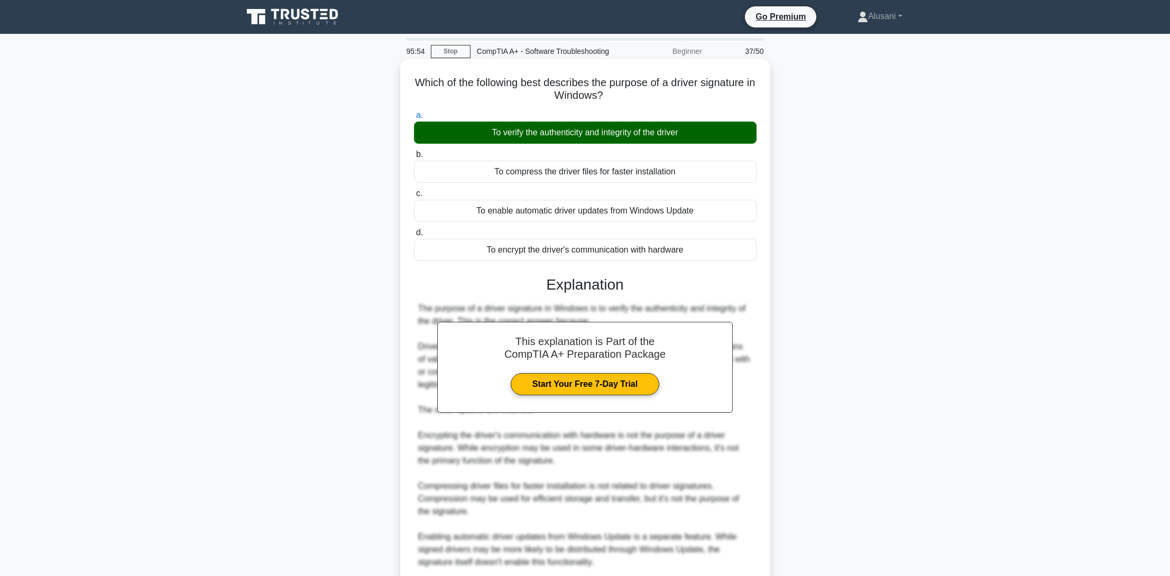
scroll to position [138, 0]
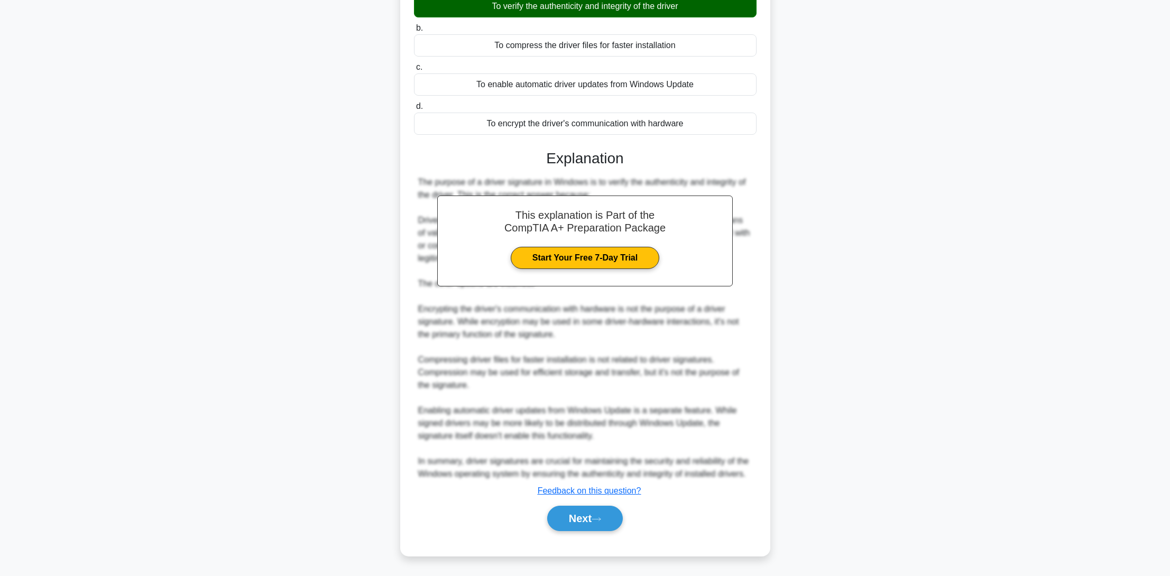
click at [606, 533] on div "Next" at bounding box center [585, 519] width 343 height 34
click at [608, 522] on button "Next" at bounding box center [585, 518] width 76 height 25
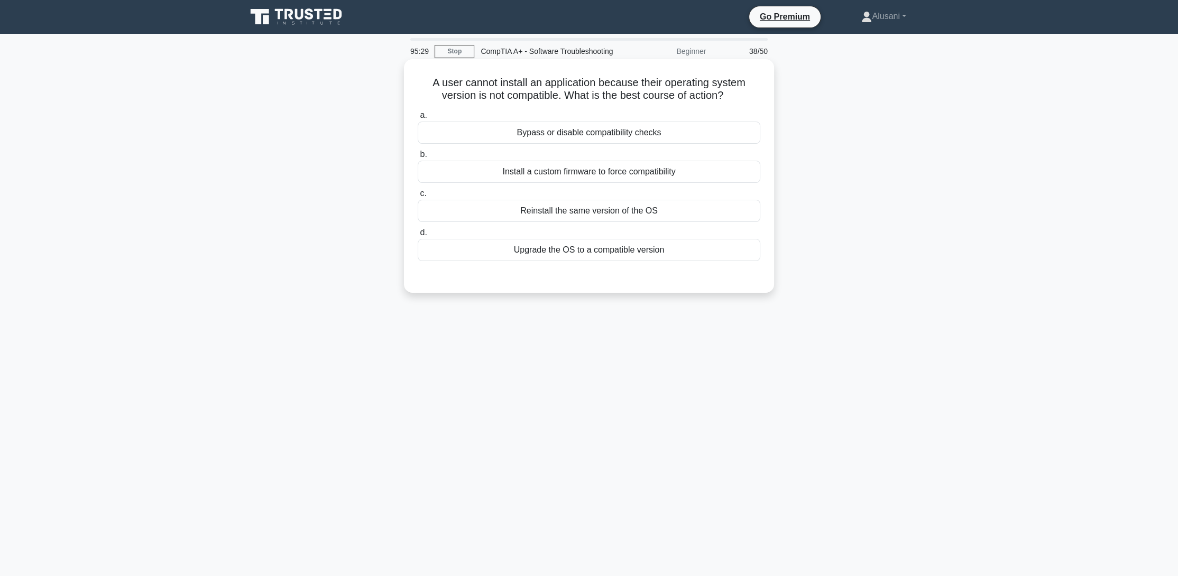
click at [574, 261] on div "Upgrade the OS to a compatible version" at bounding box center [589, 250] width 343 height 22
click at [418, 236] on input "d. Upgrade the OS to a compatible version" at bounding box center [418, 232] width 0 height 7
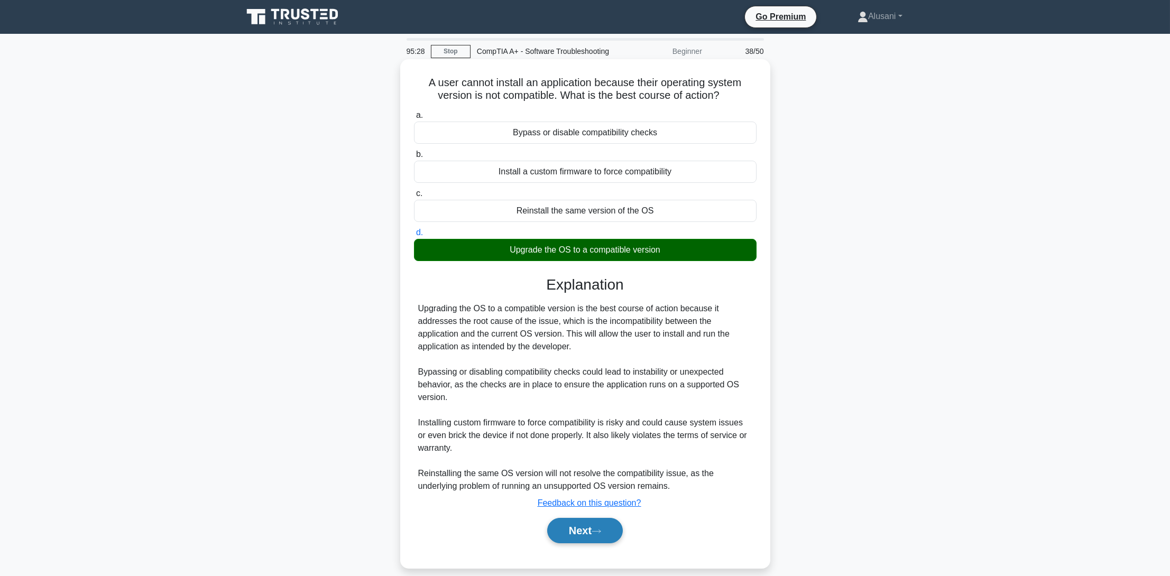
click at [578, 543] on button "Next" at bounding box center [585, 530] width 76 height 25
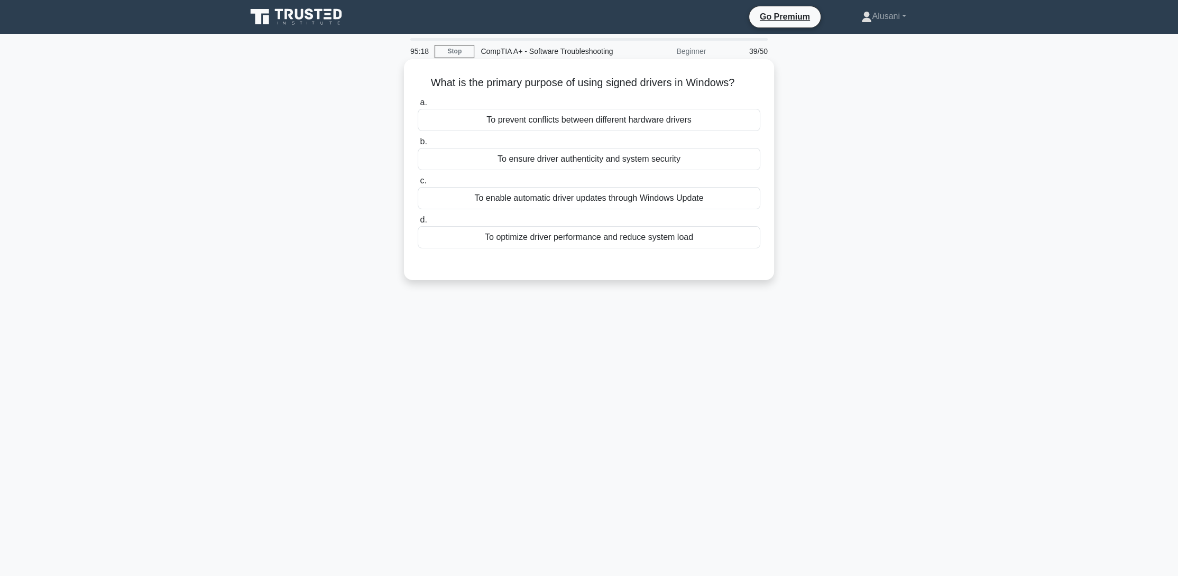
click at [575, 170] on div "To ensure driver authenticity and system security" at bounding box center [589, 159] width 343 height 22
click at [418, 145] on input "b. To ensure driver authenticity and system security" at bounding box center [418, 141] width 0 height 7
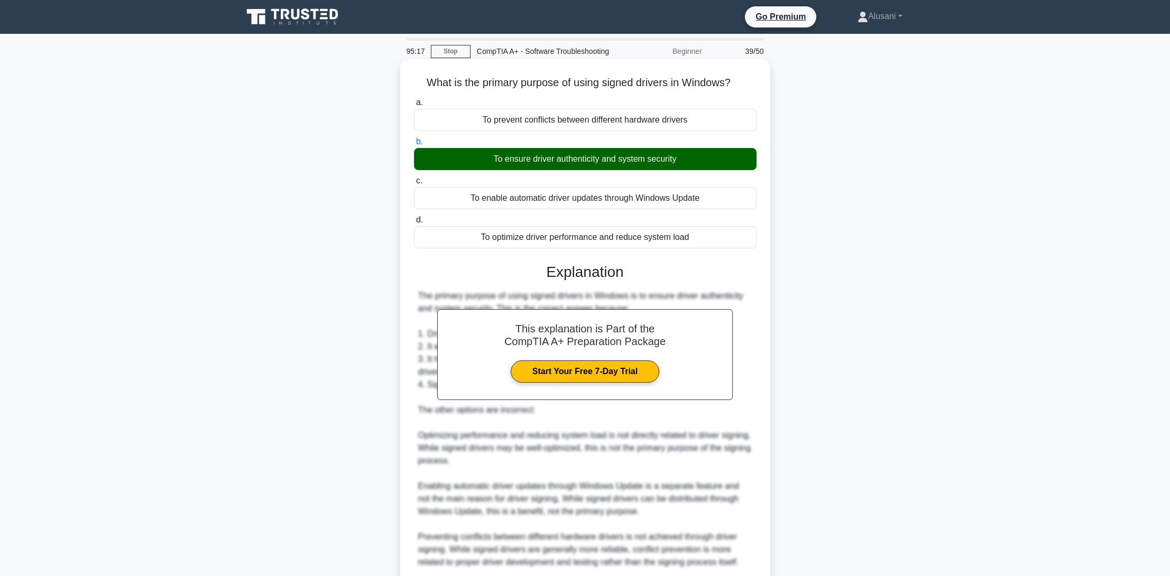
scroll to position [138, 0]
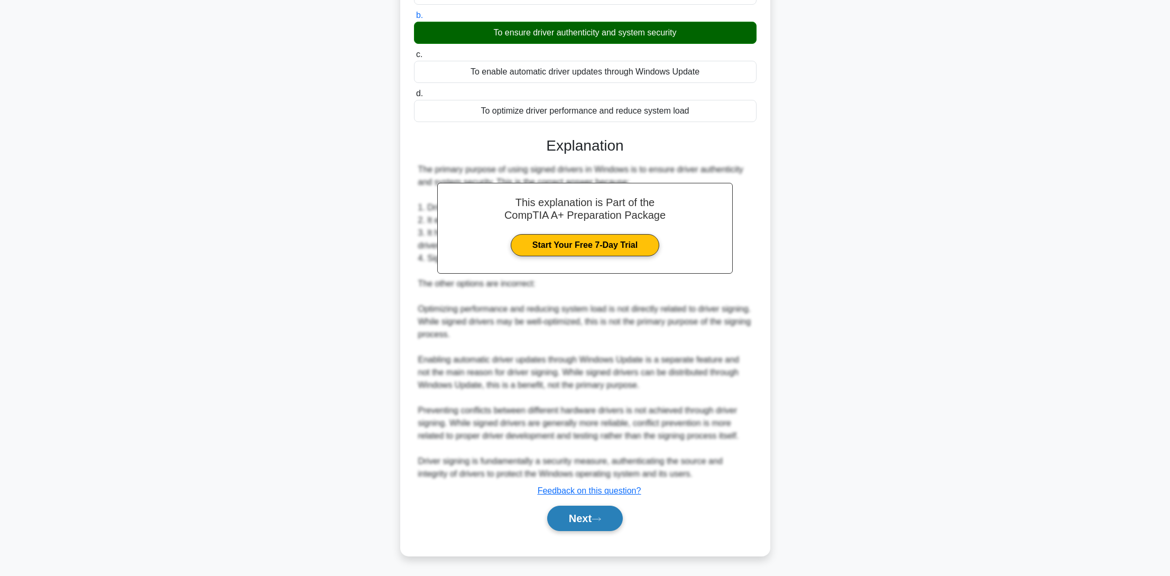
click at [601, 529] on button "Next" at bounding box center [585, 518] width 76 height 25
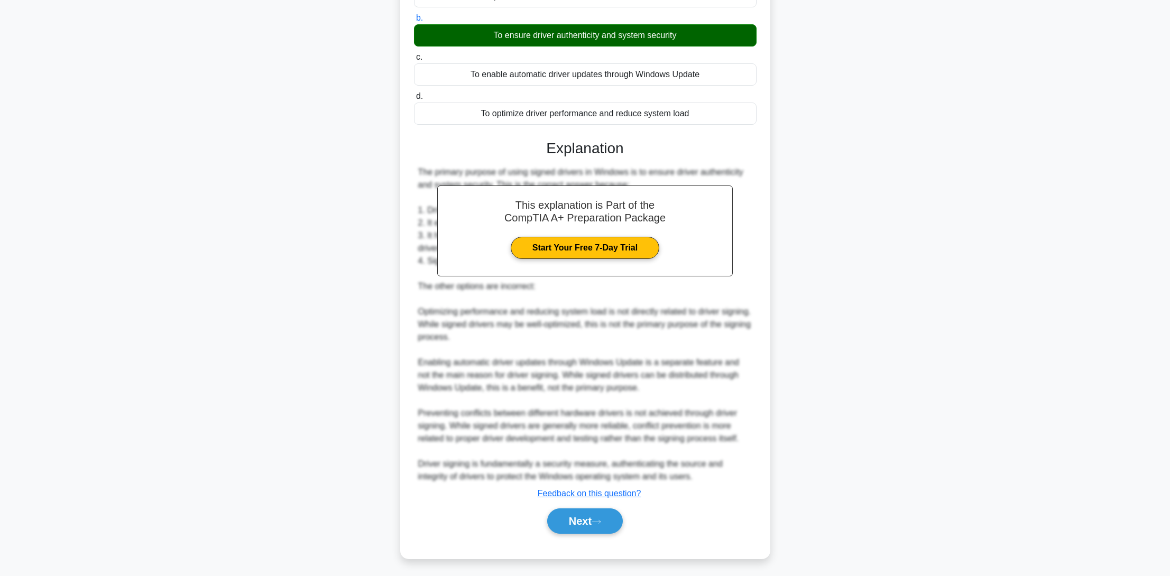
scroll to position [0, 0]
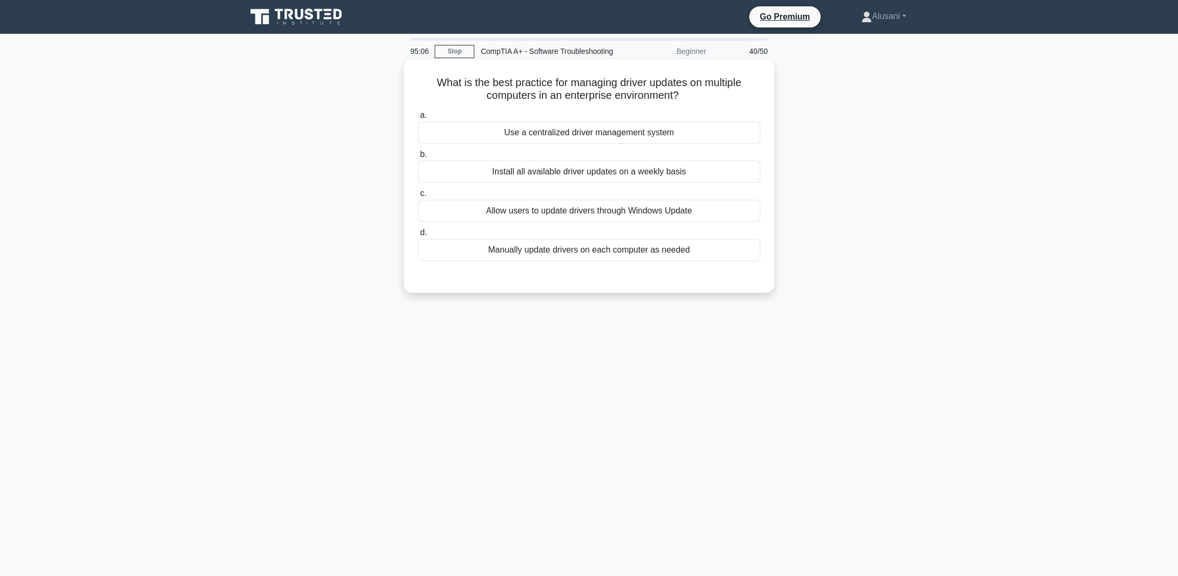
click at [562, 144] on div "Use a centralized driver management system" at bounding box center [589, 133] width 343 height 22
click at [418, 119] on input "a. Use a centralized driver management system" at bounding box center [418, 115] width 0 height 7
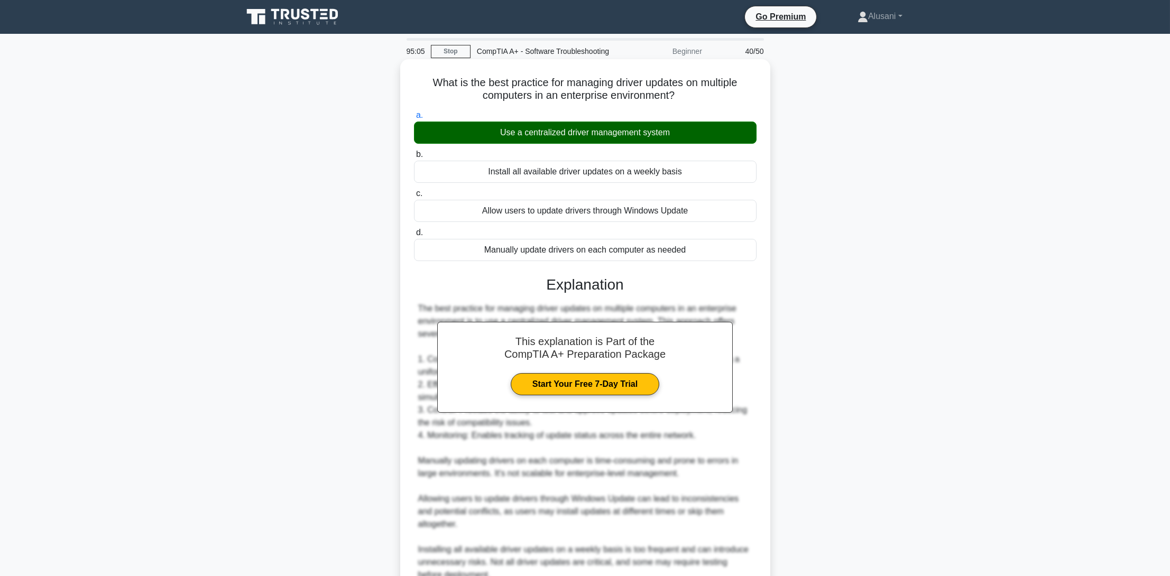
scroll to position [151, 0]
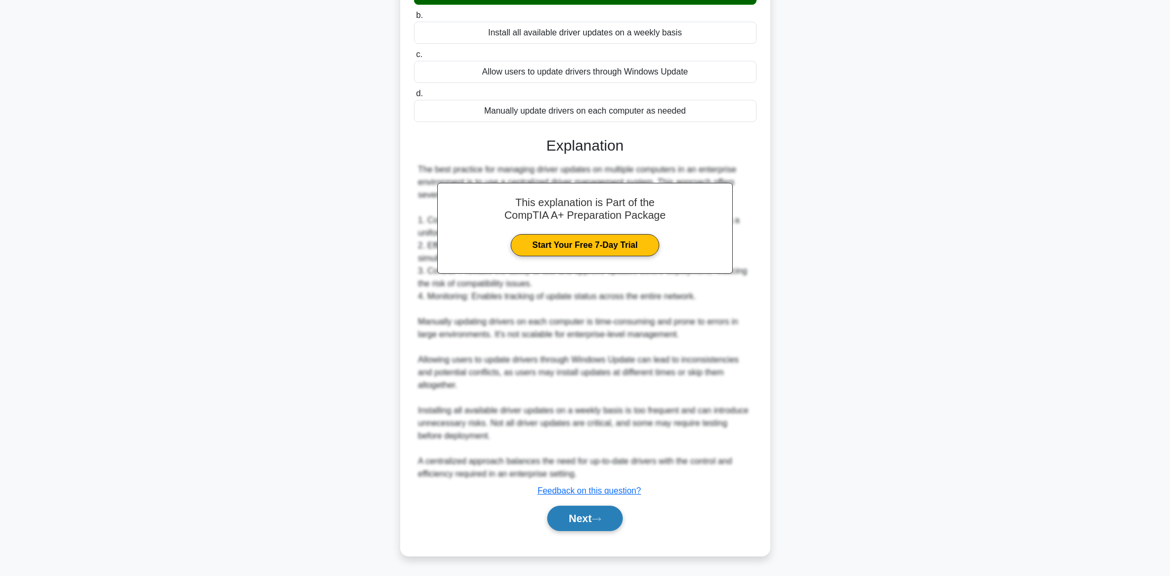
click at [585, 518] on button "Next" at bounding box center [585, 518] width 76 height 25
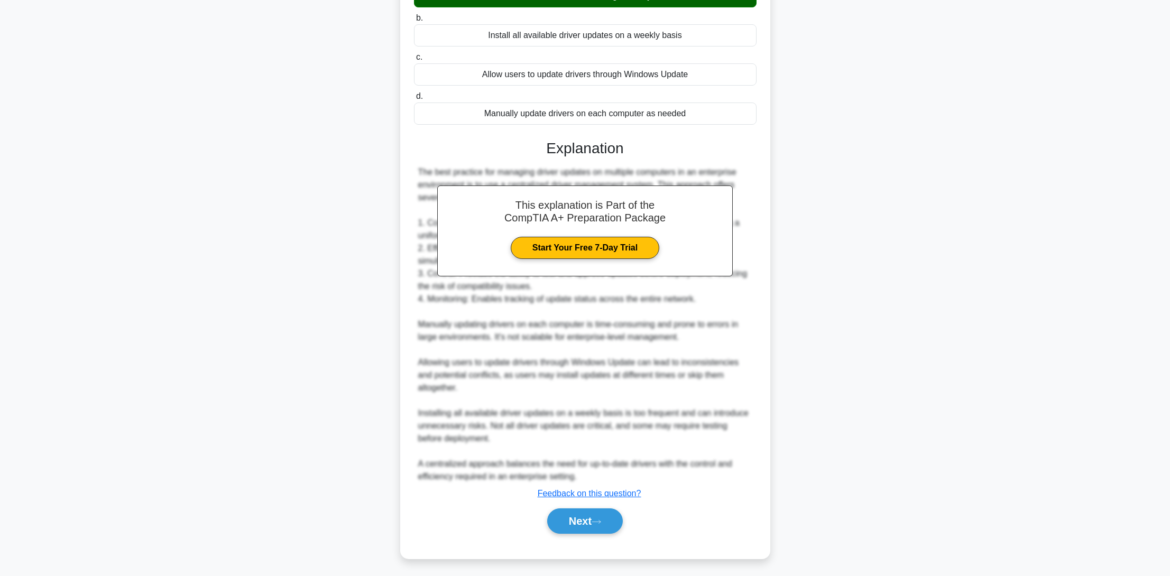
scroll to position [0, 0]
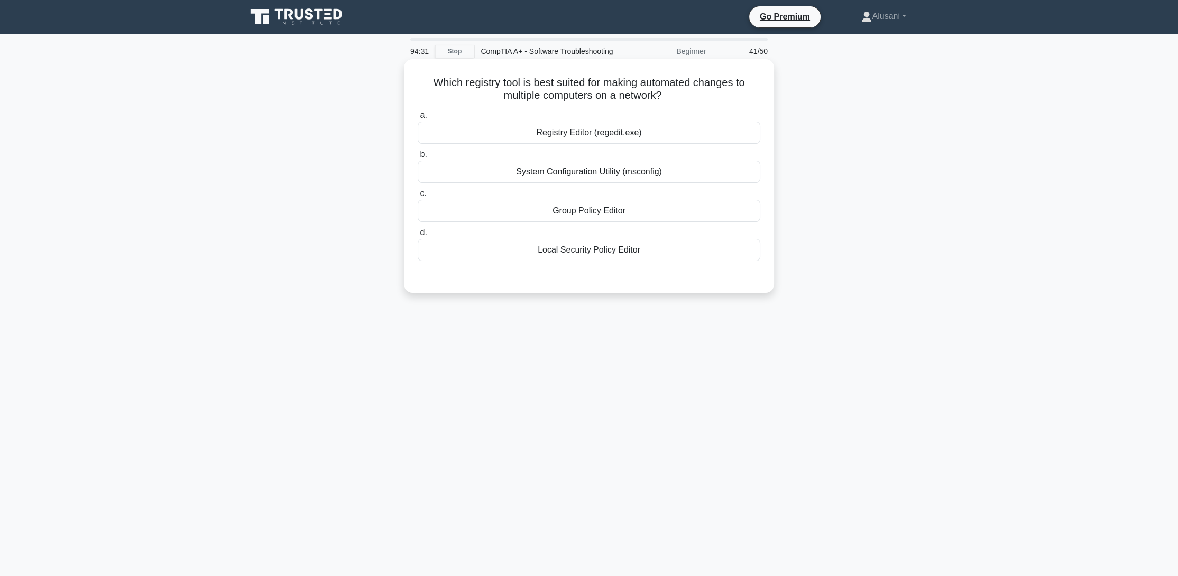
click at [576, 222] on div "Group Policy Editor" at bounding box center [589, 211] width 343 height 22
click at [418, 197] on input "c. Group Policy Editor" at bounding box center [418, 193] width 0 height 7
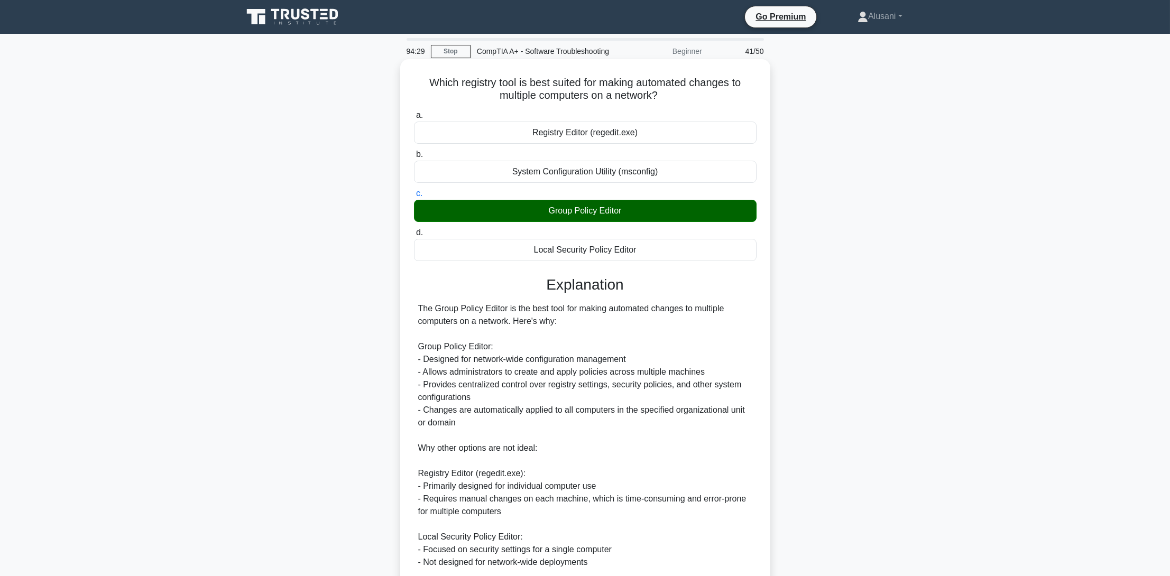
scroll to position [201, 0]
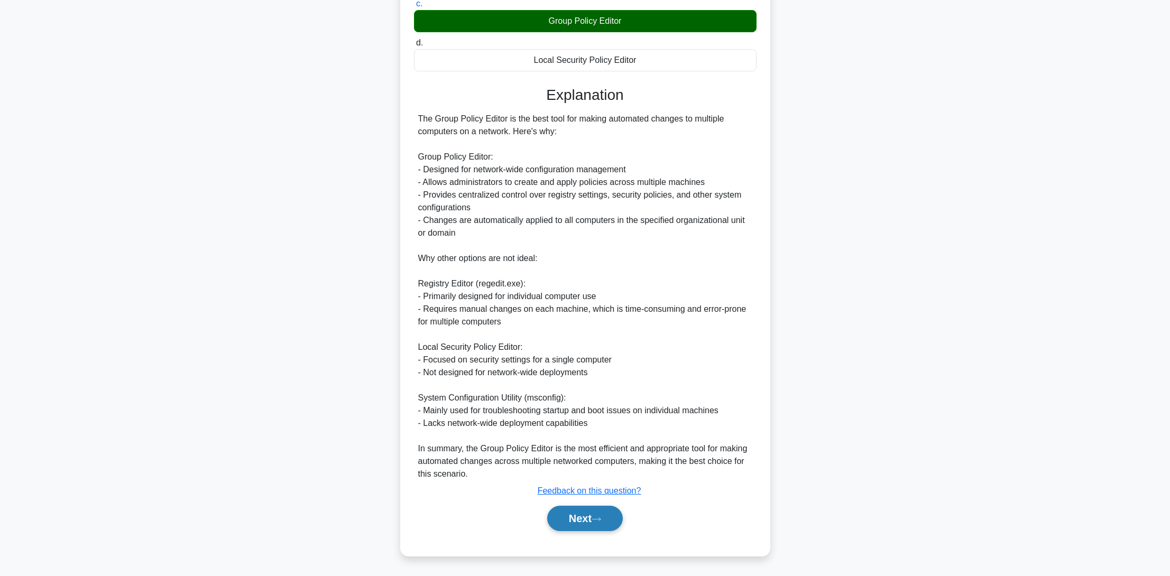
click at [571, 522] on button "Next" at bounding box center [585, 518] width 76 height 25
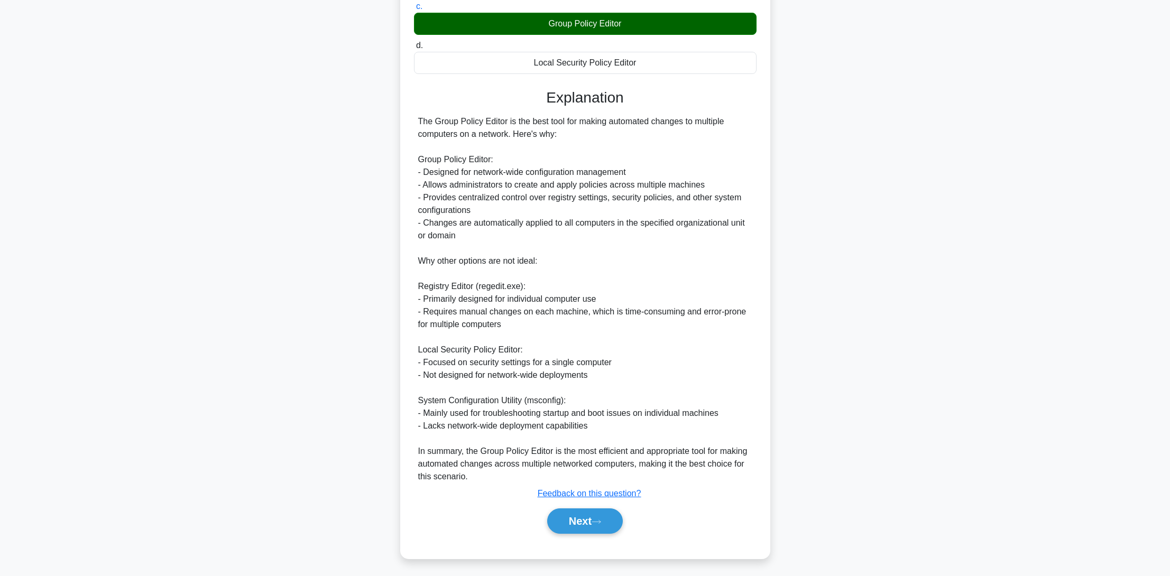
scroll to position [0, 0]
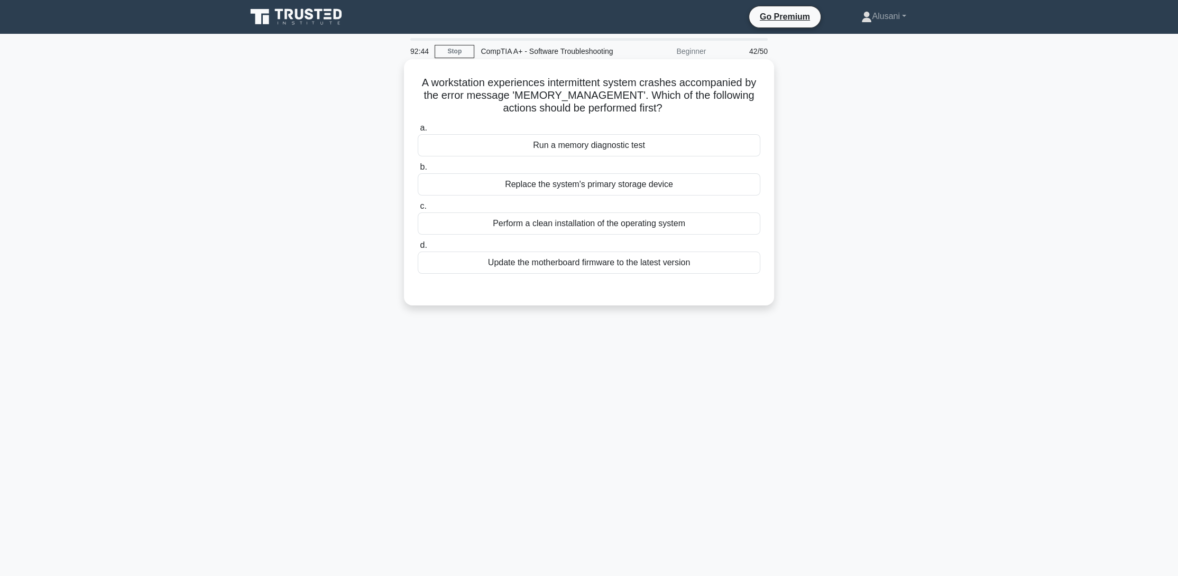
click at [560, 156] on div "Run a memory diagnostic test" at bounding box center [589, 145] width 343 height 22
click at [418, 132] on input "a. Run a memory diagnostic test" at bounding box center [418, 128] width 0 height 7
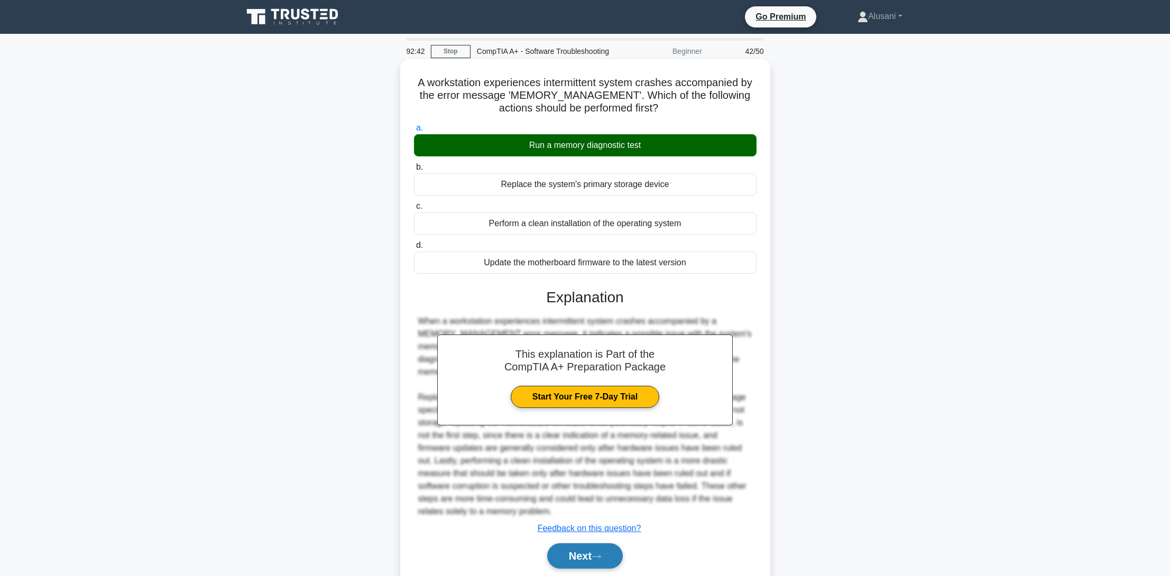
click at [586, 559] on button "Next" at bounding box center [585, 555] width 76 height 25
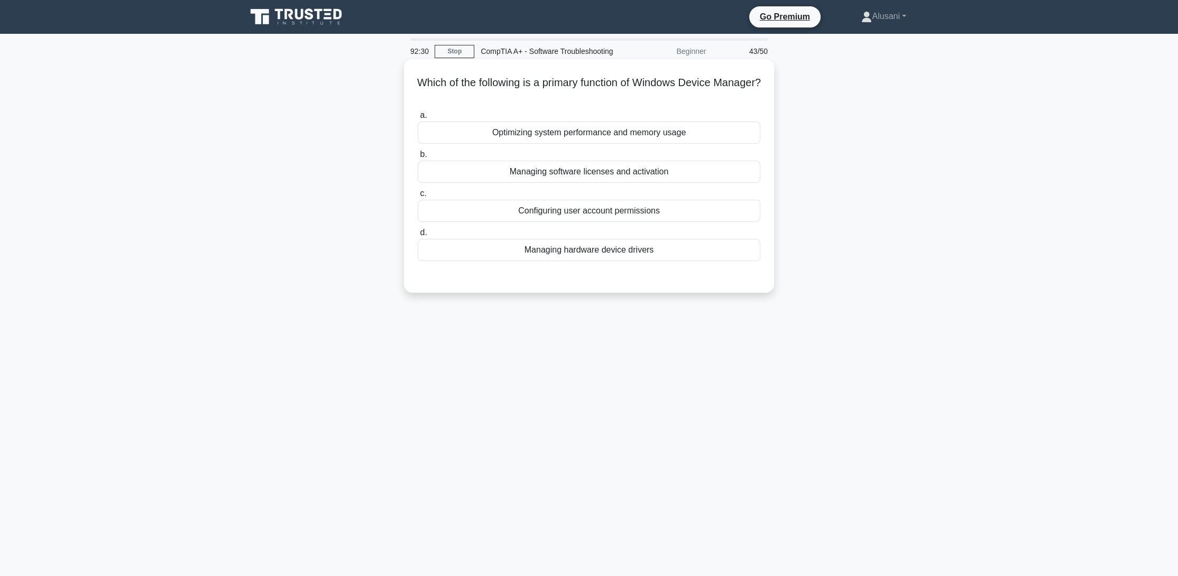
click at [569, 260] on div "Managing hardware device drivers" at bounding box center [589, 250] width 343 height 22
click at [418, 236] on input "d. Managing hardware device drivers" at bounding box center [418, 232] width 0 height 7
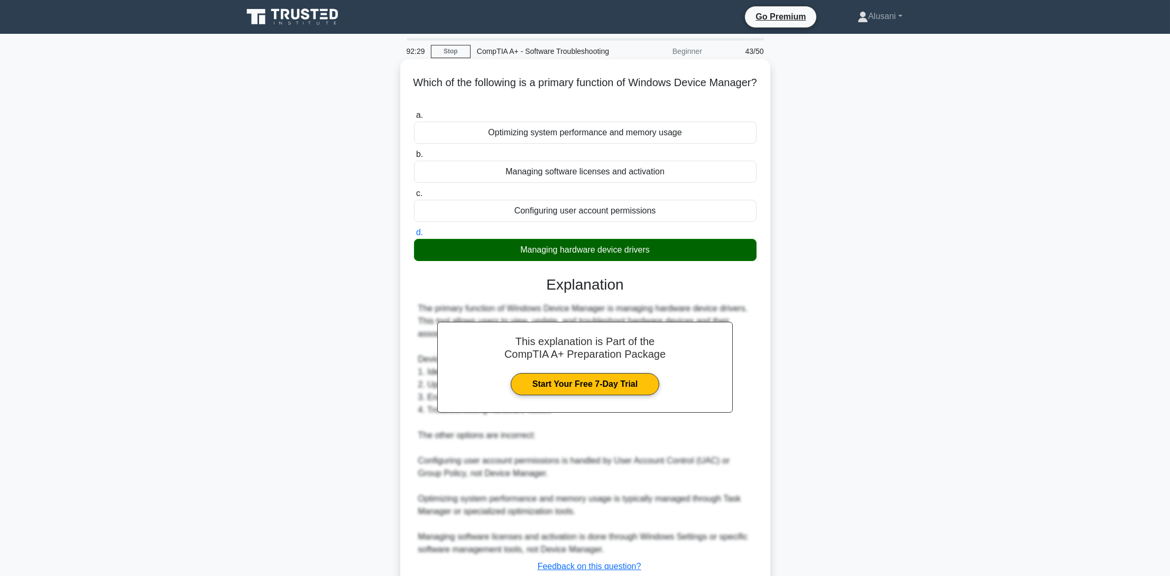
scroll to position [88, 0]
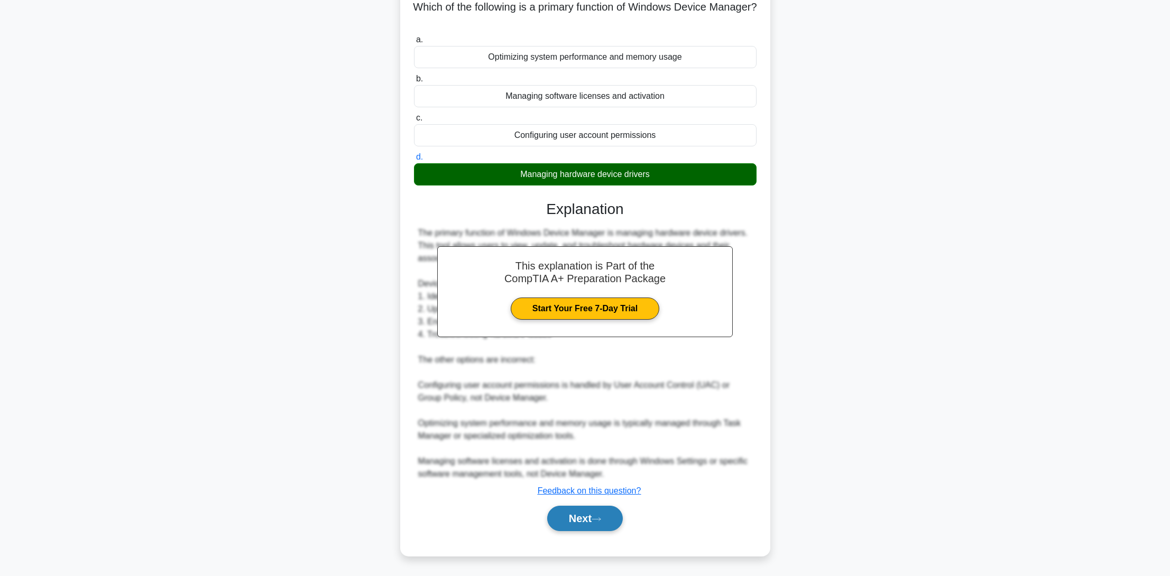
click at [566, 511] on button "Next" at bounding box center [585, 518] width 76 height 25
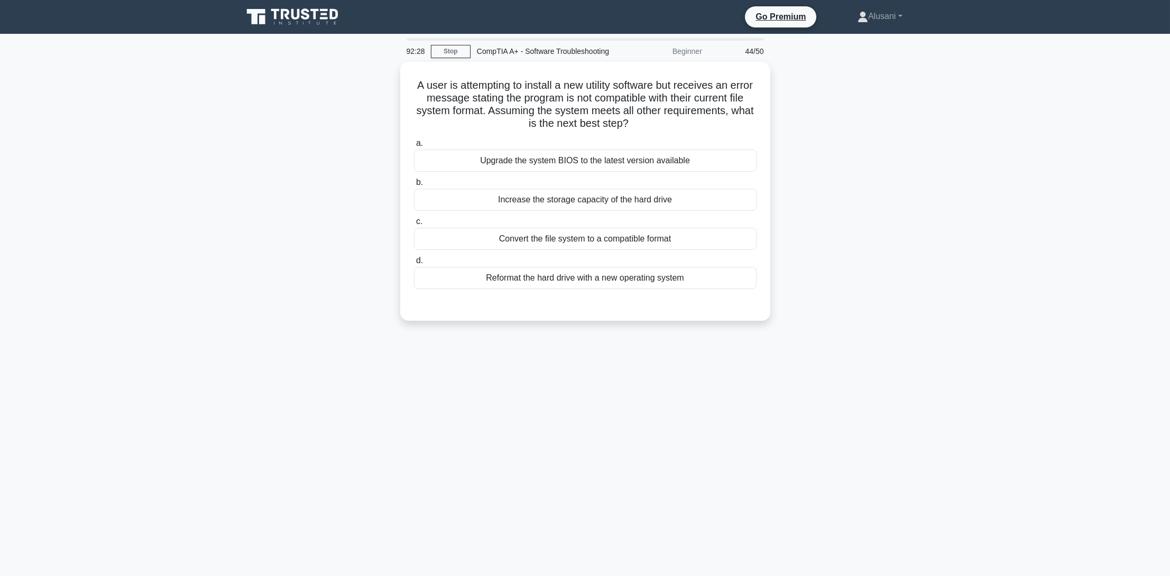
scroll to position [0, 0]
drag, startPoint x: 620, startPoint y: 174, endPoint x: 236, endPoint y: 254, distance: 392.6
click at [236, 254] on main "92:00 Stop CompTIA A+ - Software Troubleshooting Beginner 44/50 A user is attem…" at bounding box center [589, 305] width 1178 height 542
click at [238, 253] on main "91:59 Stop CompTIA A+ - Software Troubleshooting Beginner 44/50 A user is attem…" at bounding box center [589, 305] width 1178 height 542
click at [506, 169] on div "Upgrade the system BIOS to the latest version available" at bounding box center [589, 158] width 343 height 22
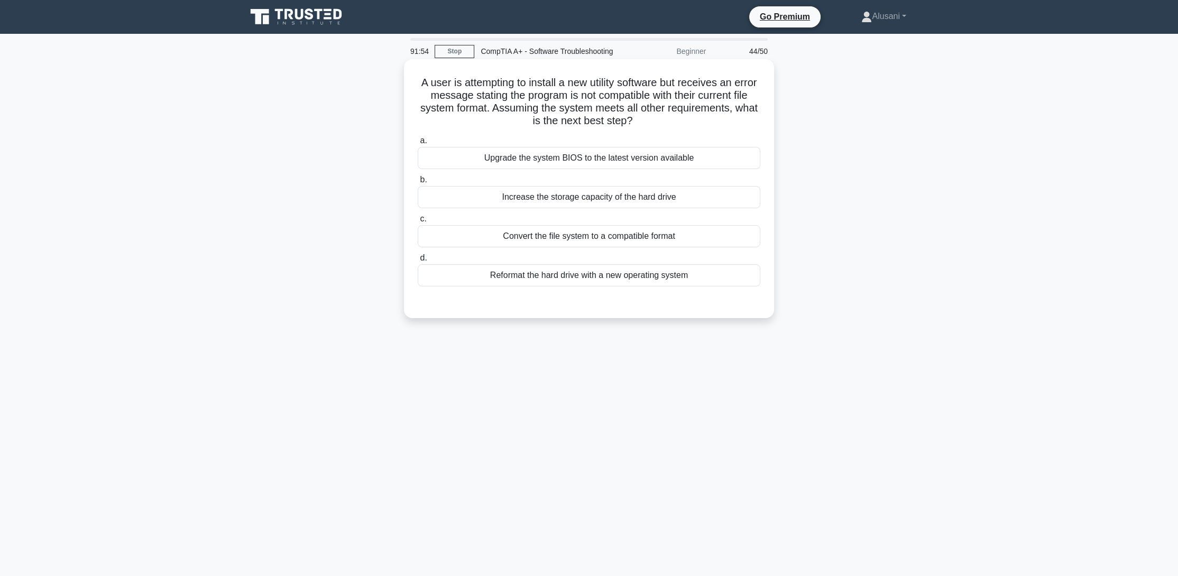
click at [418, 144] on input "a. Upgrade the system BIOS to the latest version available" at bounding box center [418, 140] width 0 height 7
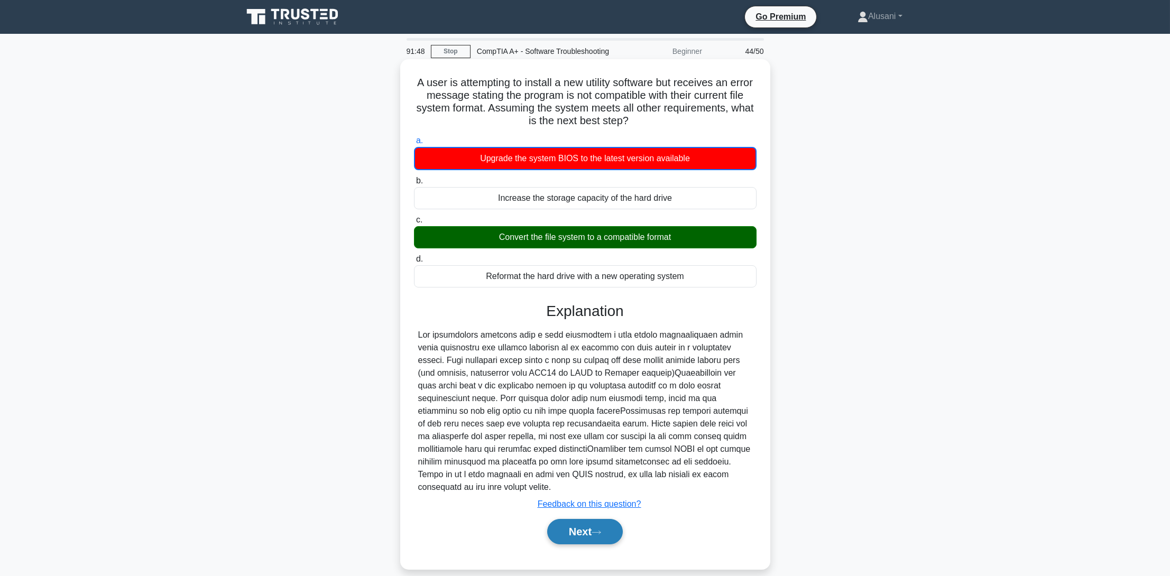
click at [581, 521] on button "Next" at bounding box center [585, 531] width 76 height 25
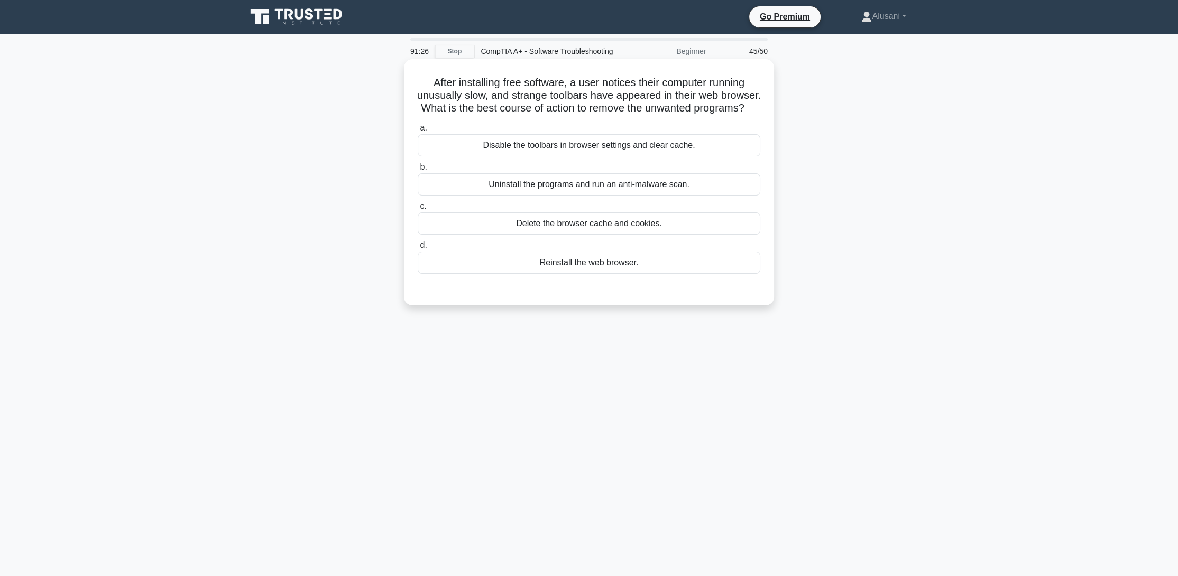
click at [523, 156] on div "Disable the toolbars in browser settings and clear cache." at bounding box center [589, 145] width 343 height 22
click at [418, 132] on input "a. Disable the toolbars in browser settings and clear cache." at bounding box center [418, 128] width 0 height 7
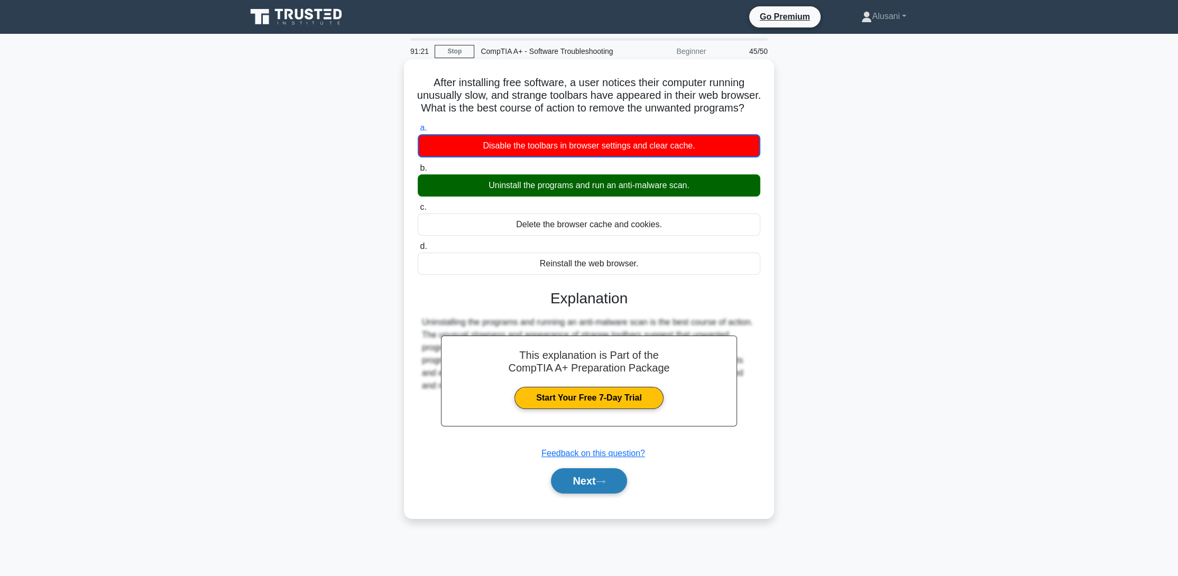
click at [597, 494] on button "Next" at bounding box center [589, 480] width 76 height 25
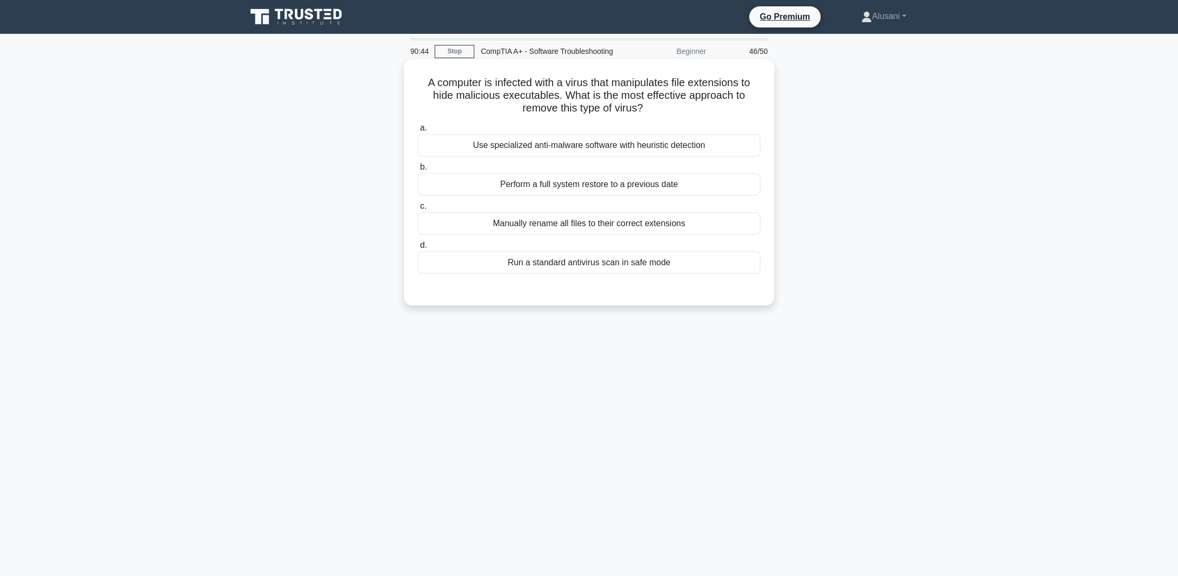
click at [514, 274] on div "Run a standard antivirus scan in safe mode" at bounding box center [589, 263] width 343 height 22
click at [418, 249] on input "d. Run a standard antivirus scan in safe mode" at bounding box center [418, 245] width 0 height 7
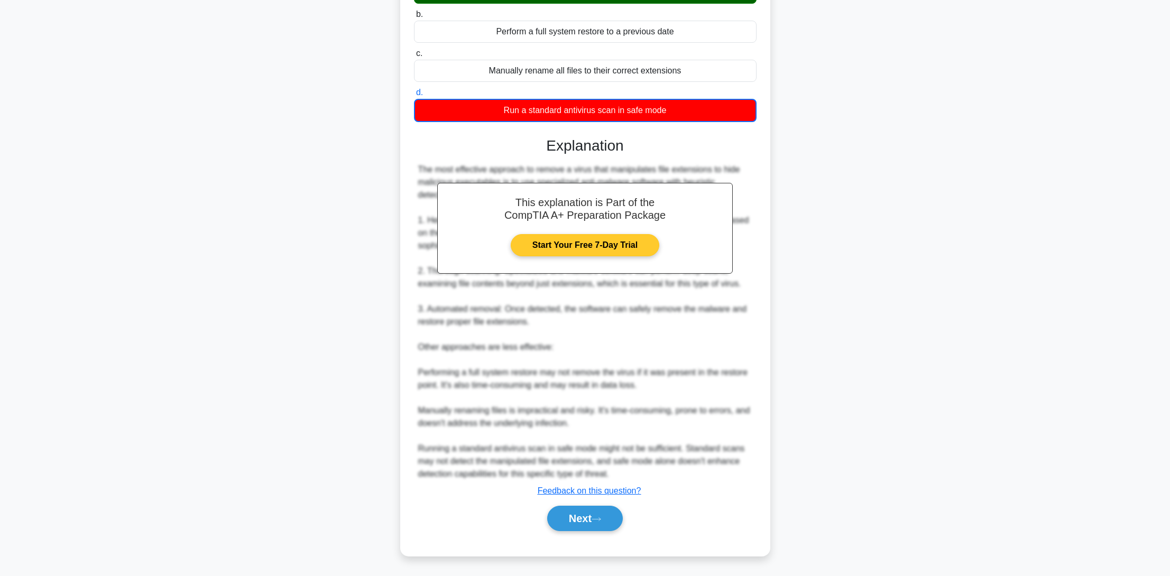
scroll to position [164, 0]
click at [577, 521] on button "Next" at bounding box center [585, 518] width 76 height 25
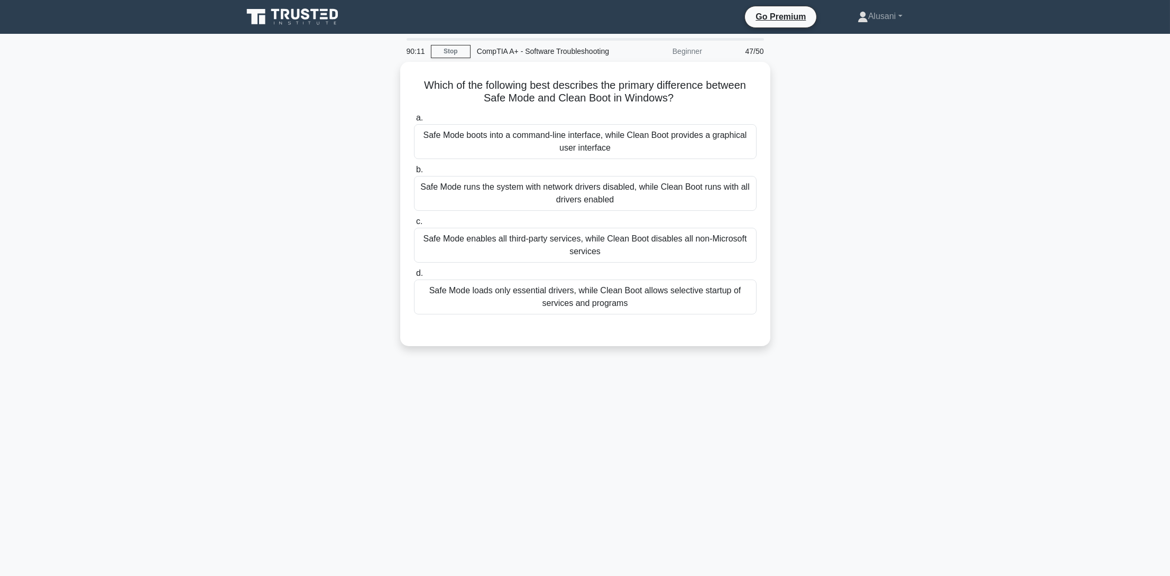
scroll to position [0, 0]
click at [612, 203] on div "Safe Mode runs the system with network drivers disabled, while Clean Boot runs …" at bounding box center [589, 190] width 343 height 35
click at [418, 171] on input "b. Safe Mode runs the system with network drivers disabled, while Clean Boot ru…" at bounding box center [418, 167] width 0 height 7
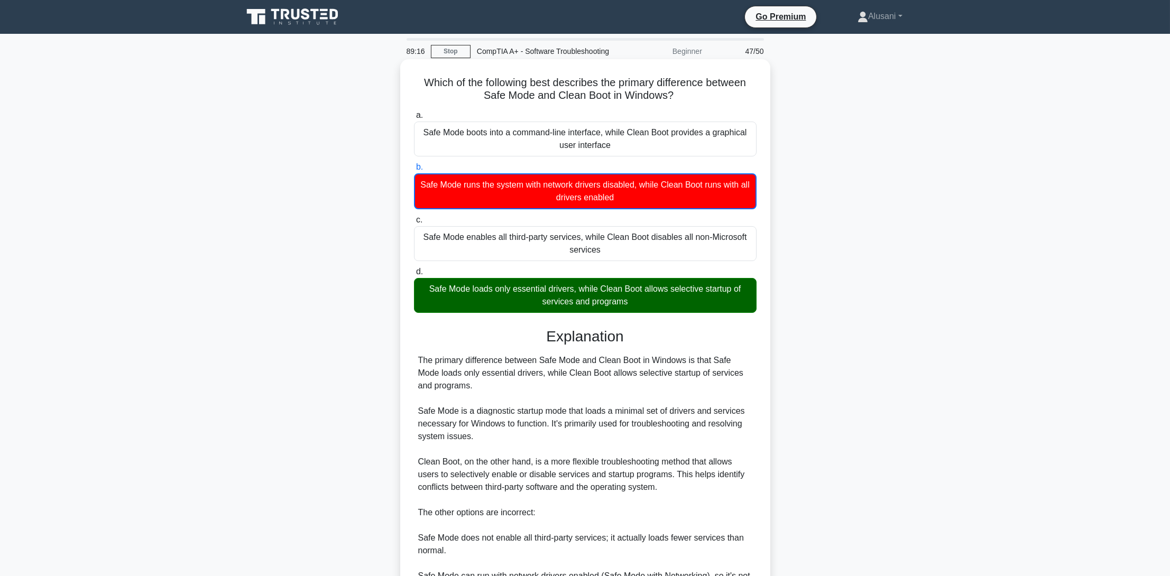
scroll to position [164, 0]
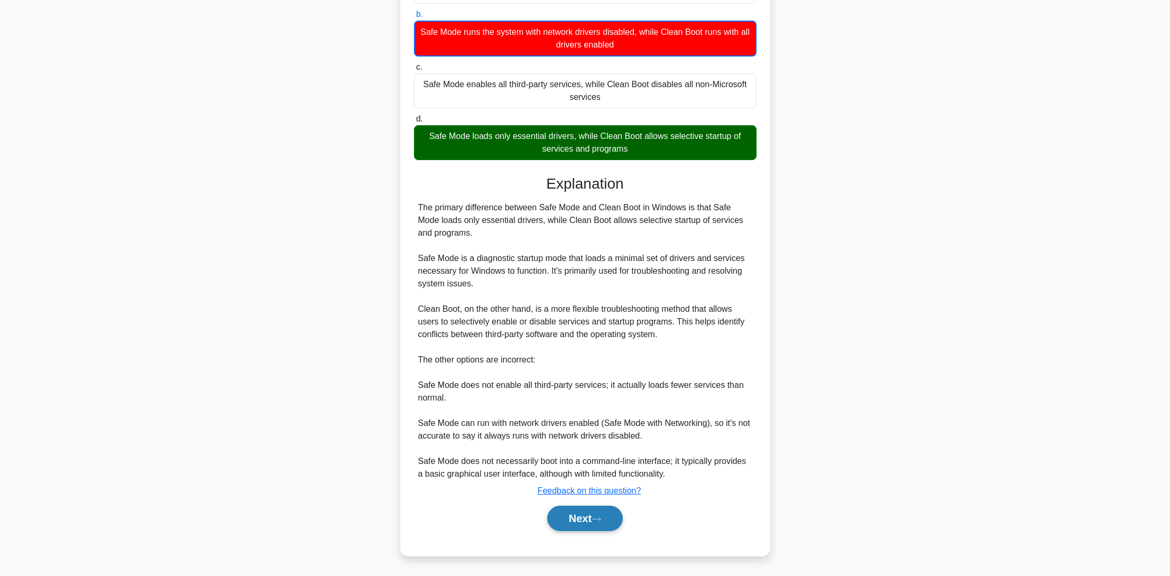
click at [575, 521] on button "Next" at bounding box center [585, 518] width 76 height 25
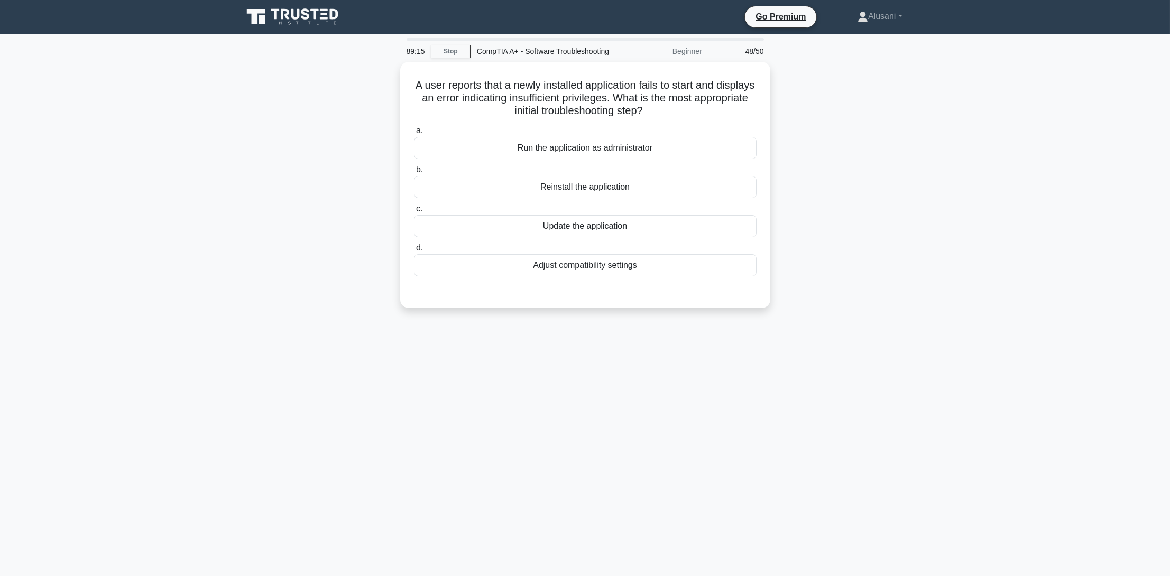
scroll to position [0, 0]
click at [576, 155] on div "Run the application as administrator" at bounding box center [589, 145] width 343 height 22
click at [418, 132] on input "a. Run the application as administrator" at bounding box center [418, 128] width 0 height 7
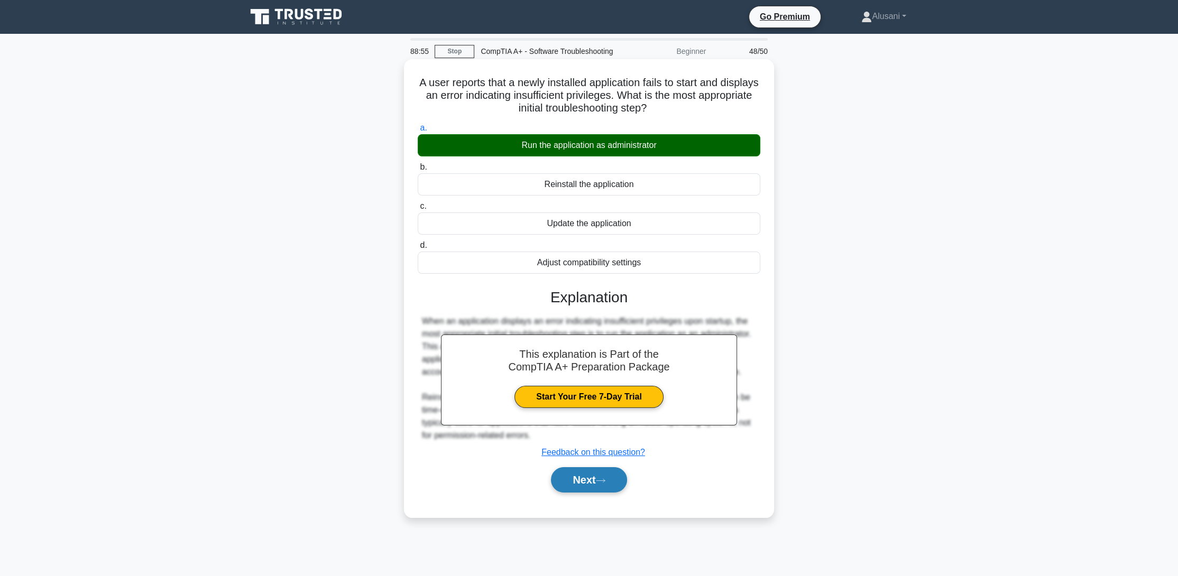
click at [569, 490] on button "Next" at bounding box center [589, 479] width 76 height 25
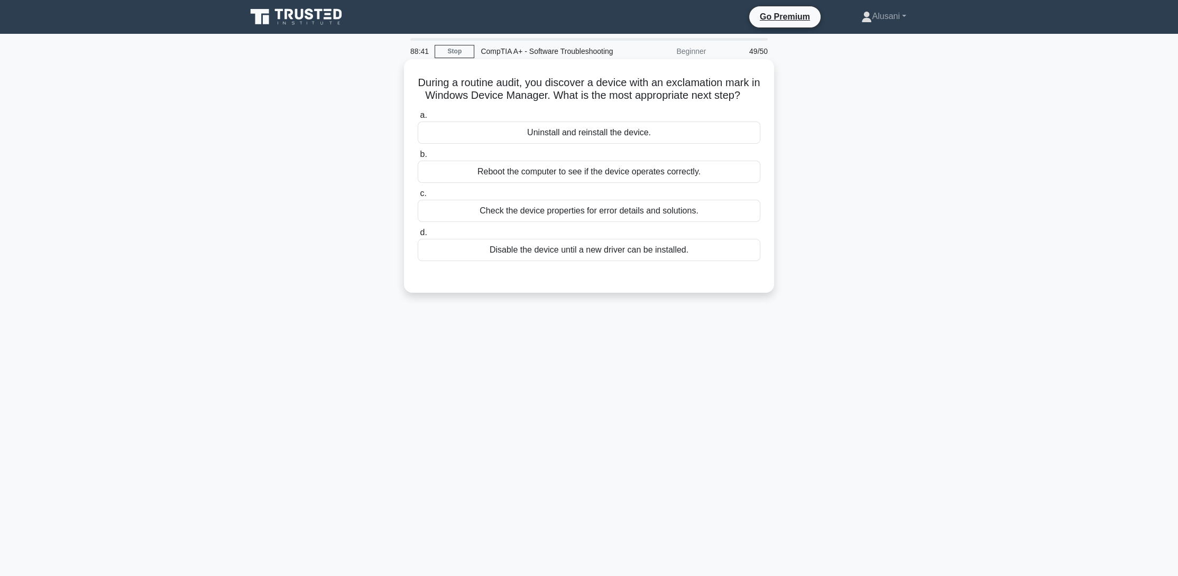
click at [546, 222] on div "Check the device properties for error details and solutions." at bounding box center [589, 211] width 343 height 22
click at [418, 197] on input "c. Check the device properties for error details and solutions." at bounding box center [418, 193] width 0 height 7
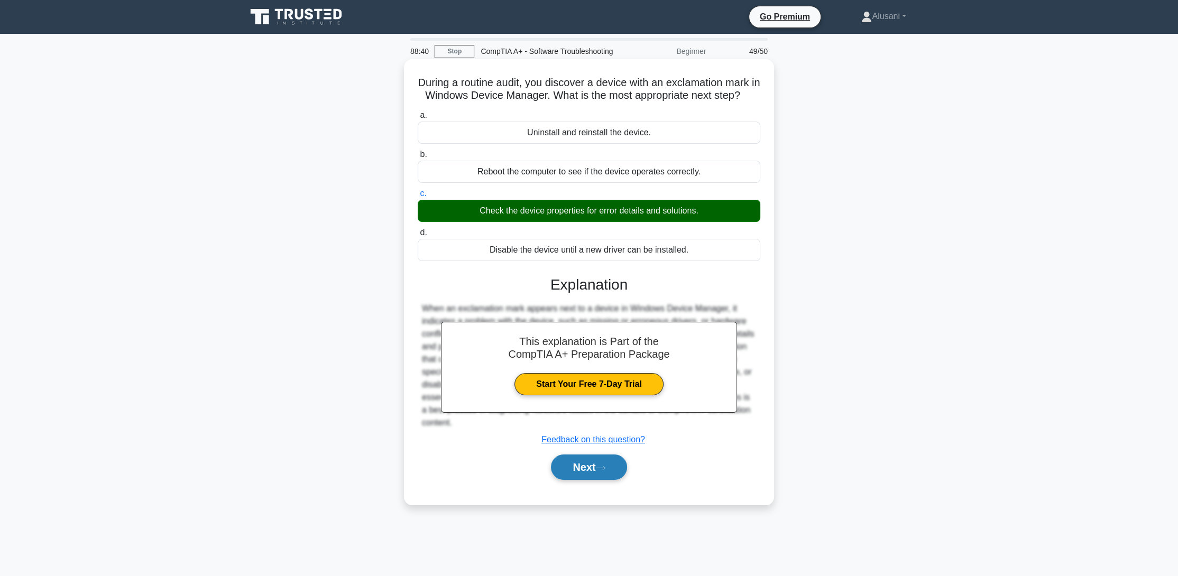
click at [559, 480] on button "Next" at bounding box center [589, 467] width 76 height 25
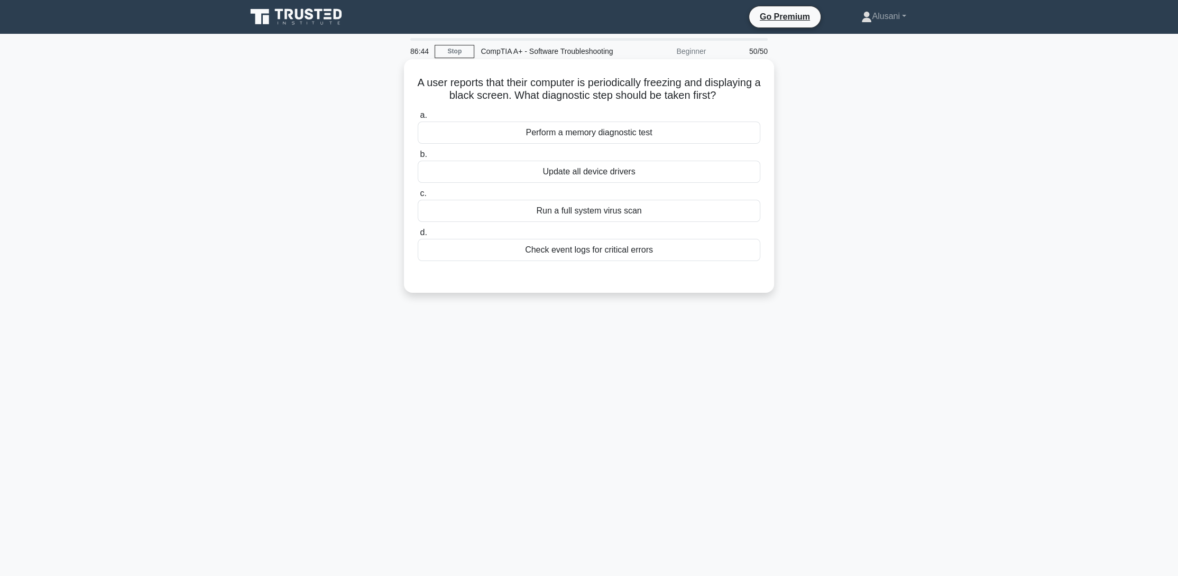
click at [583, 261] on div "Check event logs for critical errors" at bounding box center [589, 250] width 343 height 22
click at [418, 236] on input "d. Check event logs for critical errors" at bounding box center [418, 232] width 0 height 7
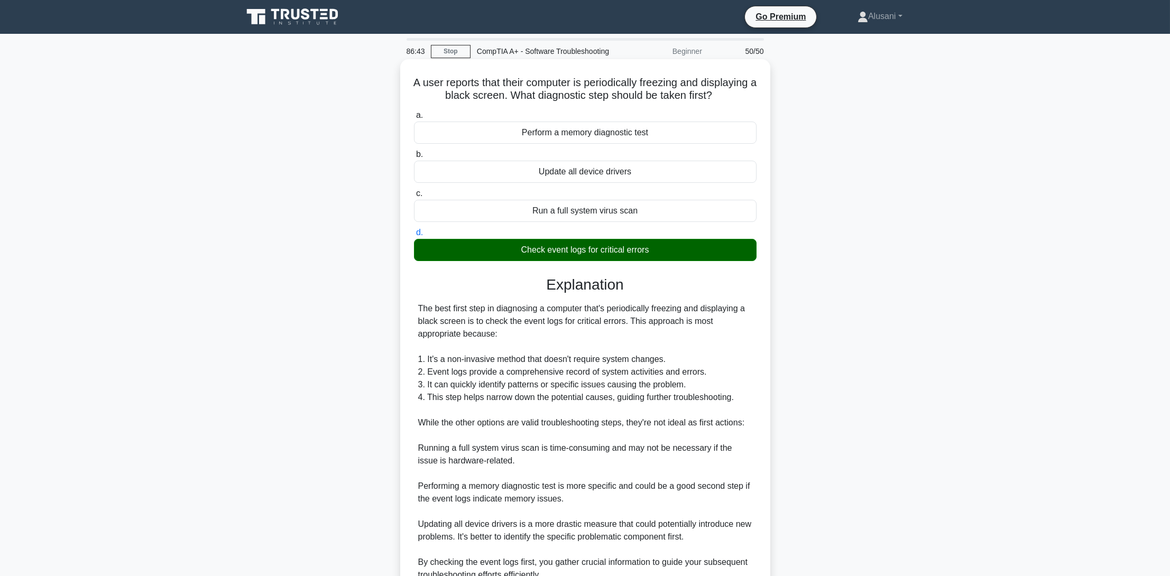
scroll to position [125, 0]
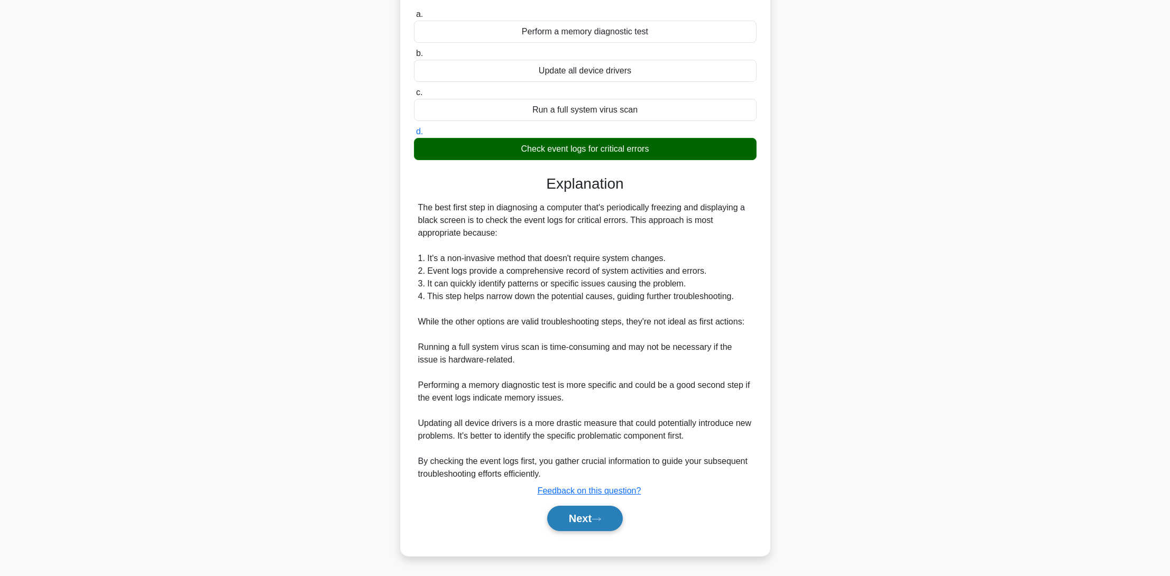
click at [593, 517] on button "Next" at bounding box center [585, 518] width 76 height 25
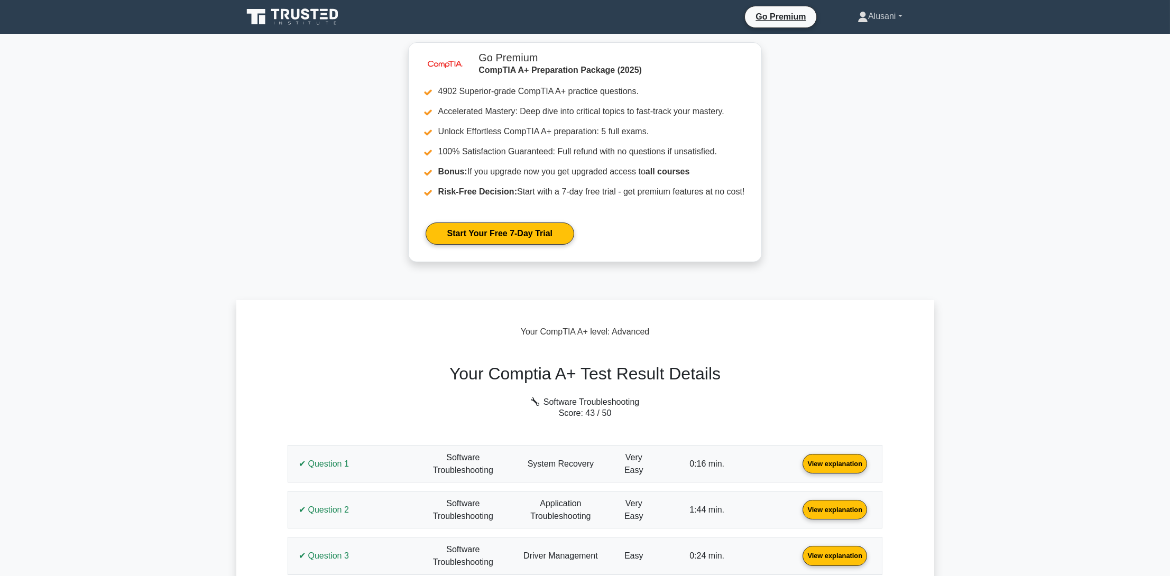
click at [876, 10] on link "Alusani" at bounding box center [880, 16] width 96 height 21
click at [580, 402] on h6 "Software Troubleshooting" at bounding box center [584, 402] width 607 height 10
click at [860, 15] on icon at bounding box center [863, 15] width 6 height 6
click at [857, 31] on ul "Profile Settings" at bounding box center [874, 49] width 85 height 43
click at [858, 24] on link "Alusani" at bounding box center [880, 16] width 96 height 21
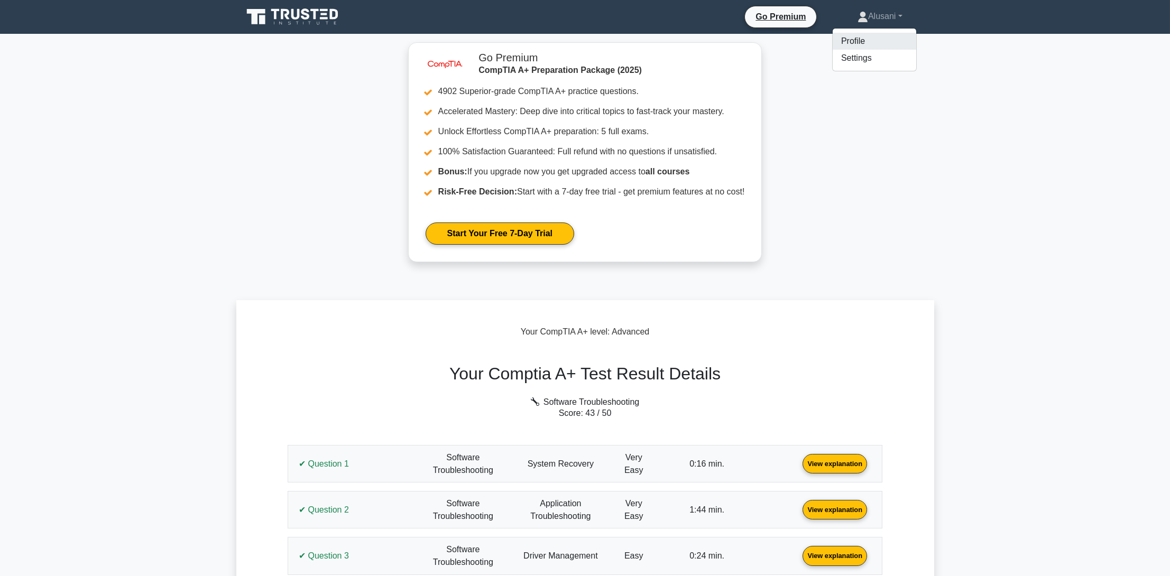
click at [850, 41] on link "Profile" at bounding box center [875, 41] width 84 height 17
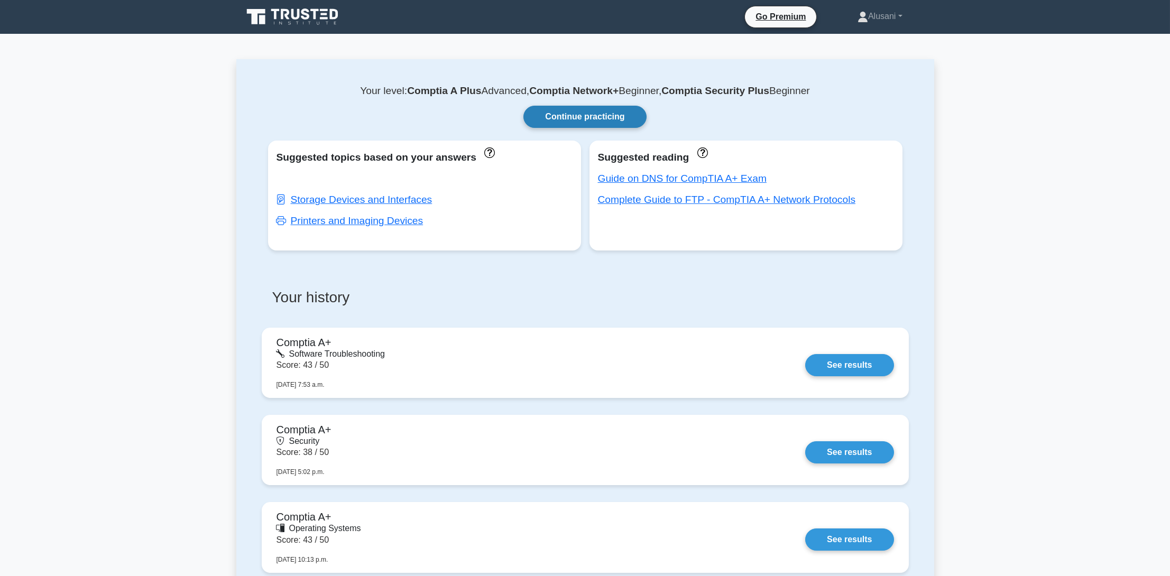
click at [562, 113] on link "Continue practicing" at bounding box center [584, 117] width 123 height 22
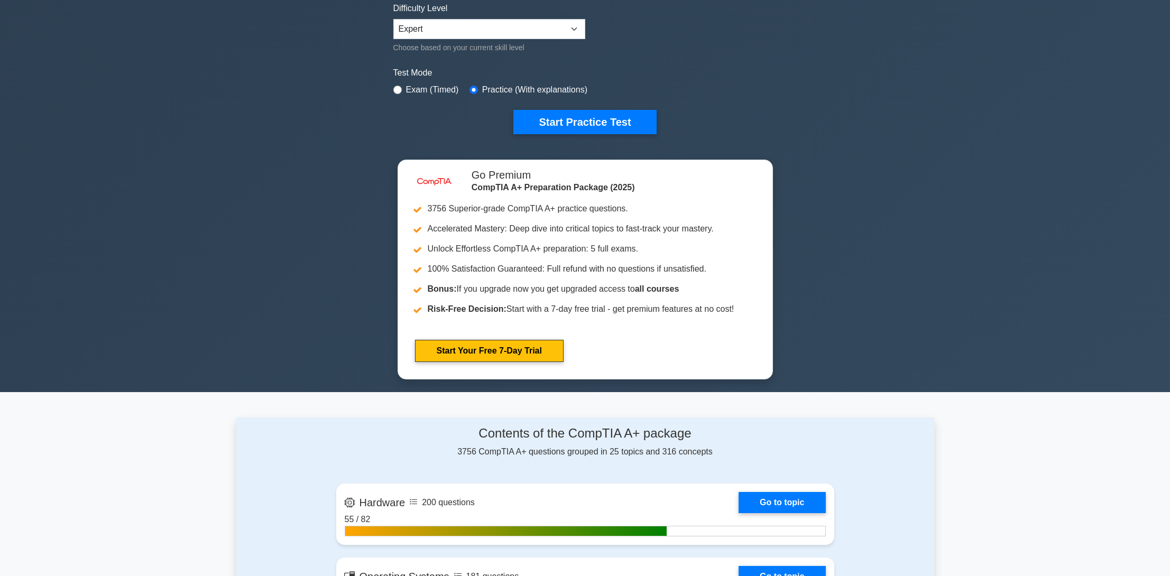
scroll to position [53, 0]
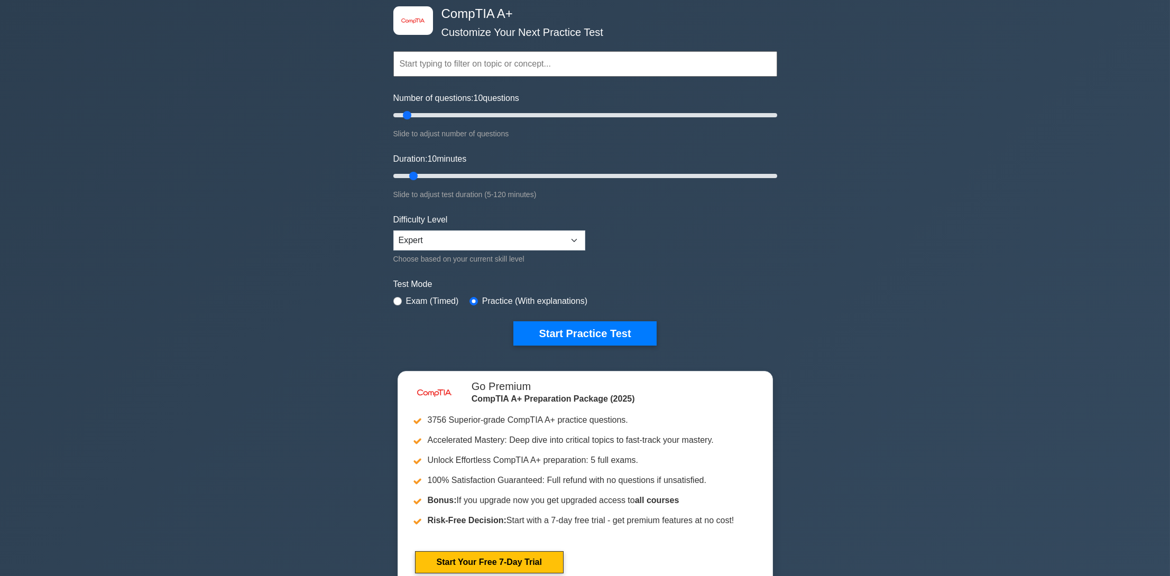
click at [490, 63] on input "text" at bounding box center [585, 63] width 384 height 25
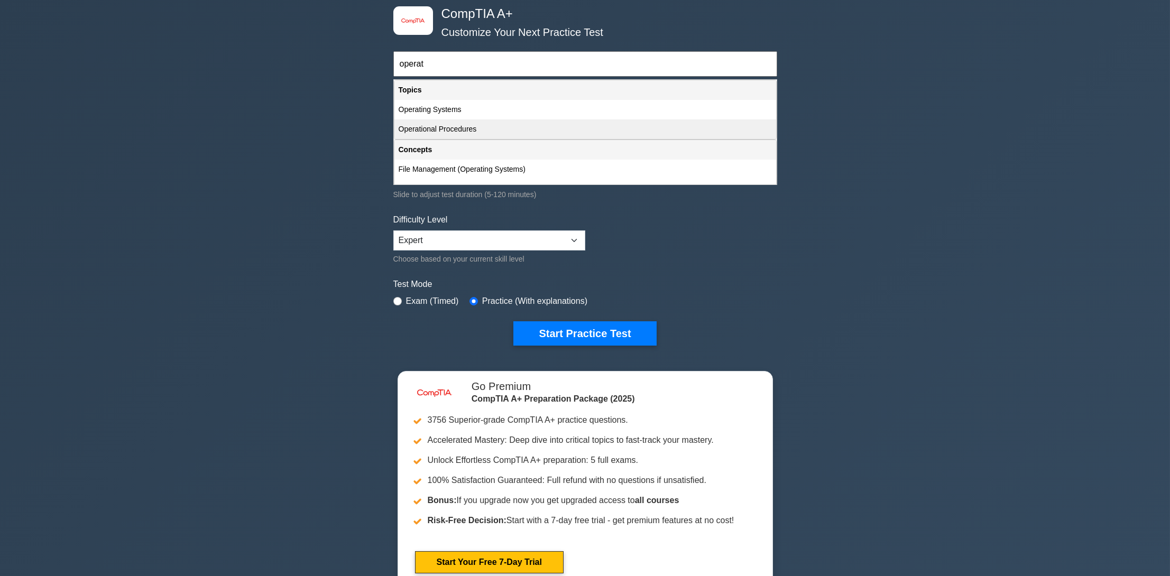
click at [459, 128] on div "Operational Procedures" at bounding box center [585, 129] width 382 height 20
type input "Operational Procedures"
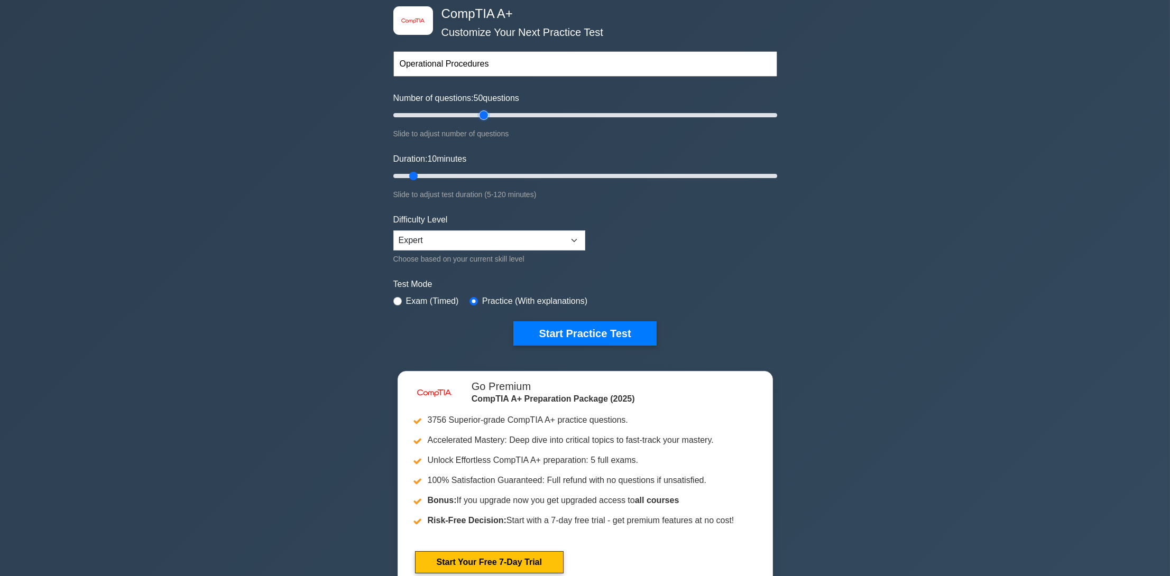
drag, startPoint x: 406, startPoint y: 112, endPoint x: 479, endPoint y: 117, distance: 73.1
type input "50"
click at [479, 117] on input "Number of questions: 50 questions" at bounding box center [585, 115] width 384 height 13
drag, startPoint x: 413, startPoint y: 173, endPoint x: 873, endPoint y: 183, distance: 460.5
type input "120"
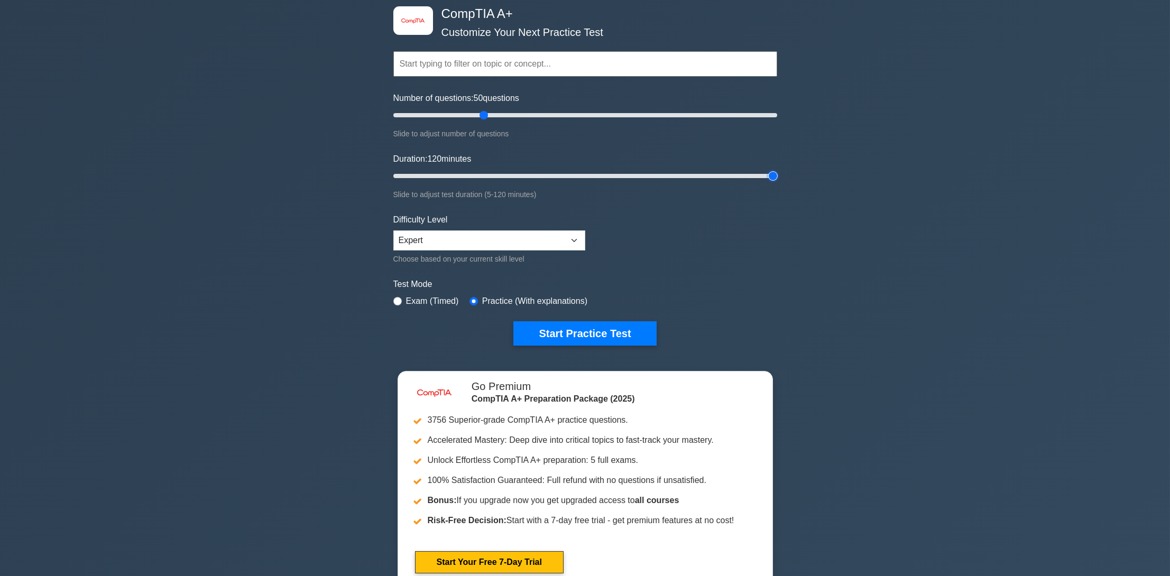
click at [777, 181] on input "Duration: 120 minutes" at bounding box center [585, 176] width 384 height 13
click at [562, 241] on select "Beginner Intermediate Expert" at bounding box center [489, 240] width 192 height 20
click at [642, 249] on form "Topics Hardware Operating Systems Networking Security Troubleshooting Mobile De…" at bounding box center [585, 182] width 384 height 327
